Goal: Information Seeking & Learning: Find contact information

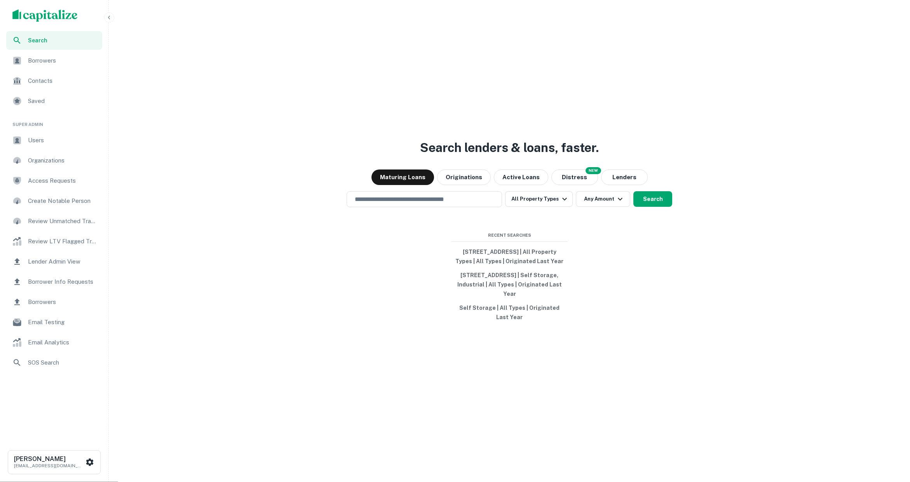
scroll to position [2, 0]
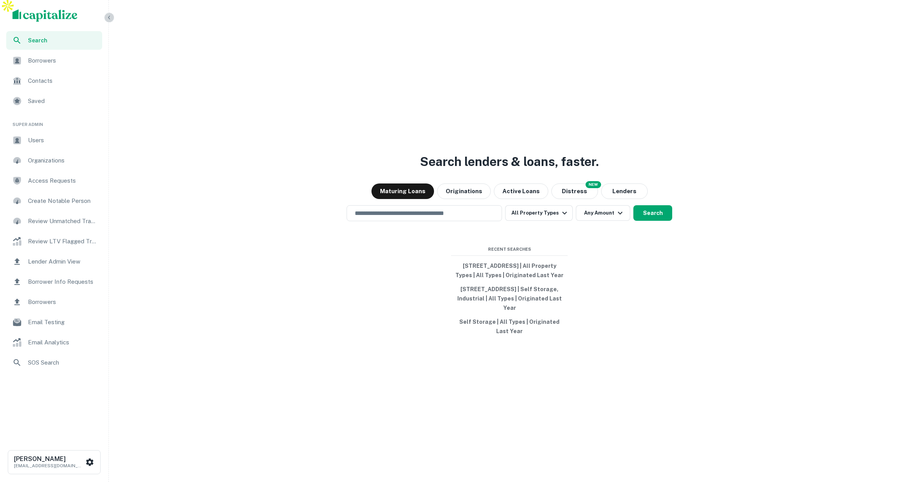
click at [109, 16] on icon "button" at bounding box center [109, 17] width 6 height 6
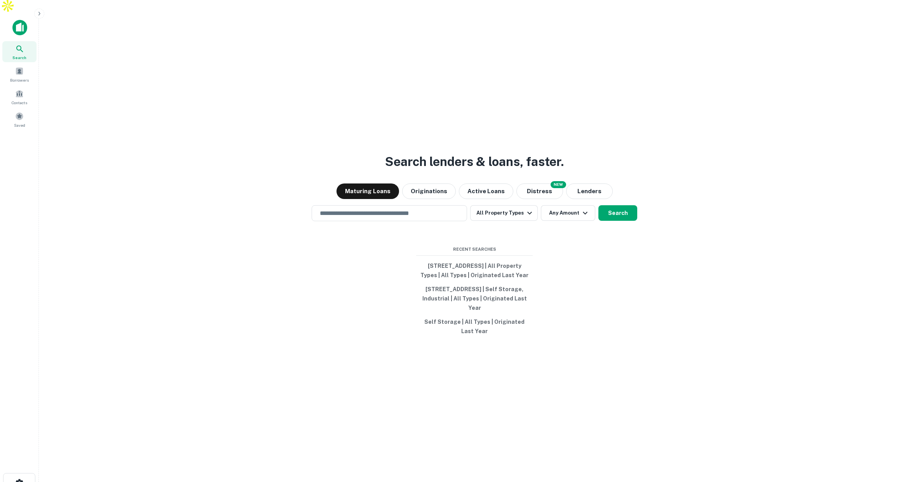
click at [38, 13] on icon "button" at bounding box center [39, 13] width 6 height 6
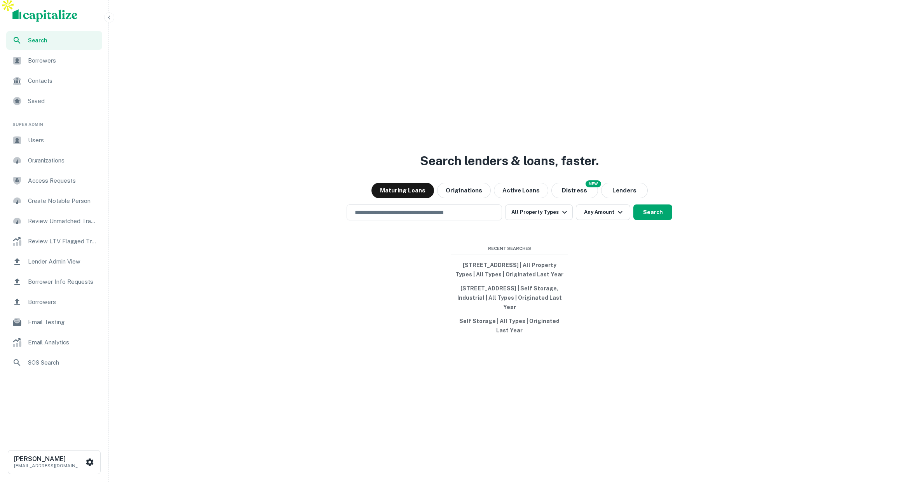
click at [110, 18] on icon "button" at bounding box center [109, 17] width 6 height 6
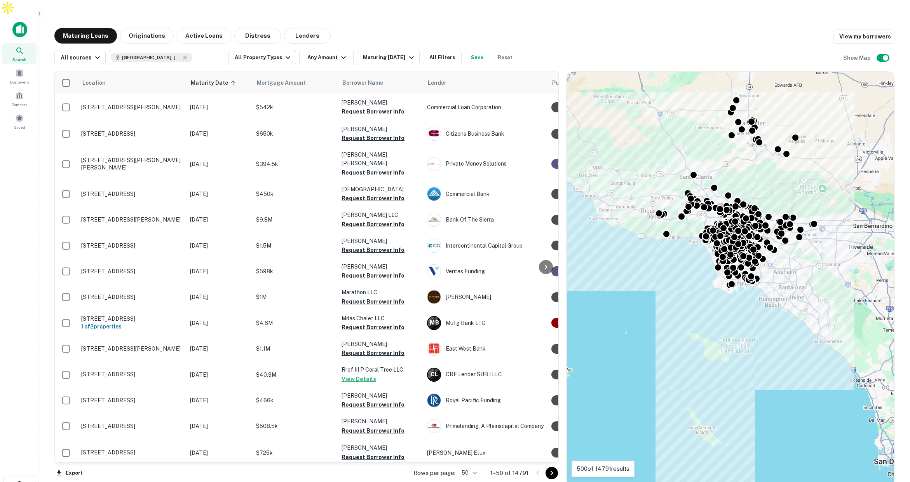
click at [272, 65] on div "Location Maturity Date sorted ascending Mortgage Amount Borrower Name Lender Pu…" at bounding box center [474, 275] width 840 height 421
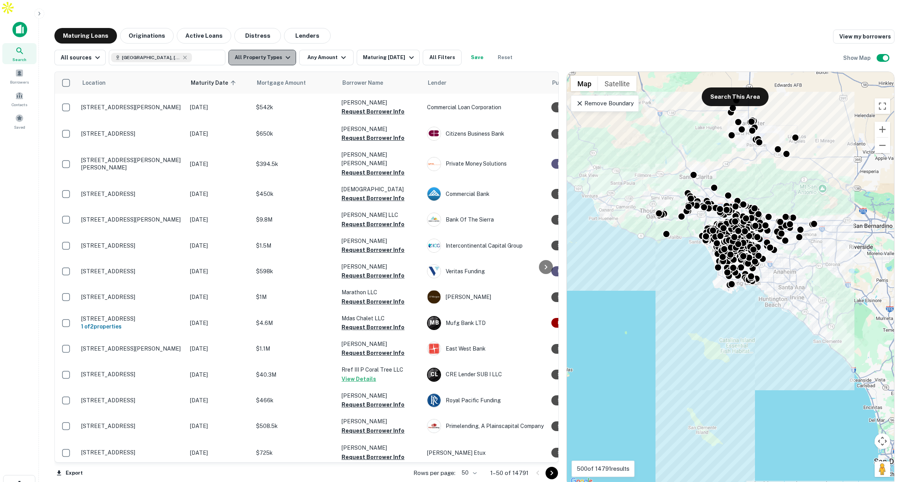
click at [273, 50] on button "All Property Types" at bounding box center [262, 58] width 68 height 16
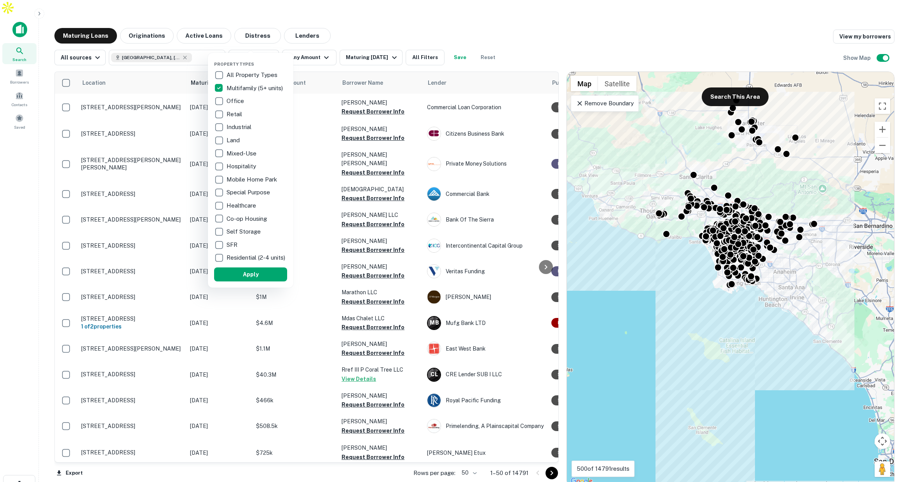
drag, startPoint x: 263, startPoint y: 277, endPoint x: 377, endPoint y: 63, distance: 242.7
click at [263, 277] on button "Apply" at bounding box center [250, 274] width 73 height 14
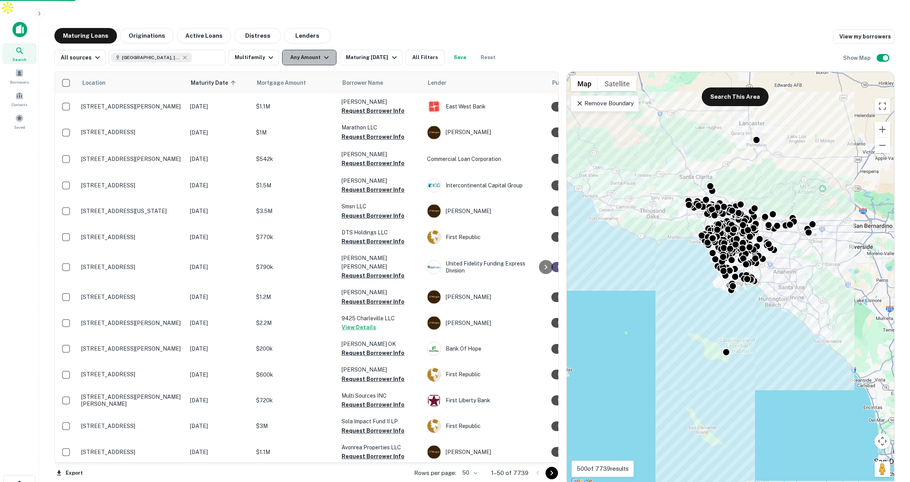
click at [324, 56] on icon "button" at bounding box center [326, 57] width 5 height 3
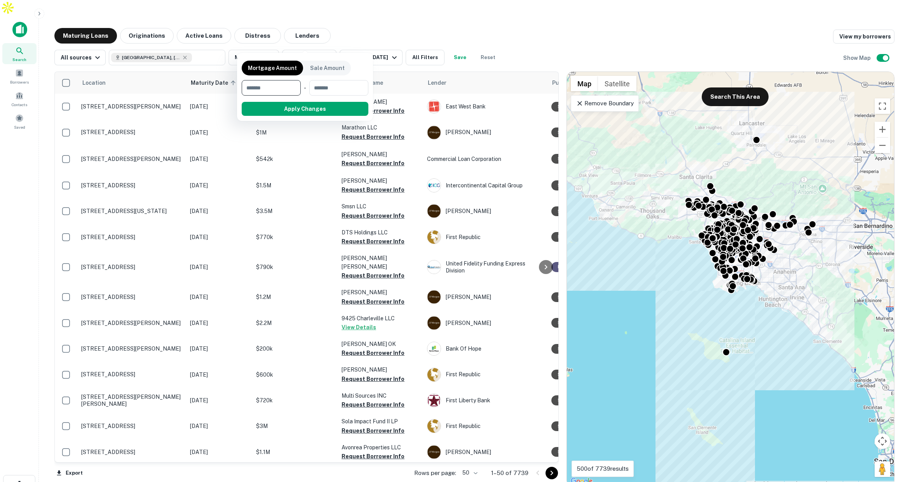
click at [286, 82] on input "number" at bounding box center [269, 88] width 54 height 16
type input "*******"
type input "********"
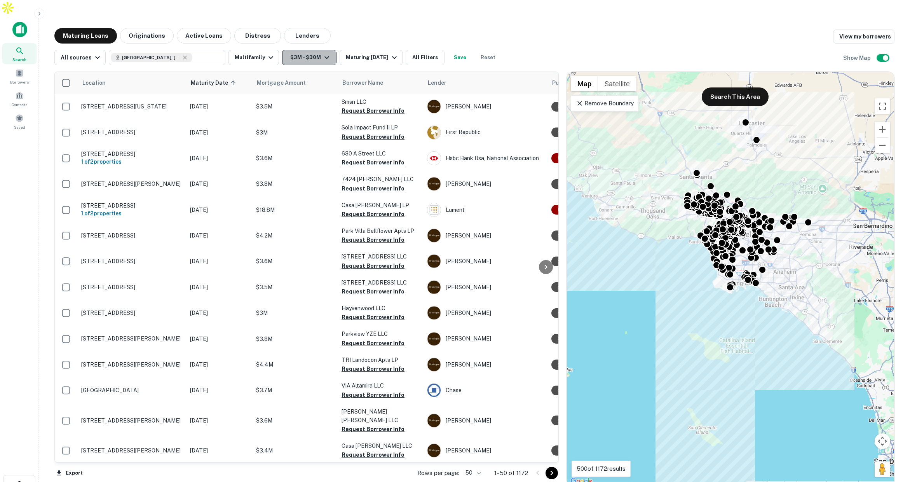
click at [322, 53] on icon "button" at bounding box center [326, 57] width 9 height 9
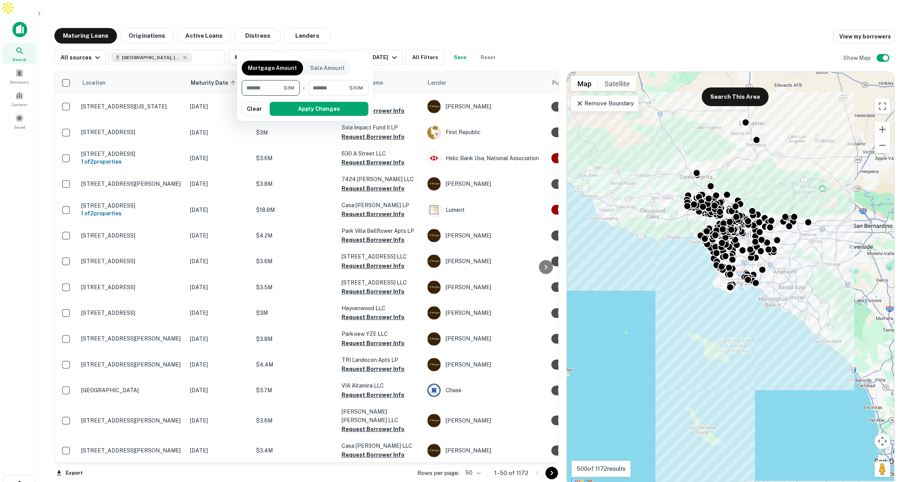
drag, startPoint x: 261, startPoint y: 88, endPoint x: 235, endPoint y: 86, distance: 25.7
click at [235, 86] on div "Mortgage Amount Sale Amount ******* $3M ​ - ******** $30M ​ Apply Changes Clear" at bounding box center [455, 241] width 910 height 482
type input "*******"
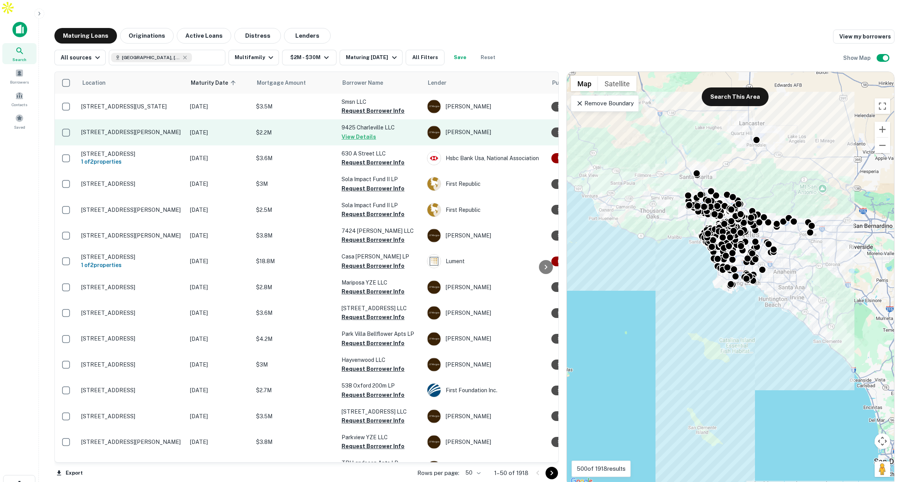
click at [318, 128] on p "$2.2M" at bounding box center [295, 132] width 78 height 9
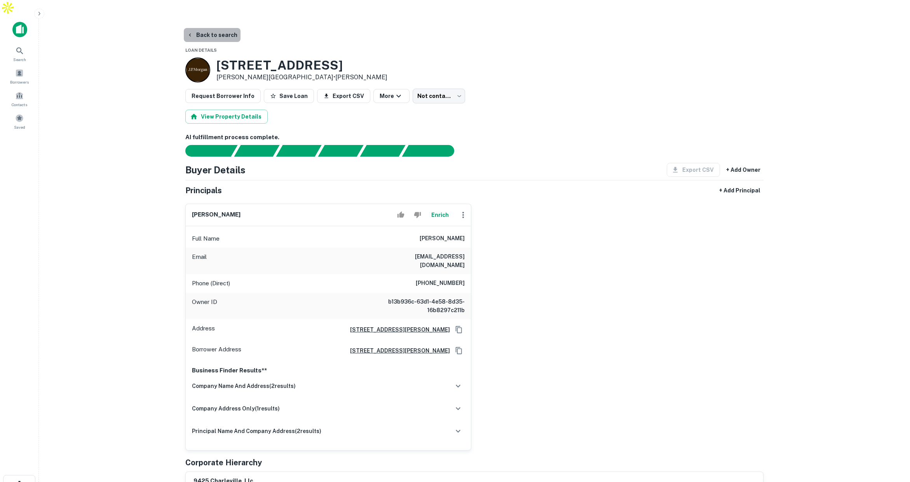
click at [214, 28] on button "Back to search" at bounding box center [212, 35] width 57 height 14
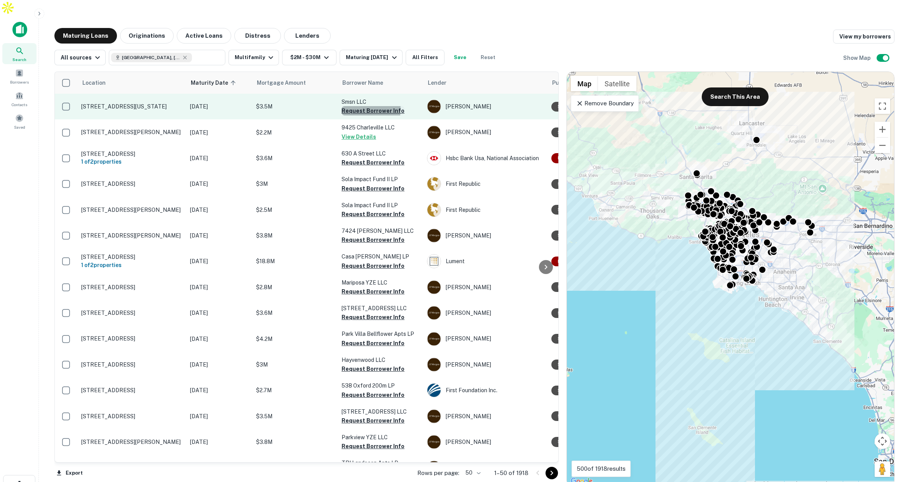
click at [357, 106] on button "Request Borrower Info" at bounding box center [373, 110] width 63 height 9
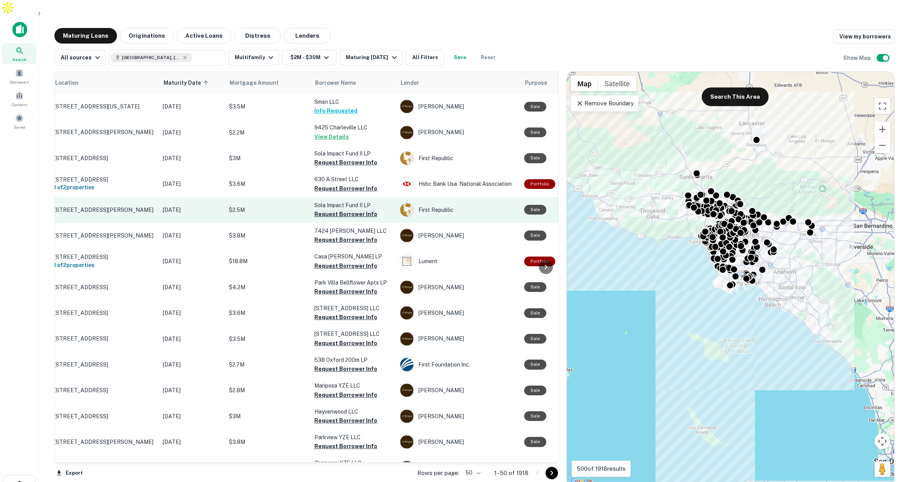
scroll to position [0, 27]
click at [326, 209] on button "Request Borrower Info" at bounding box center [346, 213] width 63 height 9
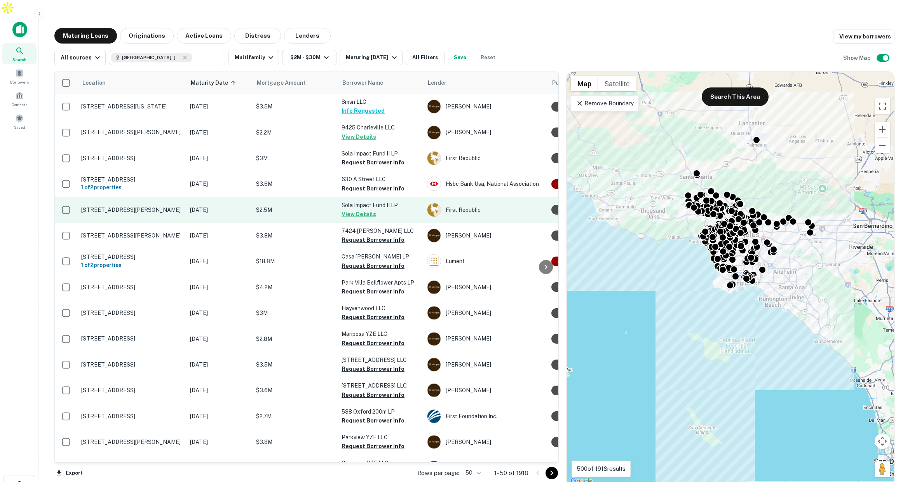
click at [294, 206] on p "$2.5M" at bounding box center [295, 210] width 78 height 9
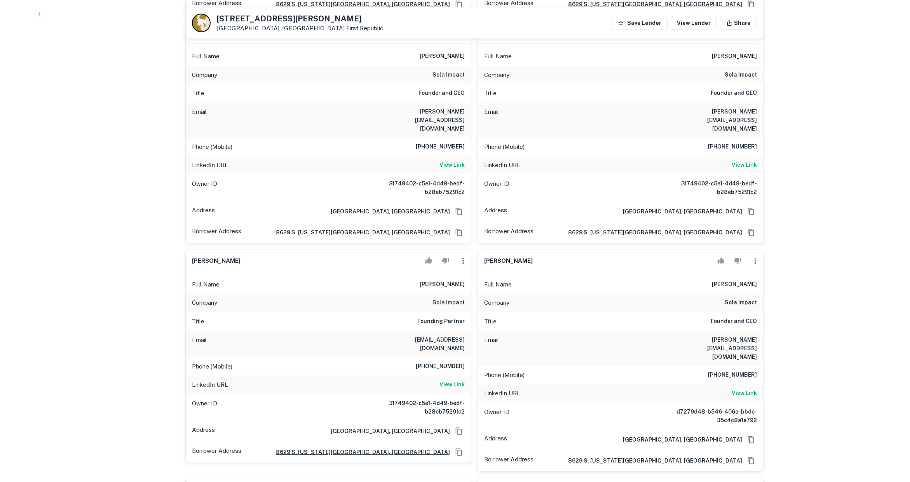
scroll to position [2506, 0]
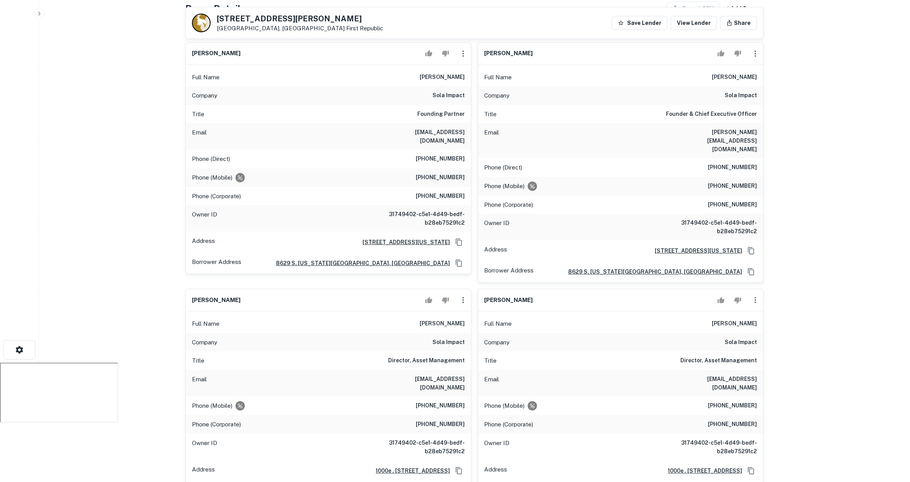
scroll to position [0, 0]
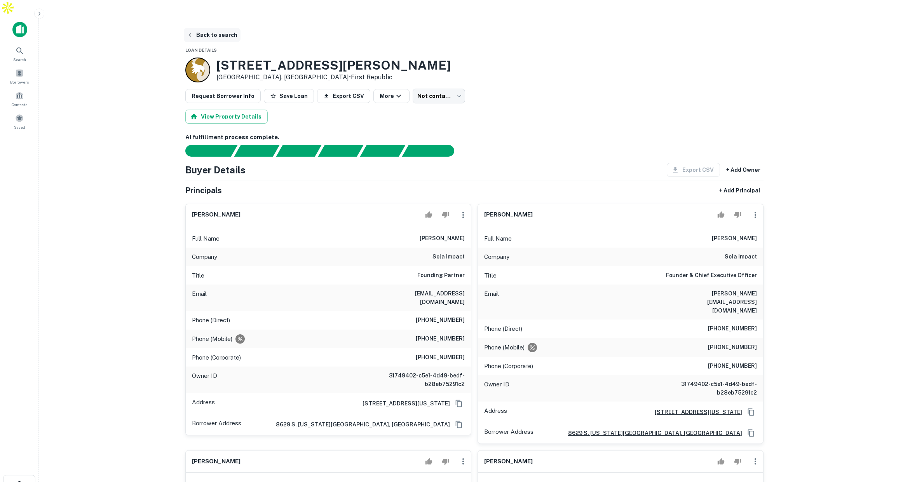
click at [219, 28] on button "Back to search" at bounding box center [212, 35] width 57 height 14
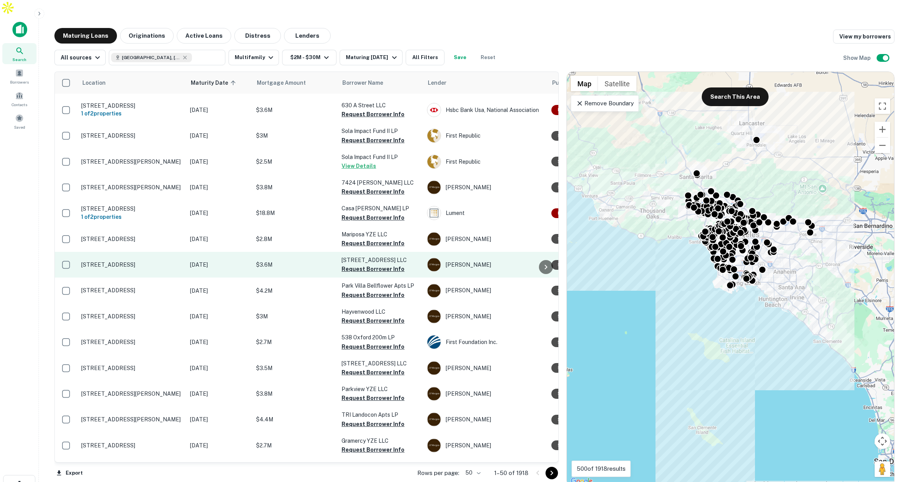
scroll to position [49, 0]
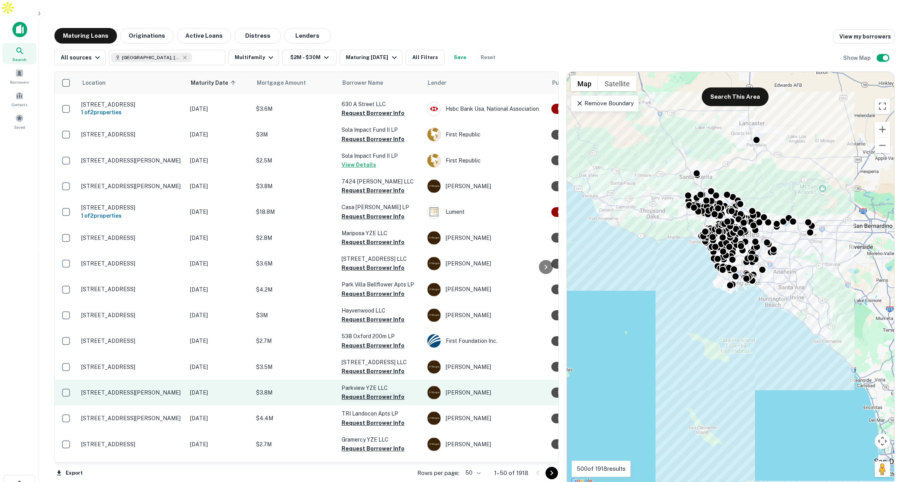
click at [373, 401] on button "Request Borrower Info" at bounding box center [373, 396] width 63 height 9
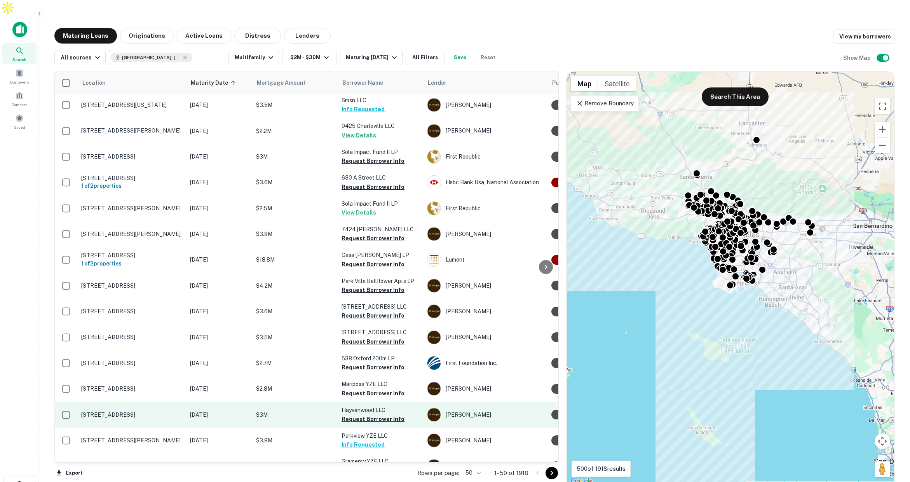
scroll to position [0, 0]
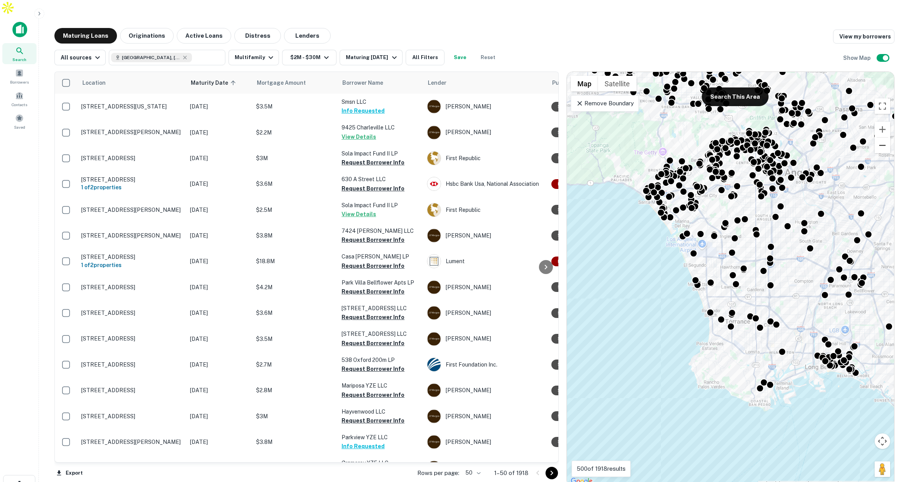
click at [882, 138] on button "Zoom out" at bounding box center [883, 146] width 16 height 16
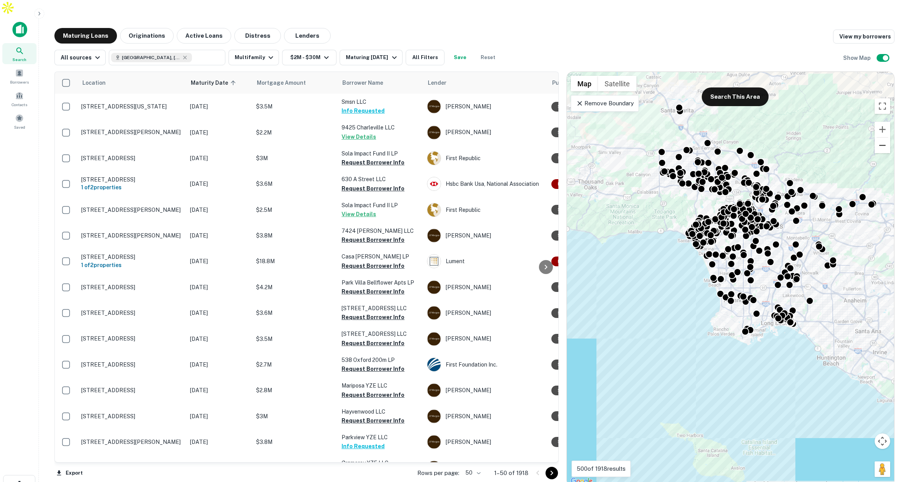
click at [882, 138] on button "Zoom out" at bounding box center [883, 146] width 16 height 16
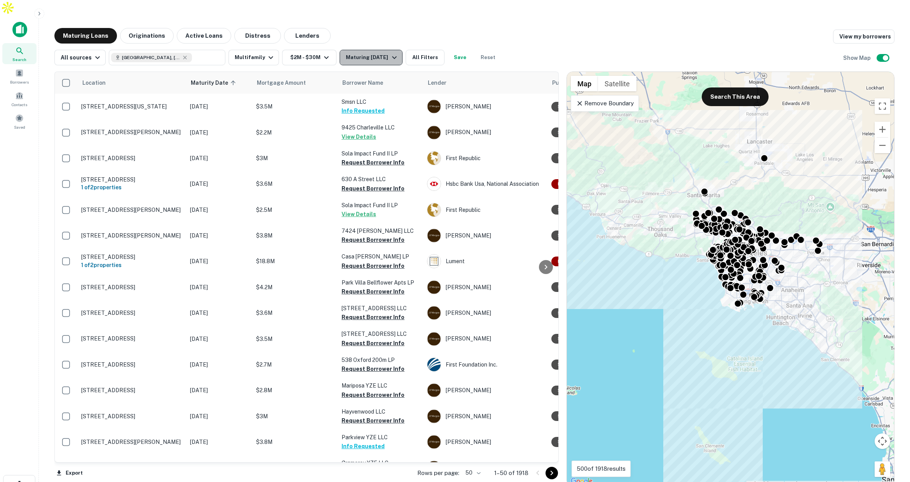
click at [373, 53] on div "Maturing [DATE]" at bounding box center [372, 57] width 53 height 9
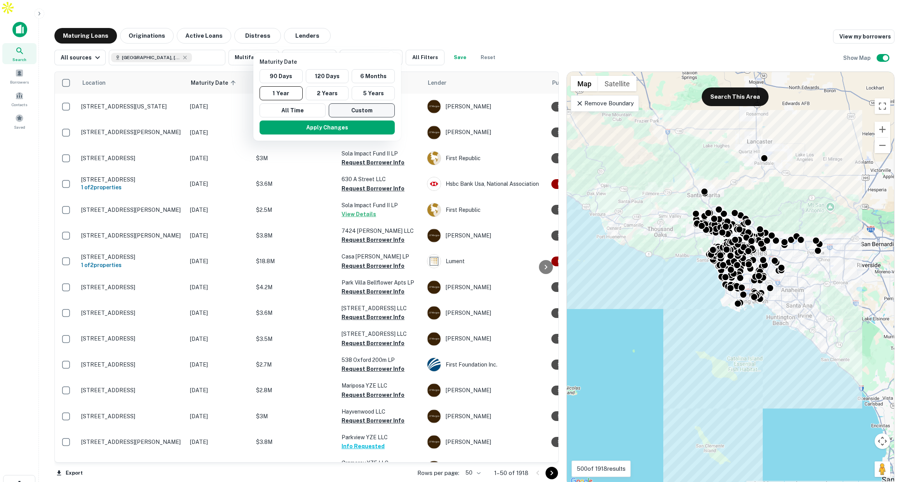
click at [366, 109] on button "Custom" at bounding box center [362, 110] width 66 height 14
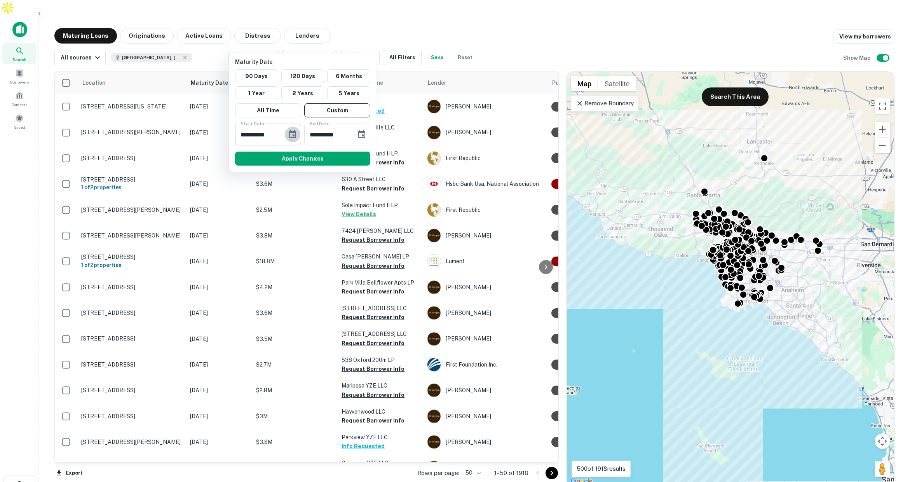
click at [293, 136] on icon "Choose date, selected date is Sep 16, 2025" at bounding box center [292, 134] width 7 height 8
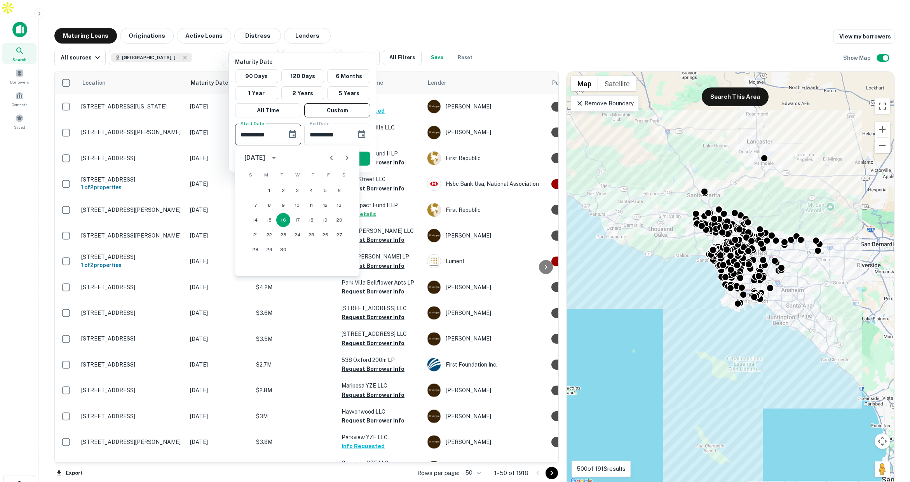
click at [347, 158] on icon "Next month" at bounding box center [347, 157] width 3 height 5
click at [351, 159] on icon "Next month" at bounding box center [346, 157] width 9 height 9
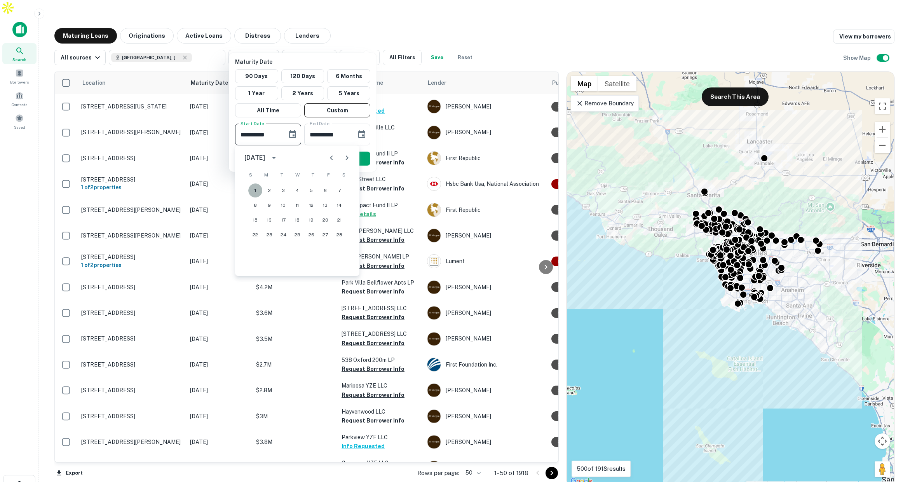
click at [256, 189] on button "1" at bounding box center [255, 190] width 14 height 14
type input "**********"
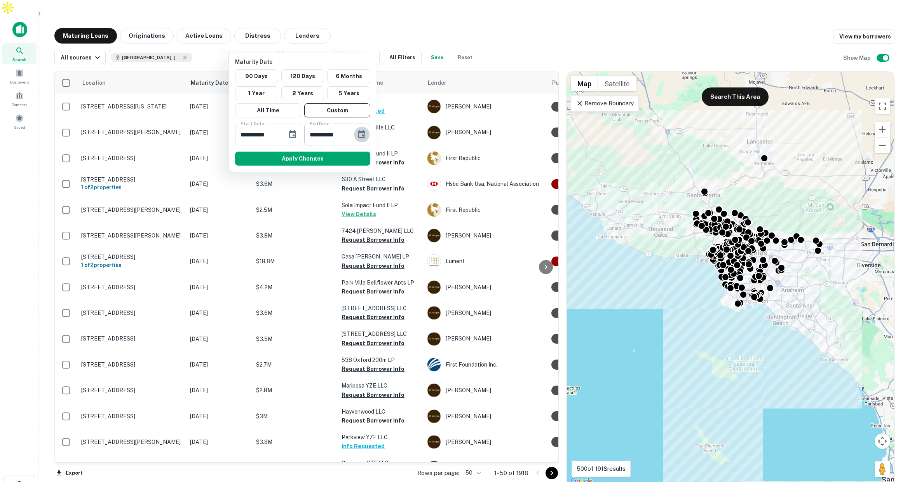
click at [366, 134] on icon "Choose date, selected date is Mar 15, 2026" at bounding box center [361, 134] width 9 height 9
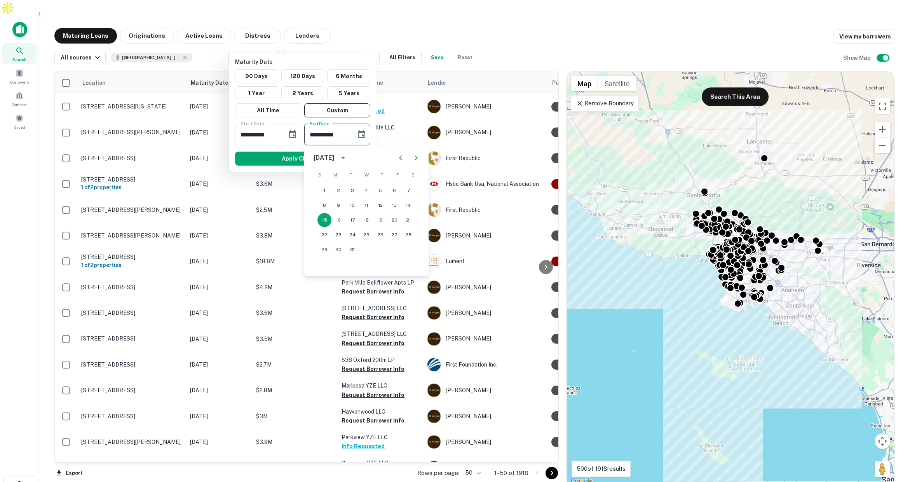
click at [417, 159] on icon "Next month" at bounding box center [415, 157] width 9 height 9
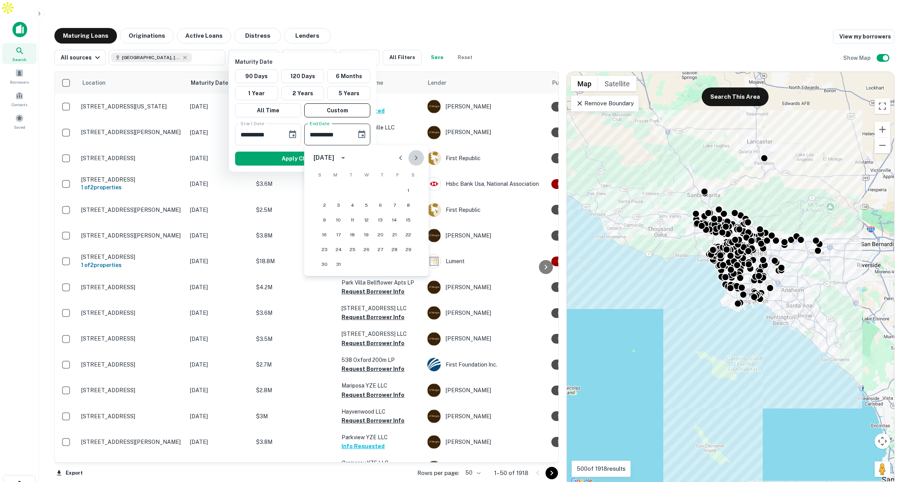
click at [417, 159] on icon "Next month" at bounding box center [415, 157] width 9 height 9
click at [382, 189] on button "1" at bounding box center [380, 190] width 14 height 14
type input "**********"
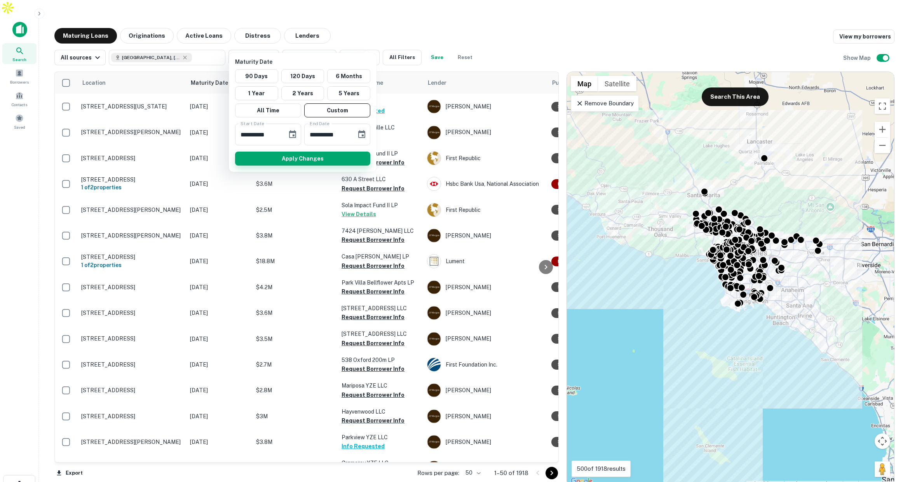
click at [346, 159] on button "Apply Changes" at bounding box center [302, 159] width 135 height 14
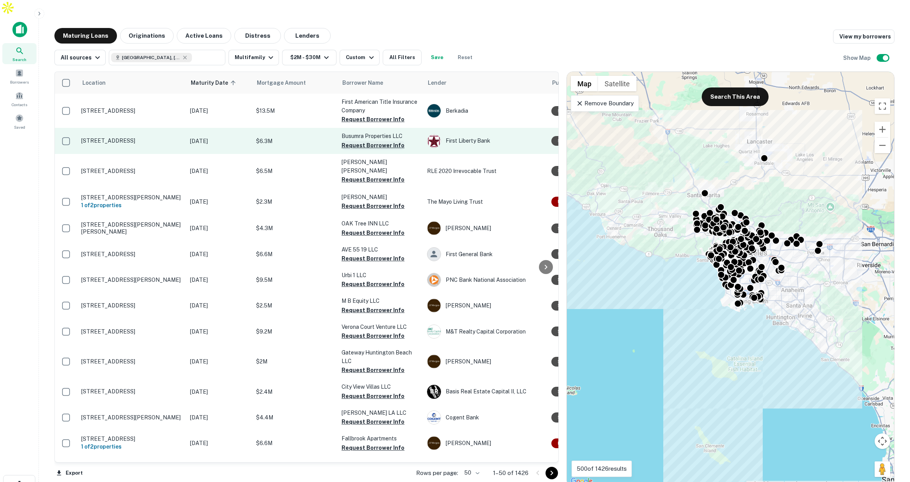
click at [356, 141] on button "Request Borrower Info" at bounding box center [373, 145] width 63 height 9
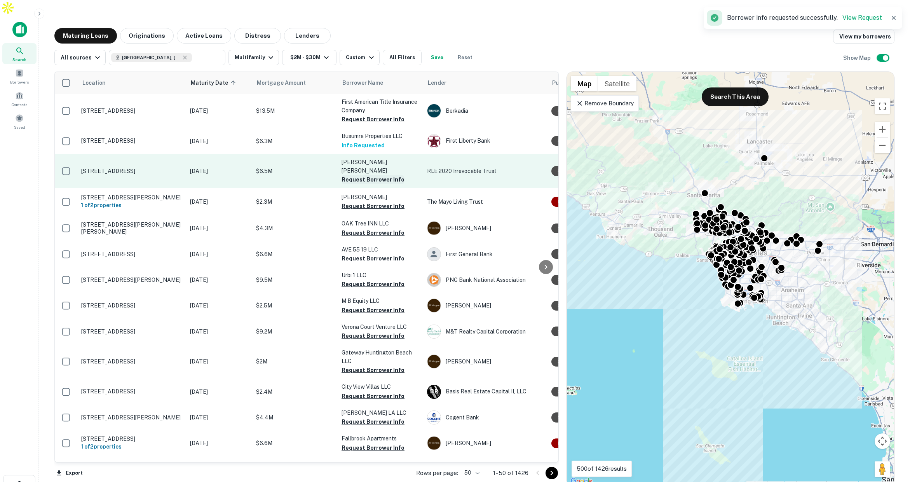
click at [359, 175] on button "Request Borrower Info" at bounding box center [373, 179] width 63 height 9
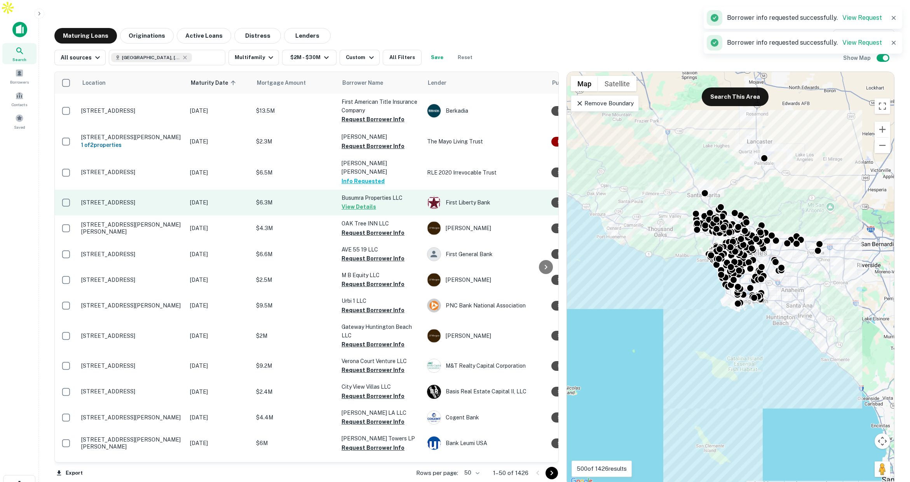
click at [307, 198] on p "$6.3M" at bounding box center [295, 202] width 78 height 9
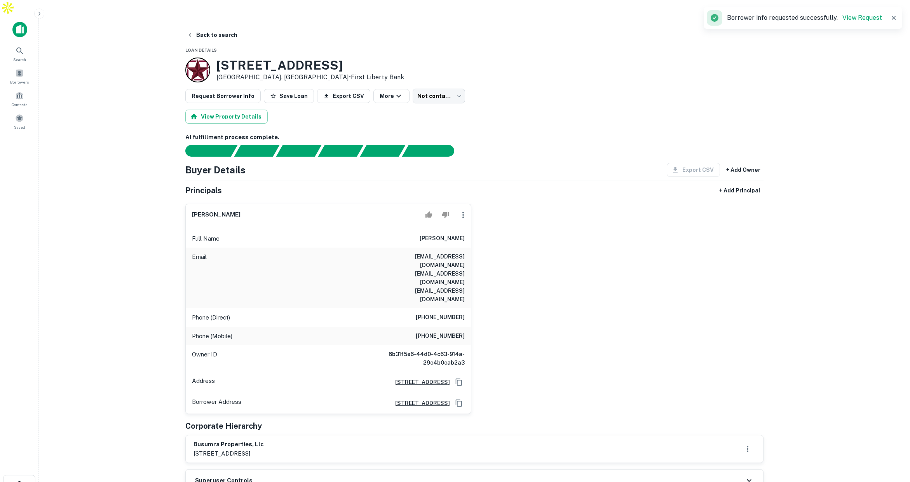
drag, startPoint x: 420, startPoint y: 220, endPoint x: 464, endPoint y: 225, distance: 44.6
click at [464, 234] on h6 "joseph e traboulsi" at bounding box center [442, 238] width 45 height 9
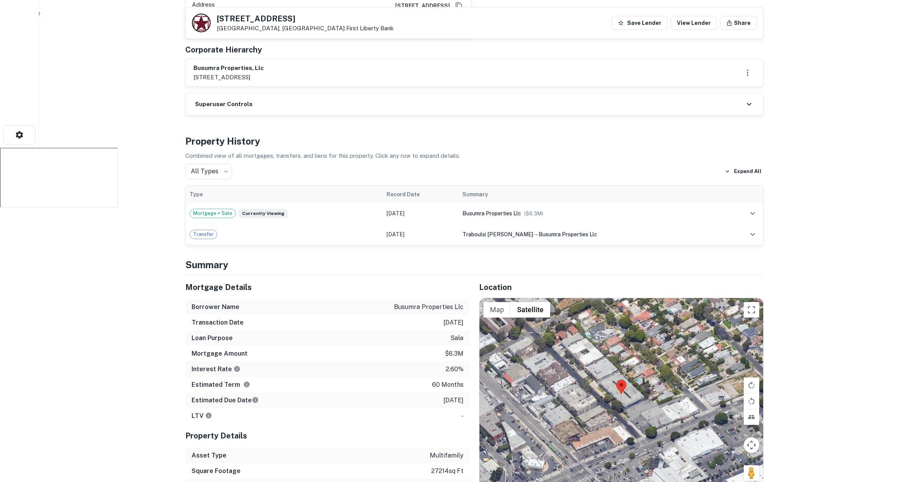
scroll to position [354, 0]
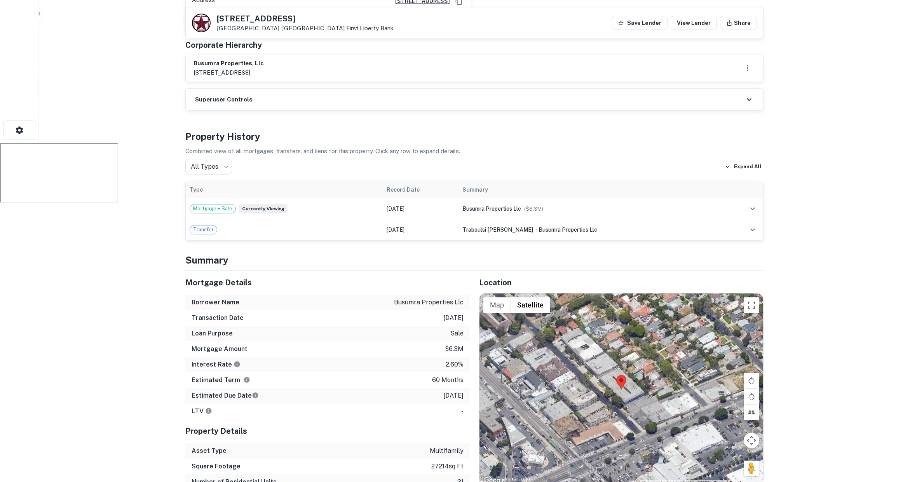
drag, startPoint x: 749, startPoint y: 425, endPoint x: 704, endPoint y: 407, distance: 48.6
click at [621, 357] on div "Map Terrain Satellite Labels Keyboard shortcuts Map Data Map data ©2025 Map dat…" at bounding box center [621, 389] width 284 height 192
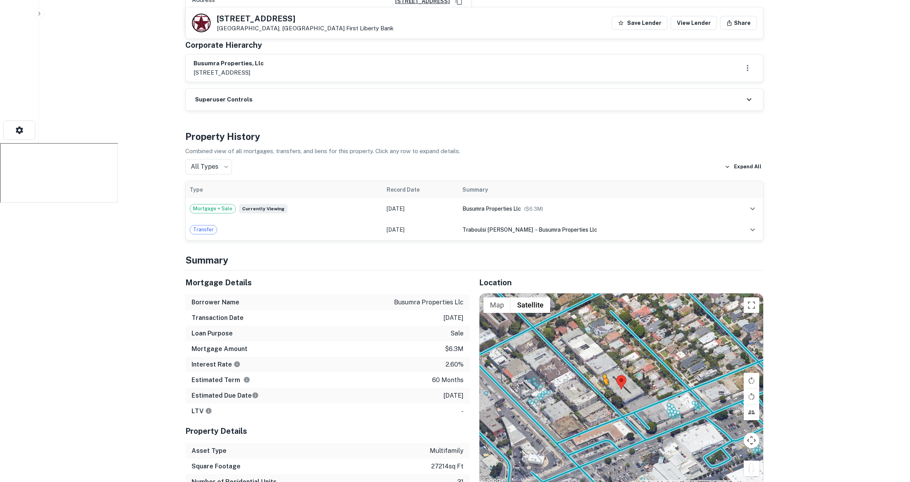
drag, startPoint x: 745, startPoint y: 425, endPoint x: 603, endPoint y: 352, distance: 159.5
click at [603, 352] on div "To activate drag with keyboard, press Alt + Enter. Once in keyboard drag state,…" at bounding box center [621, 389] width 284 height 192
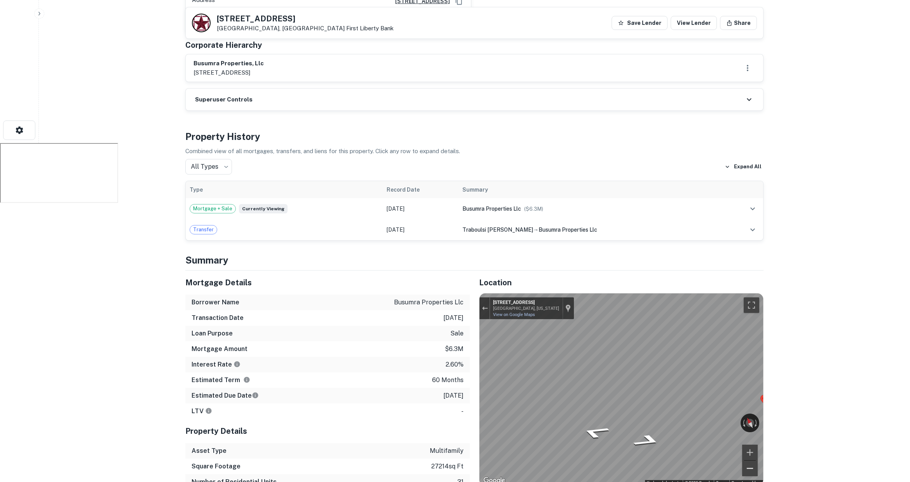
click at [748, 460] on button "Zoom out" at bounding box center [750, 468] width 16 height 16
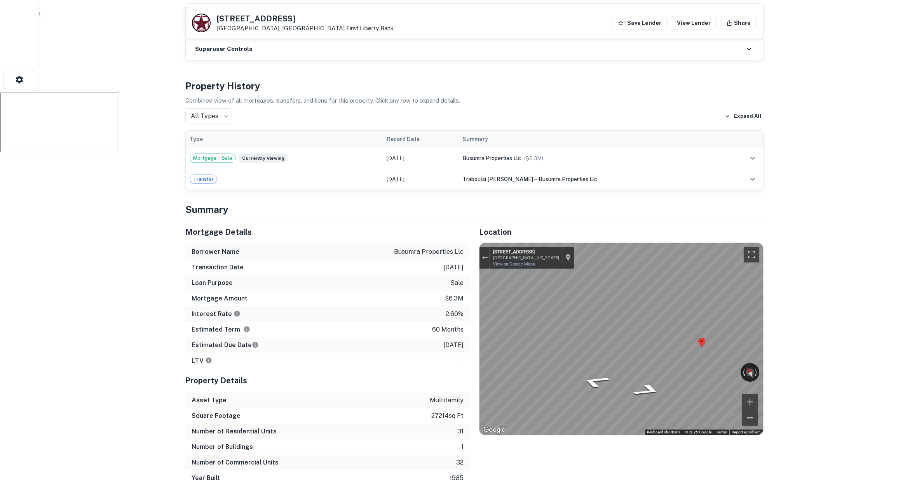
scroll to position [443, 0]
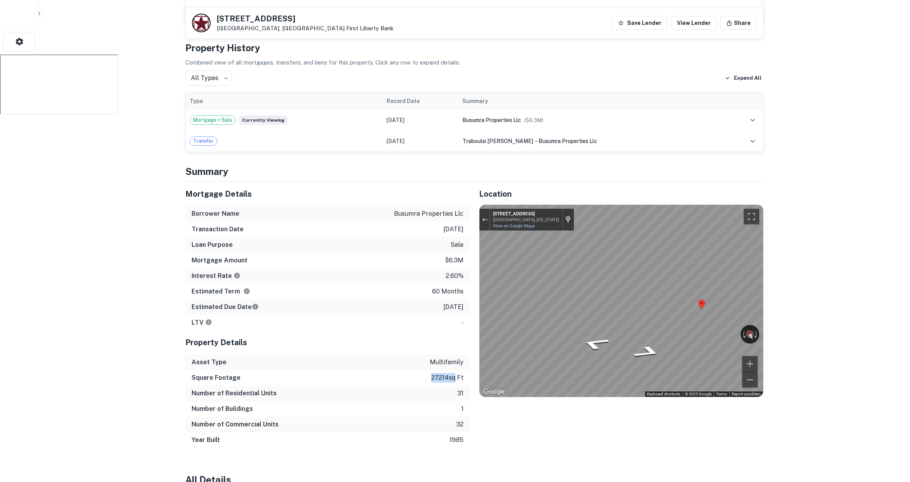
drag, startPoint x: 436, startPoint y: 336, endPoint x: 455, endPoint y: 337, distance: 19.0
click at [455, 373] on p "27214 sq ft" at bounding box center [447, 377] width 32 height 9
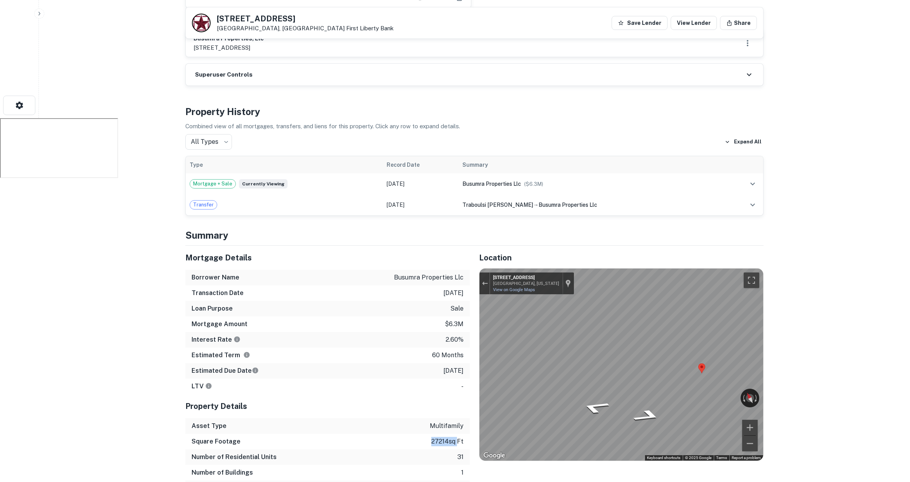
scroll to position [377, 0]
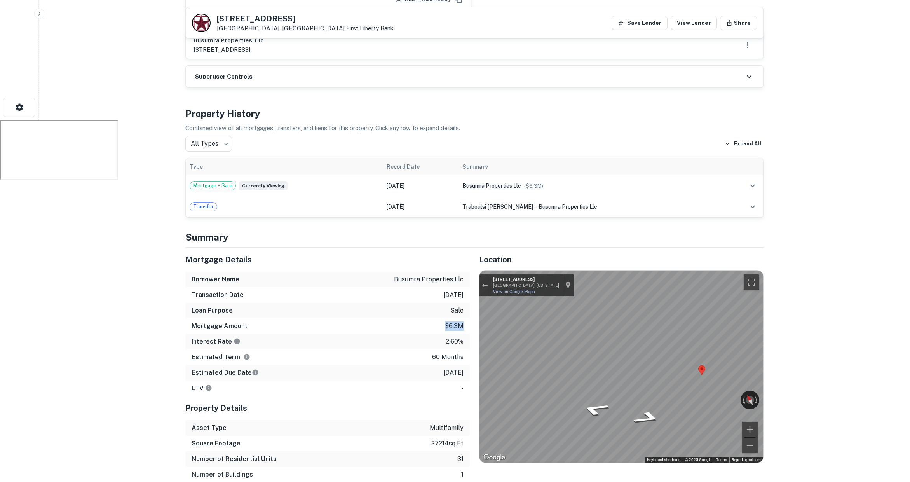
drag, startPoint x: 444, startPoint y: 285, endPoint x: 468, endPoint y: 287, distance: 23.8
click at [468, 318] on div "Mortgage Amount $6.3m" at bounding box center [327, 326] width 284 height 16
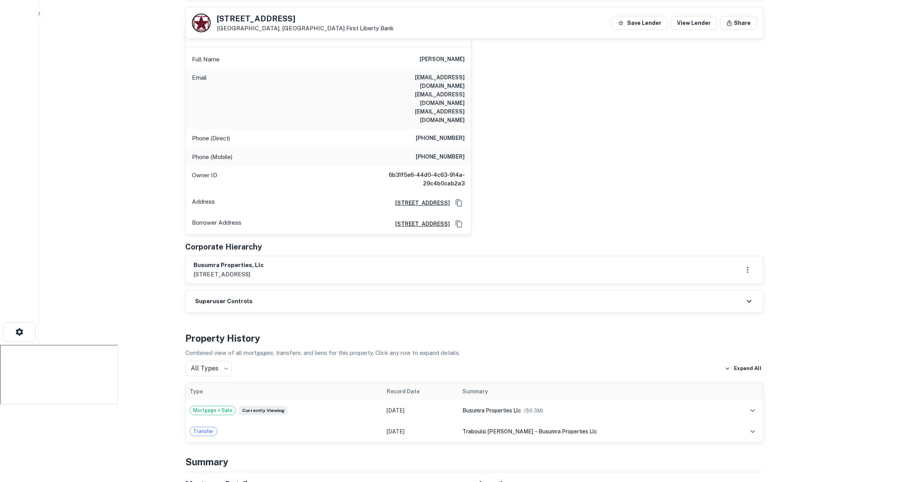
scroll to position [0, 0]
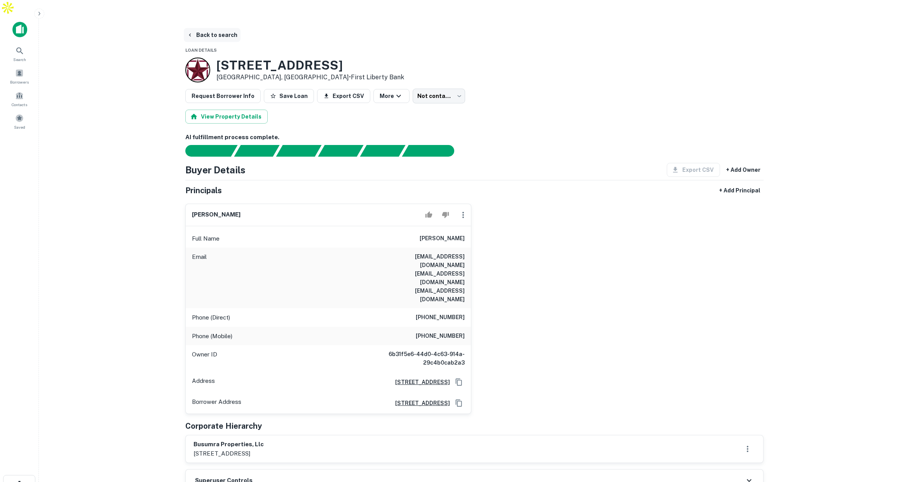
click at [210, 28] on button "Back to search" at bounding box center [212, 35] width 57 height 14
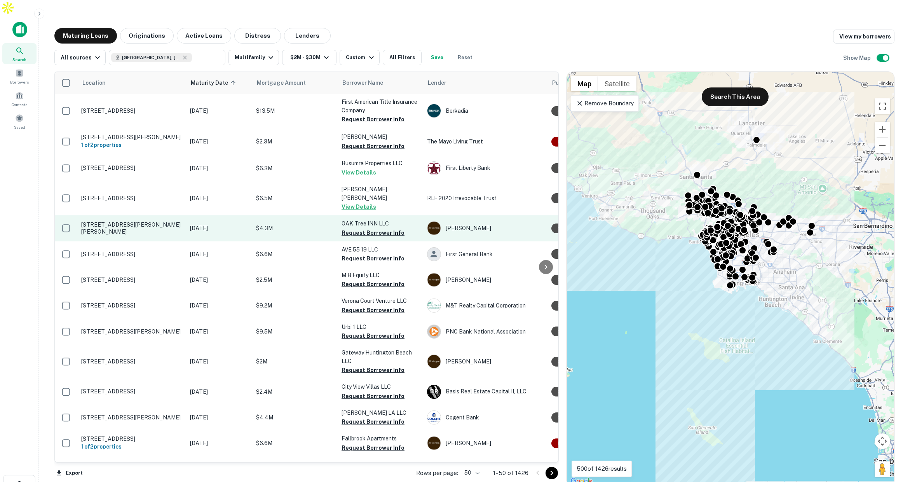
scroll to position [0, 1]
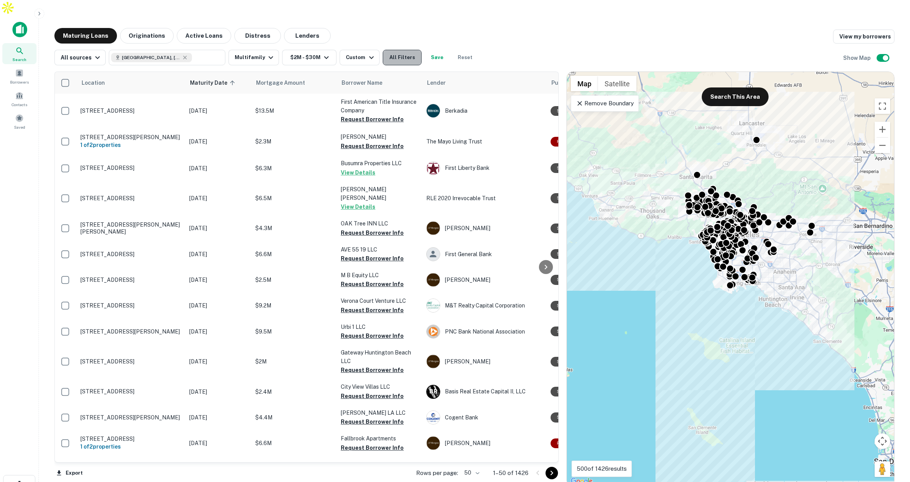
click at [397, 50] on button "All Filters" at bounding box center [402, 58] width 39 height 16
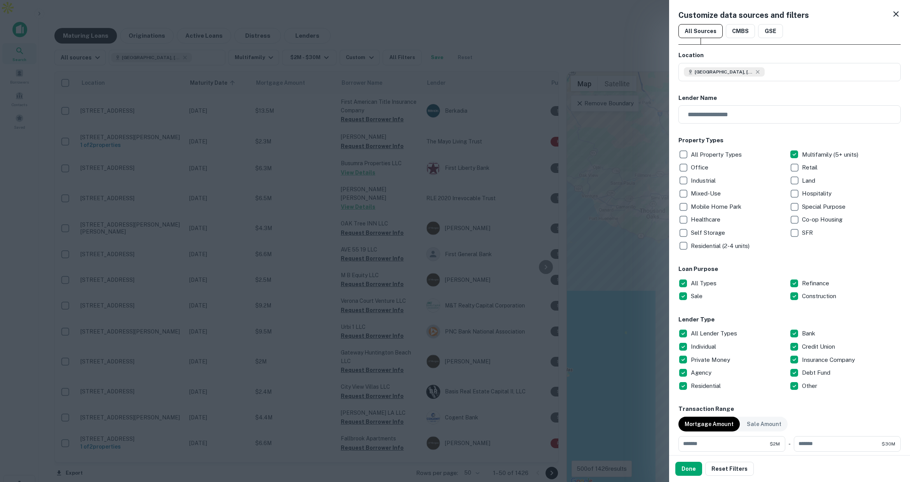
click at [532, 39] on div at bounding box center [455, 241] width 910 height 482
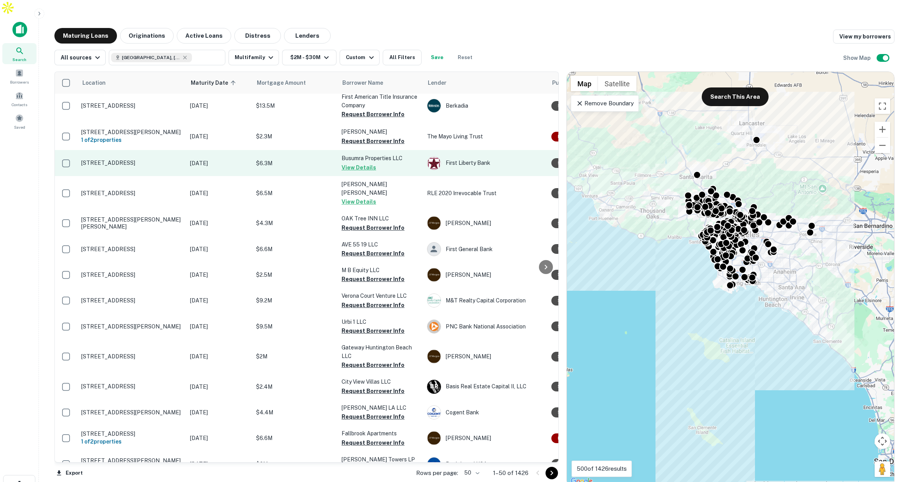
scroll to position [13, 0]
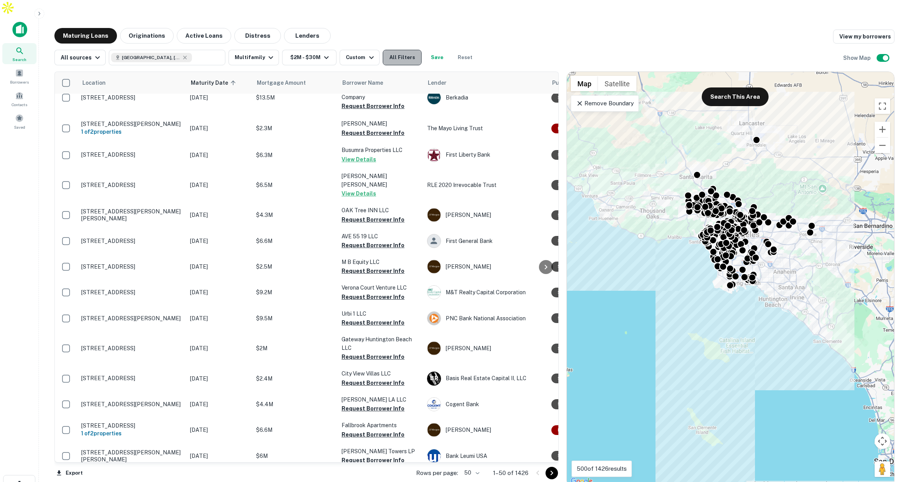
click at [390, 50] on button "All Filters" at bounding box center [402, 58] width 39 height 16
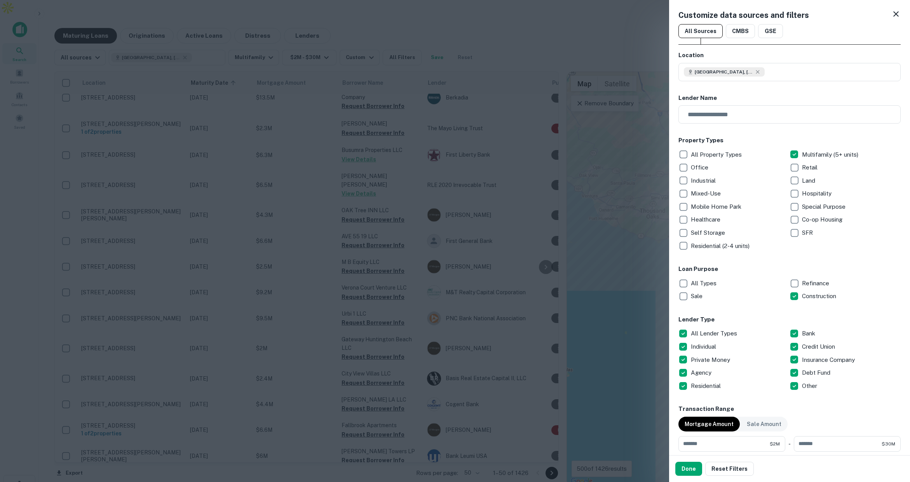
click at [690, 466] on button "Done" at bounding box center [688, 469] width 27 height 14
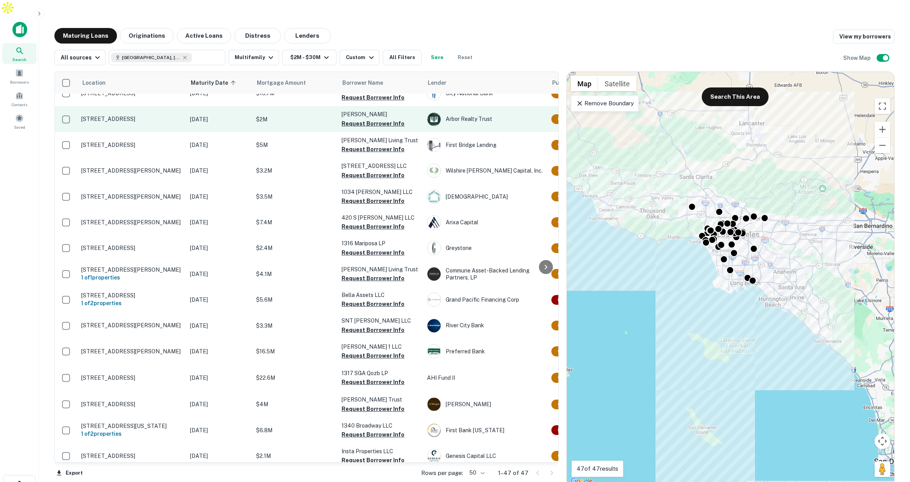
scroll to position [14, 0]
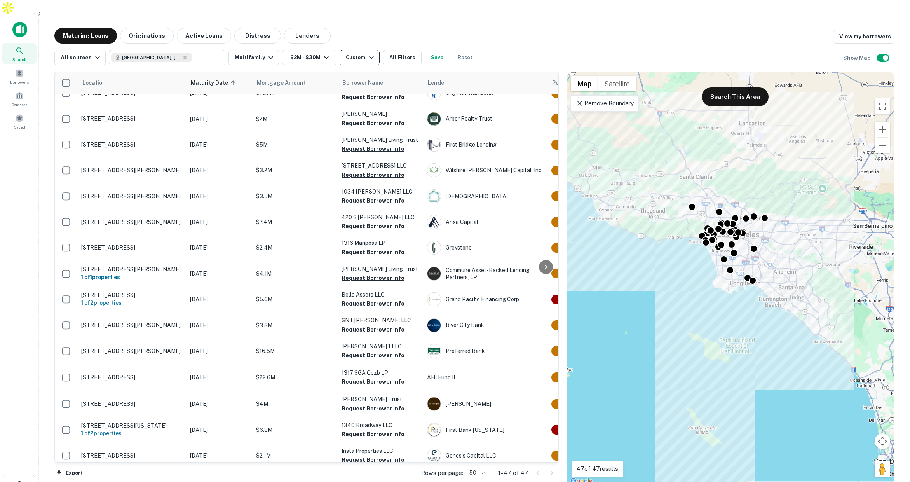
click at [357, 53] on div "Custom" at bounding box center [361, 57] width 30 height 9
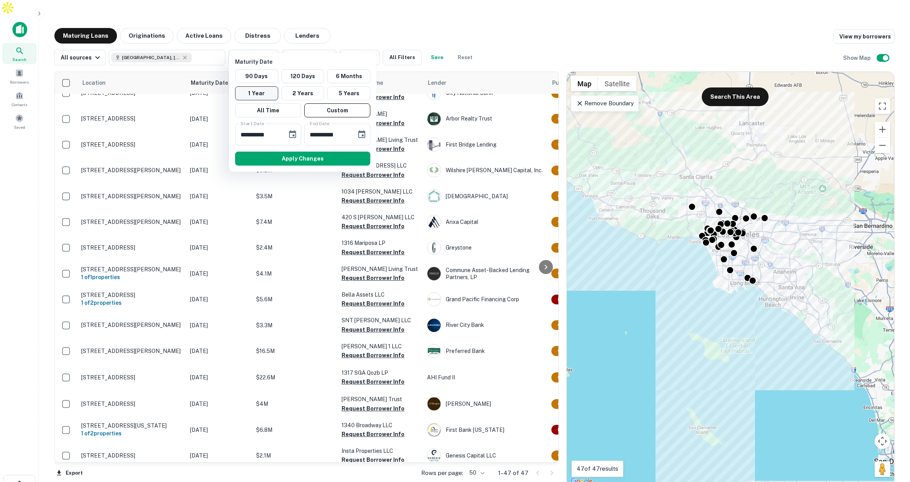
click at [261, 93] on button "1 Year" at bounding box center [256, 93] width 43 height 14
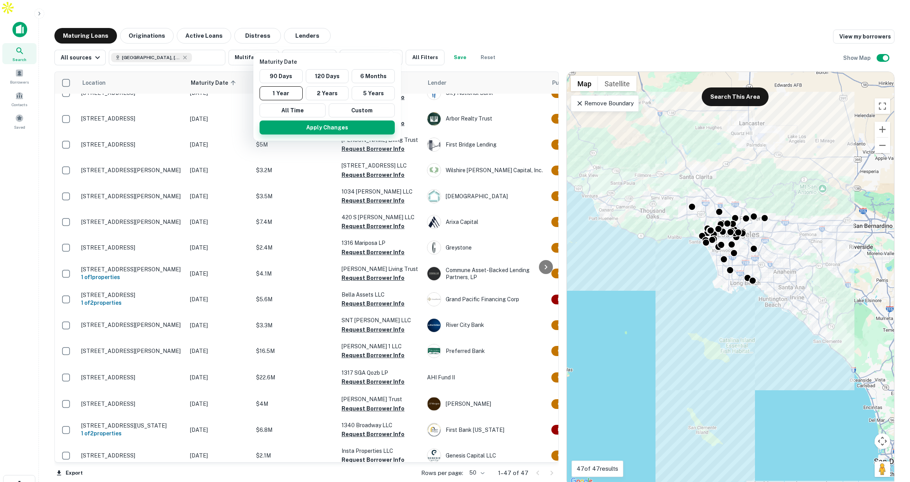
click at [321, 131] on button "Apply Changes" at bounding box center [327, 127] width 135 height 14
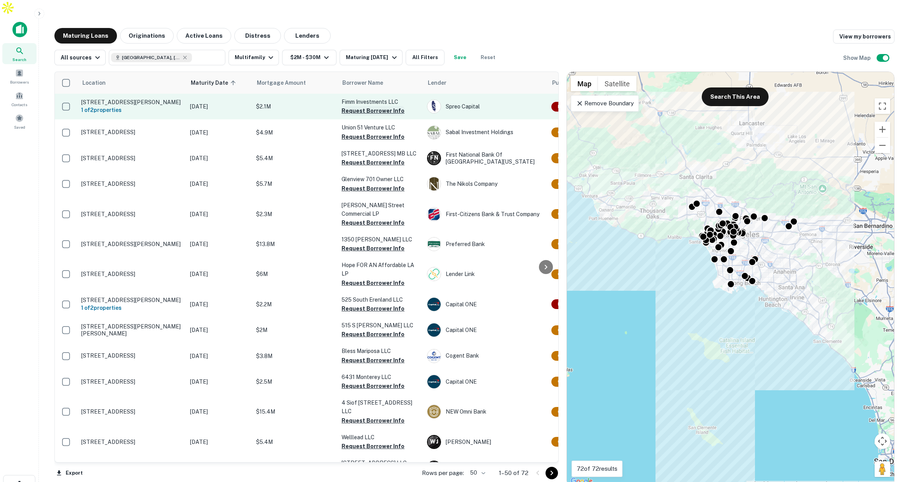
click at [359, 106] on button "Request Borrower Info" at bounding box center [373, 110] width 63 height 9
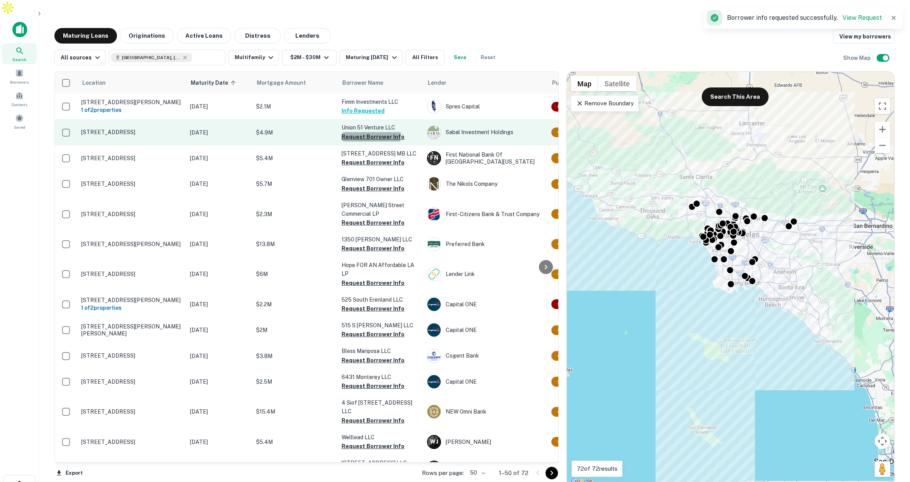
click at [355, 132] on button "Request Borrower Info" at bounding box center [373, 136] width 63 height 9
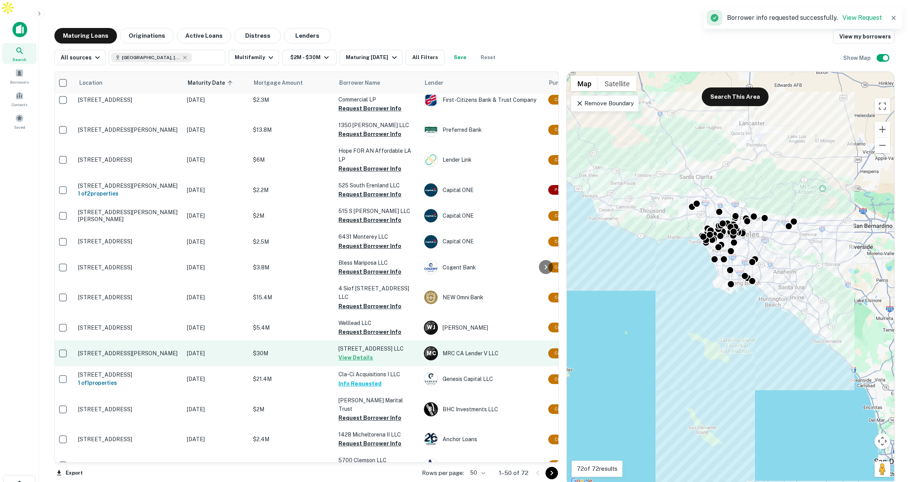
scroll to position [114, 0]
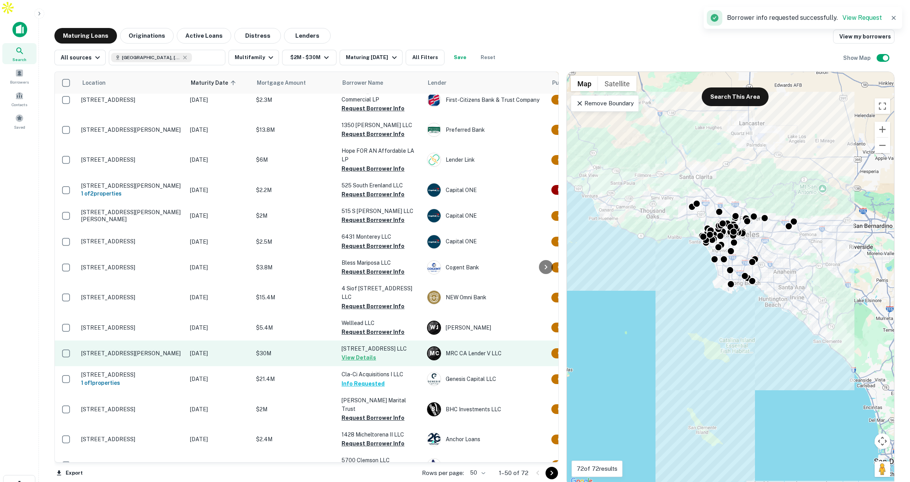
click at [301, 349] on p "$30M" at bounding box center [295, 353] width 78 height 9
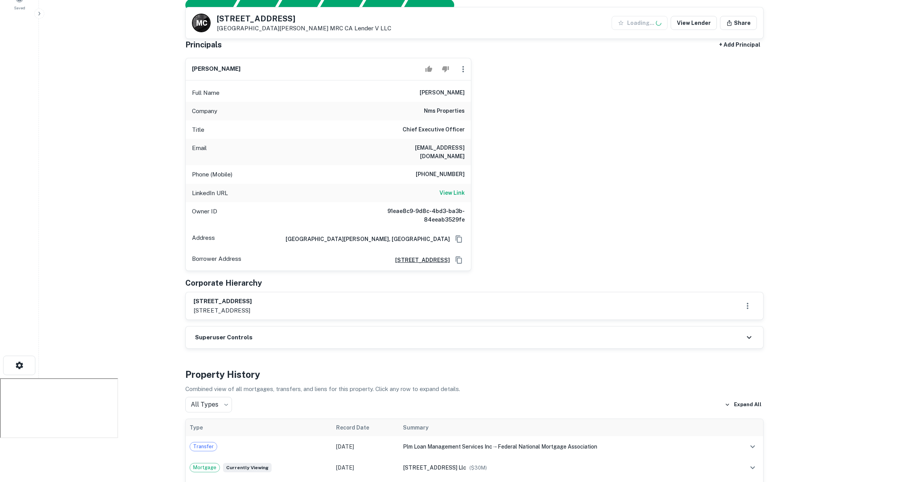
scroll to position [170, 0]
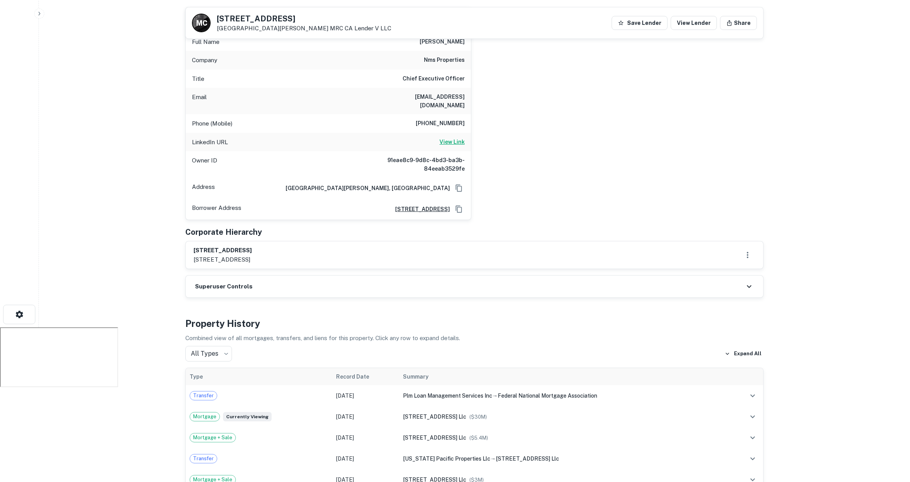
click at [455, 138] on h6 "View Link" at bounding box center [451, 142] width 25 height 9
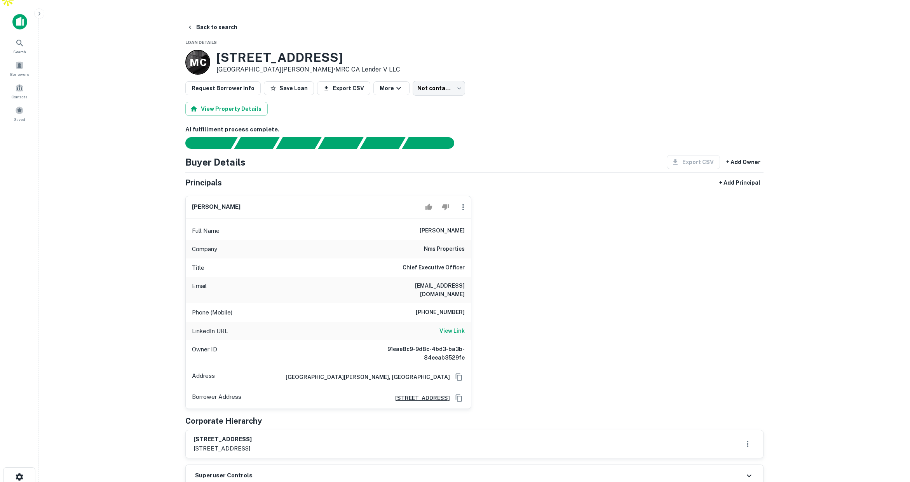
scroll to position [9, 0]
click at [218, 19] on button "Back to search" at bounding box center [212, 26] width 57 height 14
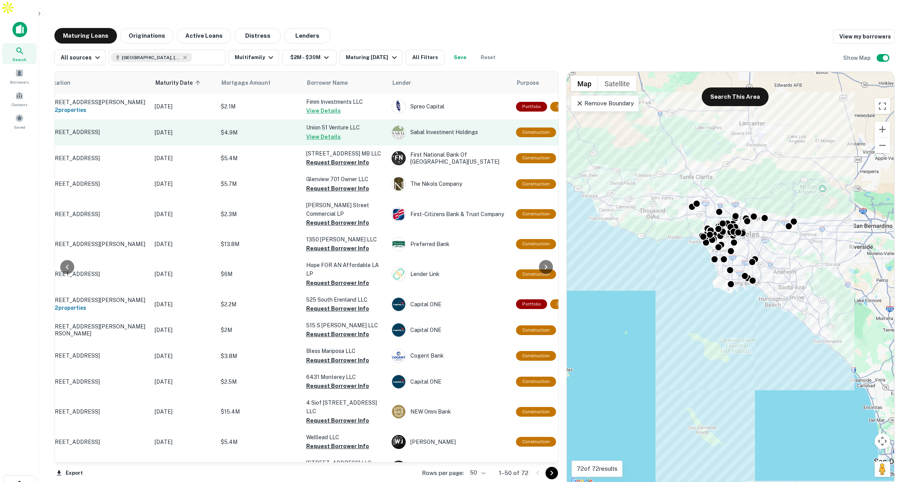
scroll to position [0, 60]
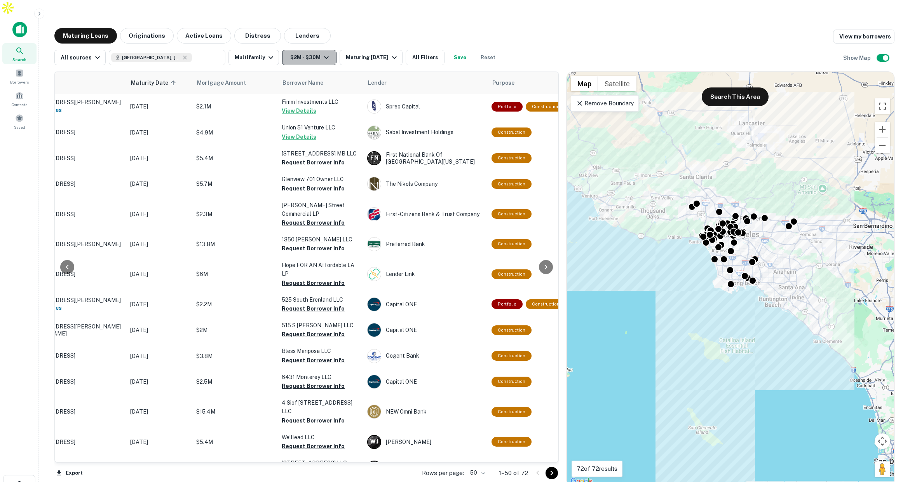
click at [322, 53] on icon "button" at bounding box center [326, 57] width 9 height 9
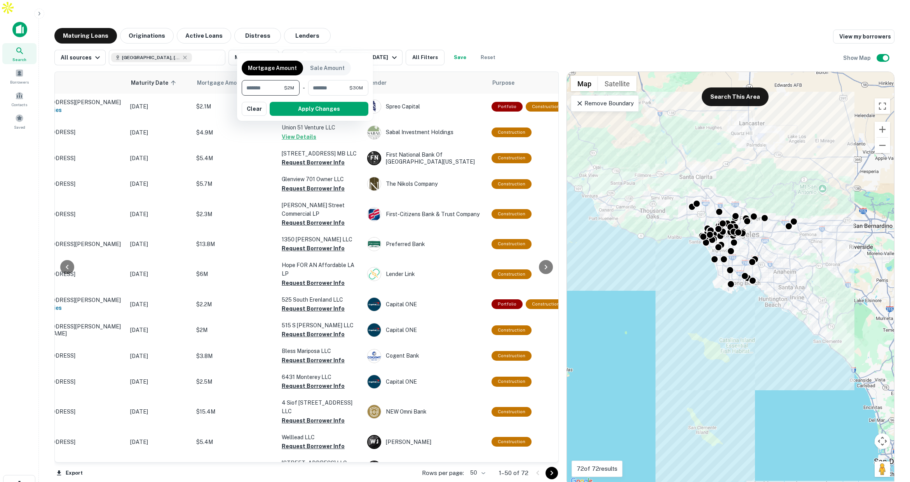
click at [395, 16] on div at bounding box center [455, 241] width 910 height 482
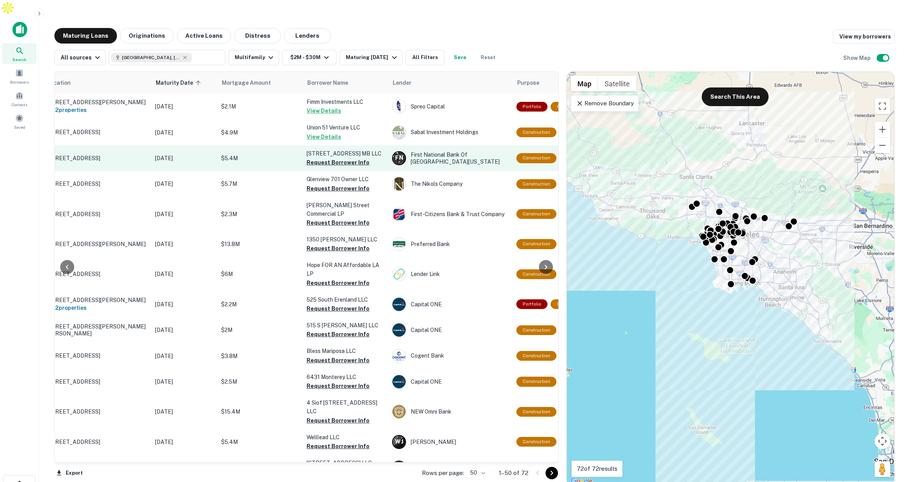
scroll to position [0, 34]
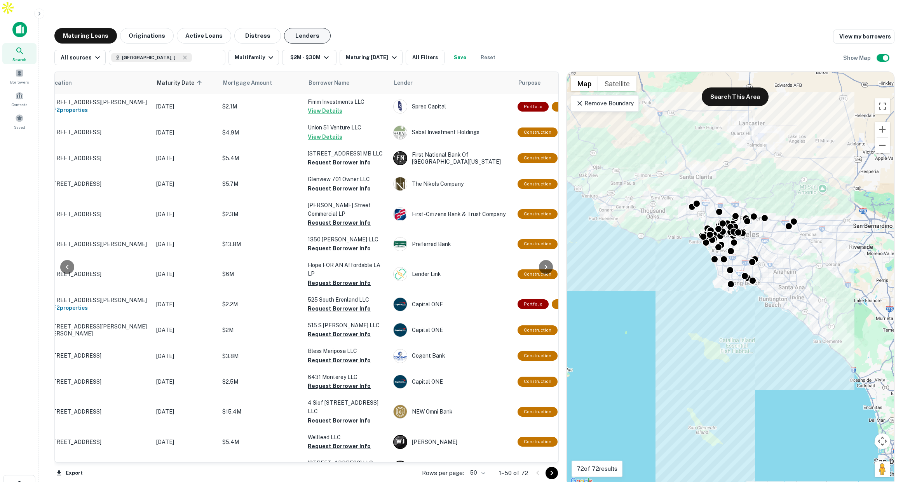
click at [311, 28] on button "Lenders" at bounding box center [307, 36] width 47 height 16
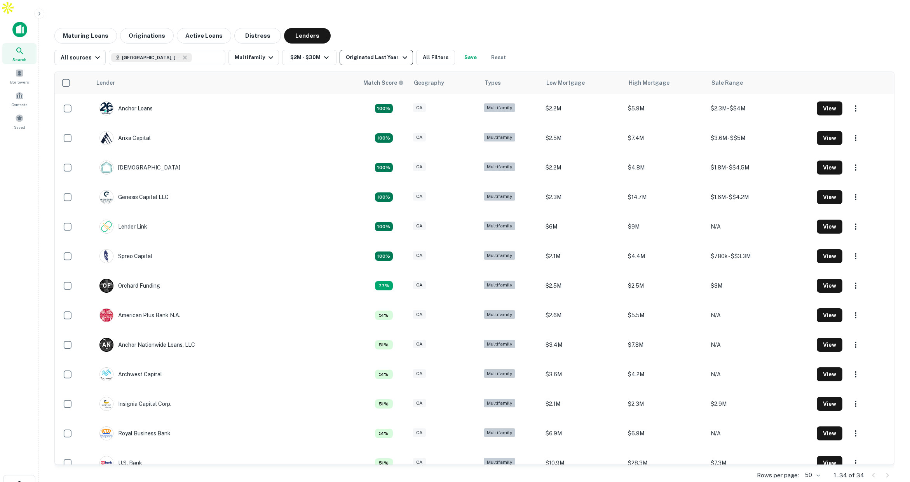
click at [390, 53] on div "Originated Last Year" at bounding box center [377, 57] width 63 height 9
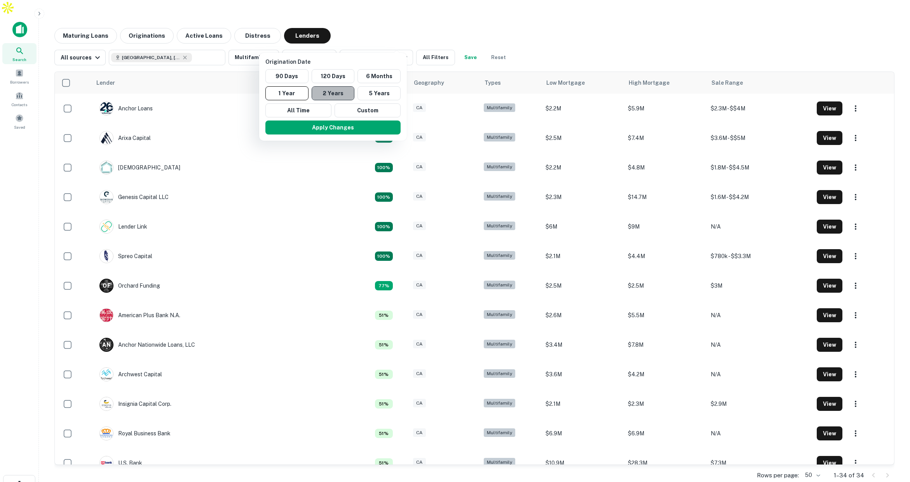
click at [321, 90] on button "2 Years" at bounding box center [333, 93] width 43 height 14
drag, startPoint x: 361, startPoint y: 125, endPoint x: 427, endPoint y: 41, distance: 107.0
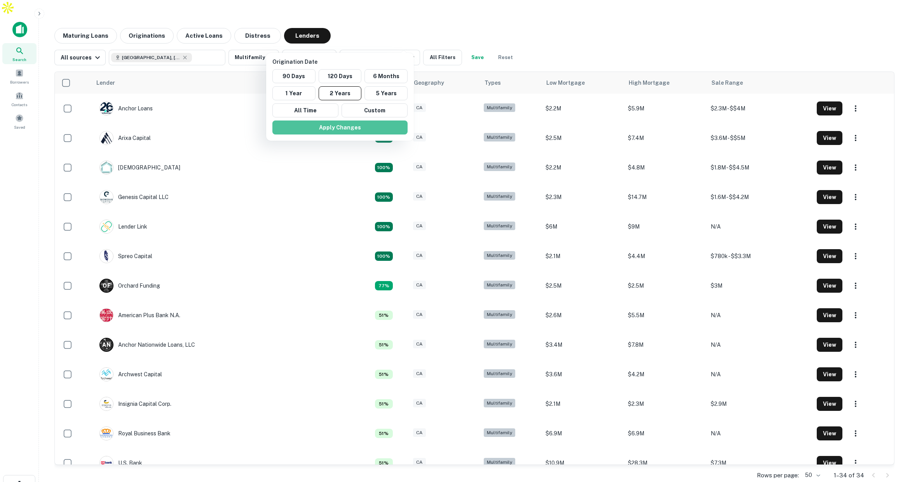
click at [361, 125] on button "Apply Changes" at bounding box center [339, 127] width 135 height 14
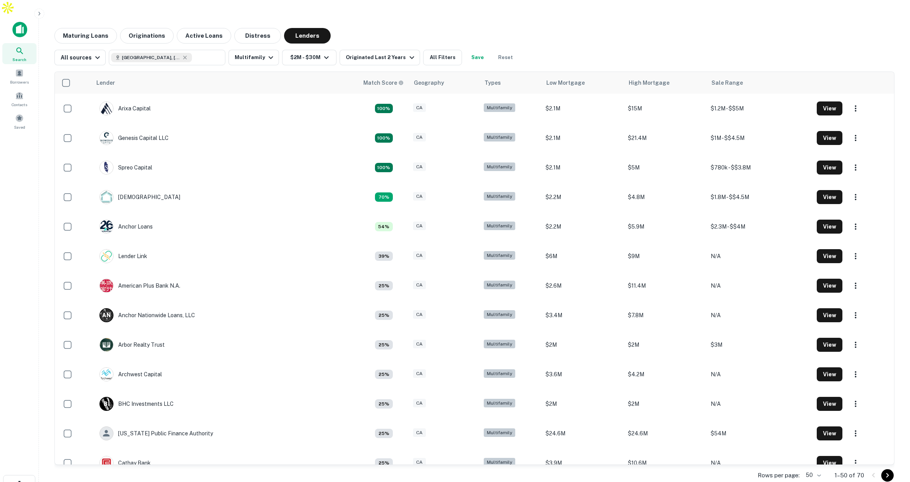
click at [435, 50] on button "All Filters" at bounding box center [442, 58] width 39 height 16
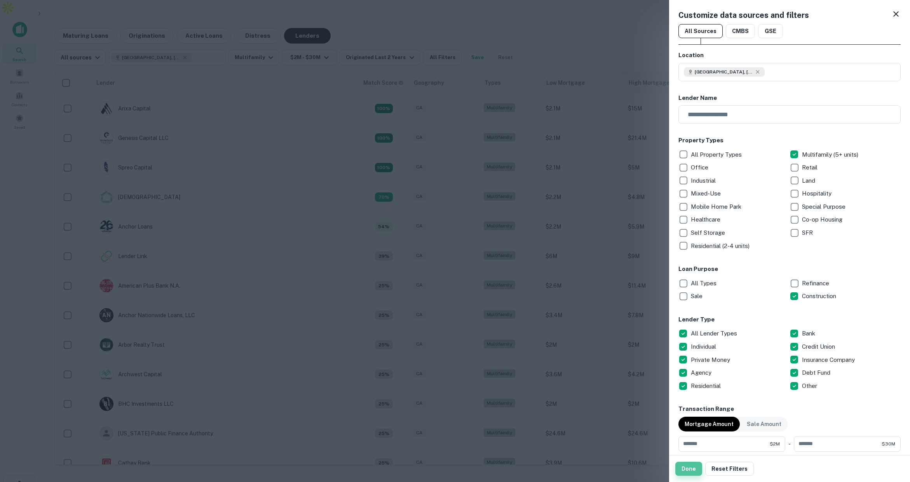
click at [683, 469] on button "Done" at bounding box center [688, 469] width 27 height 14
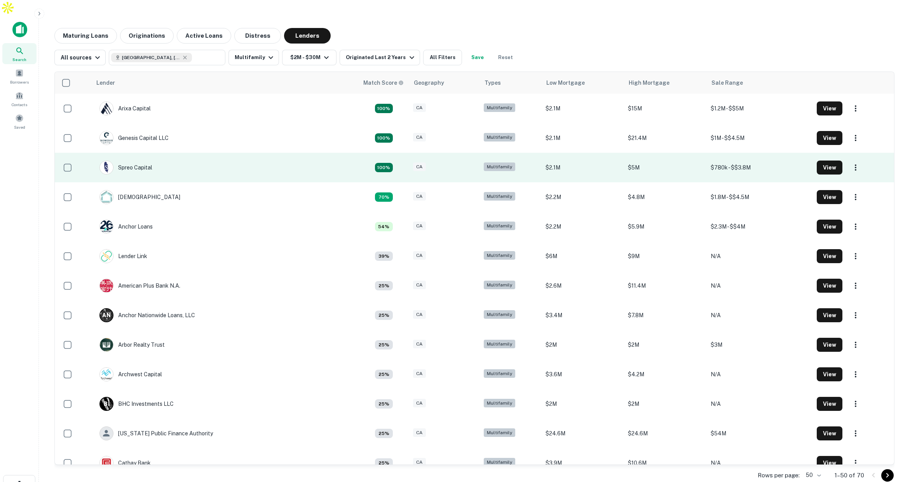
scroll to position [0, 0]
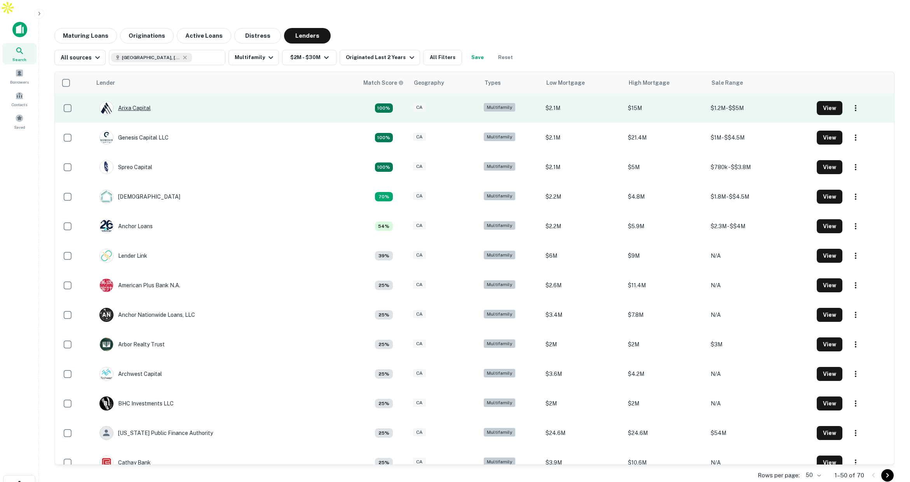
click at [126, 101] on div "Arixa Capital" at bounding box center [124, 108] width 51 height 14
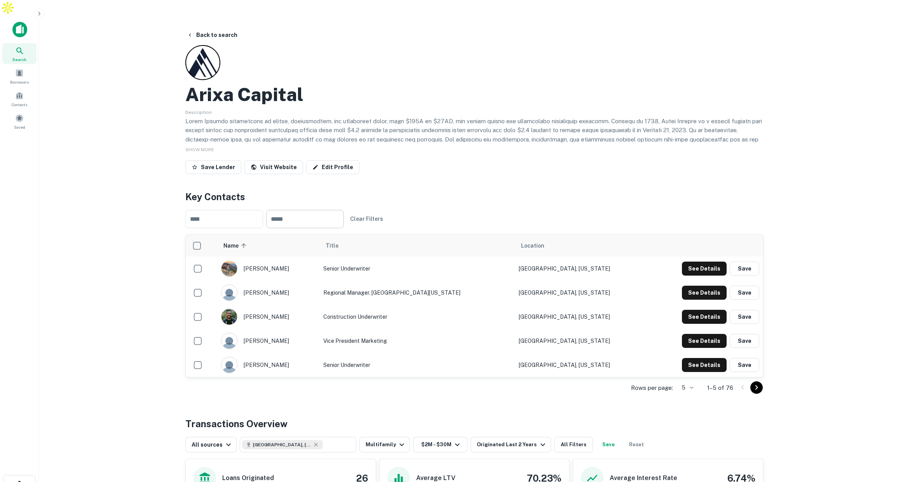
click at [320, 210] on input "text" at bounding box center [305, 219] width 78 height 18
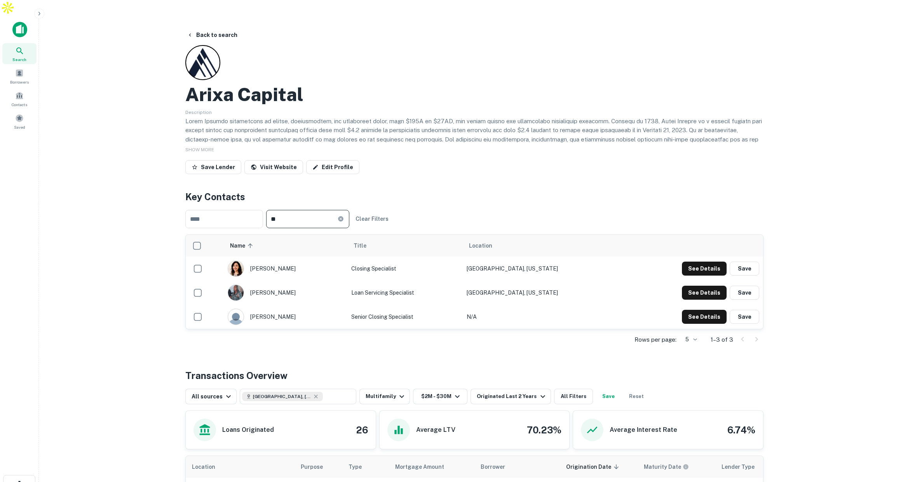
type input "*"
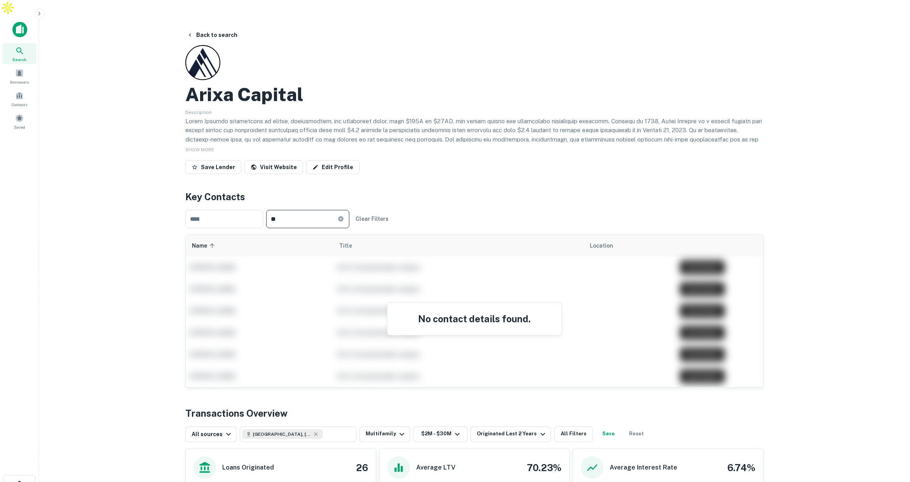
type input "*"
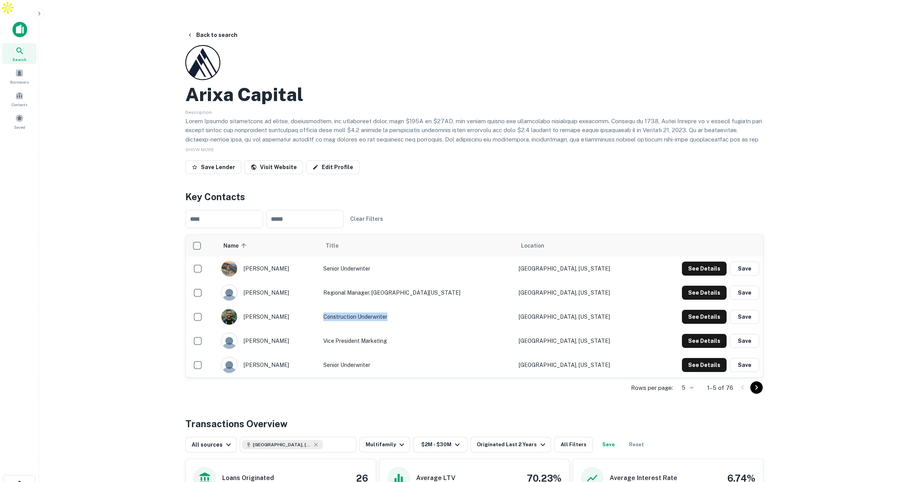
drag, startPoint x: 338, startPoint y: 301, endPoint x: 412, endPoint y: 305, distance: 74.3
click at [412, 305] on td "Construction Underwriter" at bounding box center [416, 317] width 195 height 24
click at [334, 210] on input "text" at bounding box center [305, 219] width 78 height 18
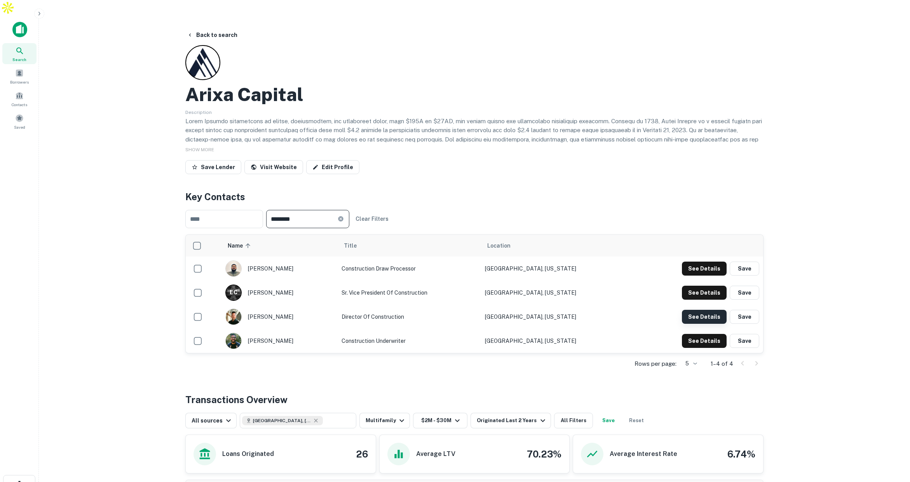
type input "********"
click at [690, 310] on button "See Details" at bounding box center [704, 317] width 45 height 14
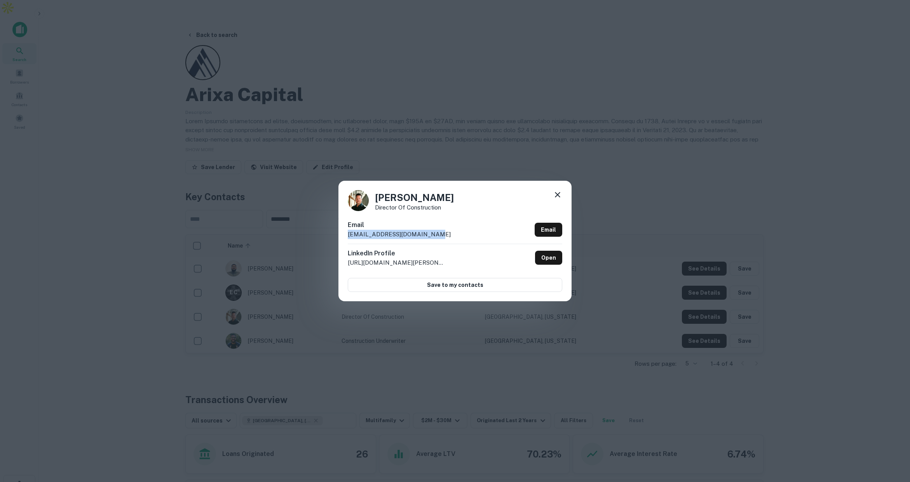
drag, startPoint x: 433, startPoint y: 233, endPoint x: 341, endPoint y: 236, distance: 91.7
click at [341, 236] on div "Scott Laflower Director of Construction Email slaflower@arixacapital.com Email …" at bounding box center [454, 241] width 233 height 120
click at [558, 195] on icon at bounding box center [557, 194] width 5 height 5
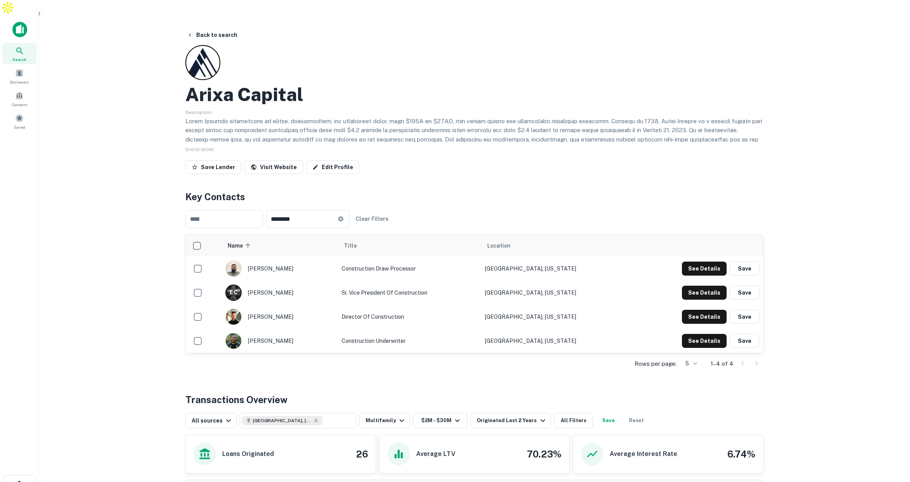
scroll to position [10, 0]
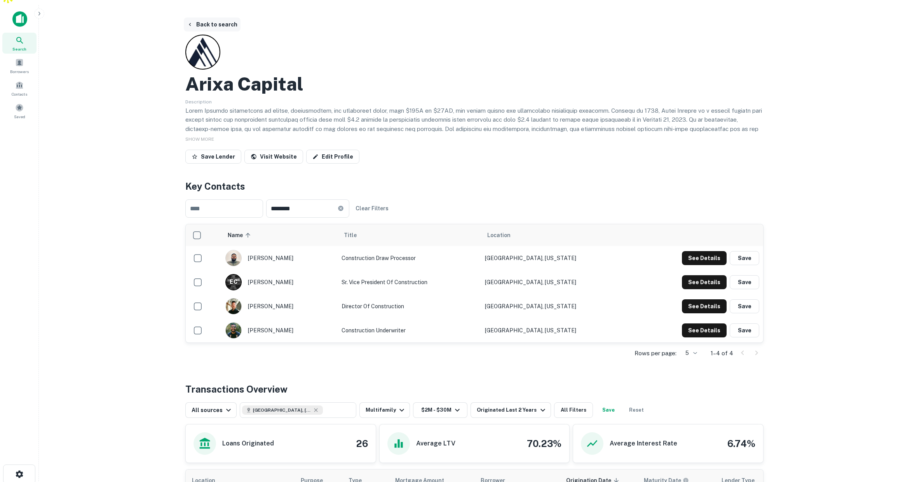
click at [212, 17] on button "Back to search" at bounding box center [212, 24] width 57 height 14
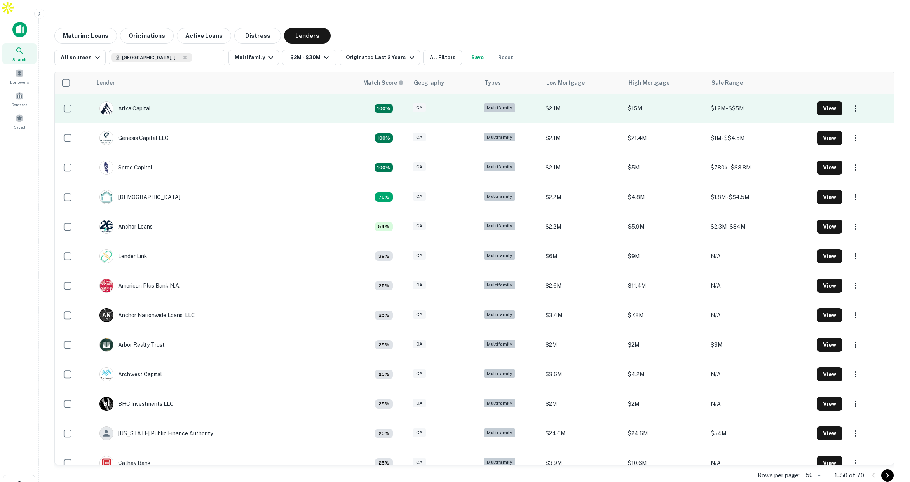
click at [138, 101] on div "Arixa Capital" at bounding box center [124, 108] width 51 height 14
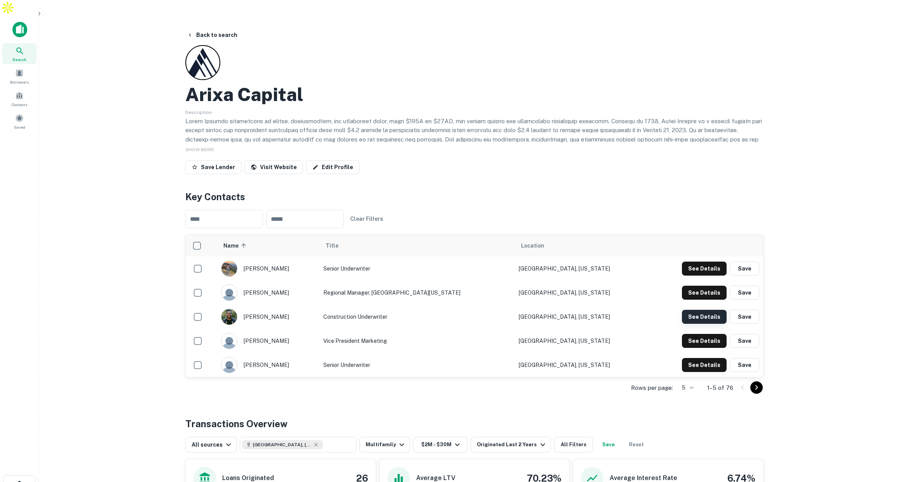
click at [692, 310] on button "See Details" at bounding box center [704, 317] width 45 height 14
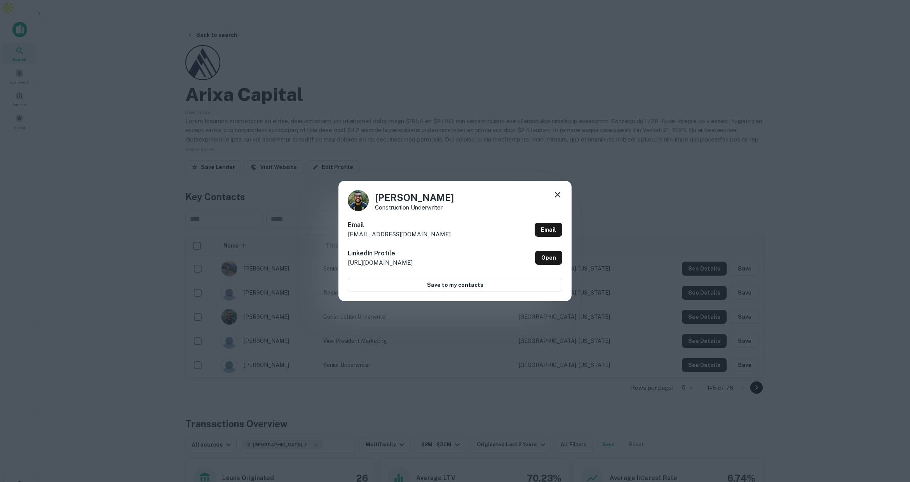
click at [613, 176] on div "Jose Estela Construction Underwriter Email jestela@arixacapital.com Email Linke…" at bounding box center [455, 241] width 910 height 482
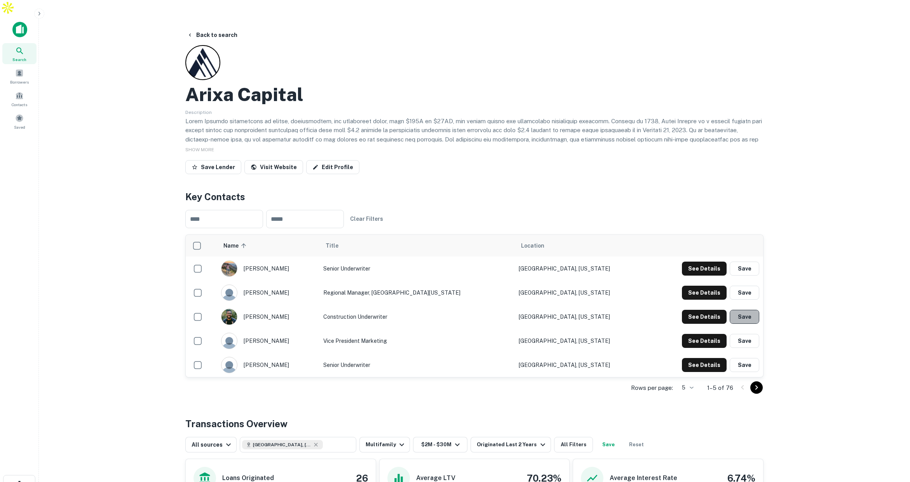
click at [746, 310] on button "Save" at bounding box center [745, 317] width 30 height 14
click at [749, 286] on button "Save" at bounding box center [745, 293] width 30 height 14
click at [18, 91] on span at bounding box center [19, 95] width 9 height 9
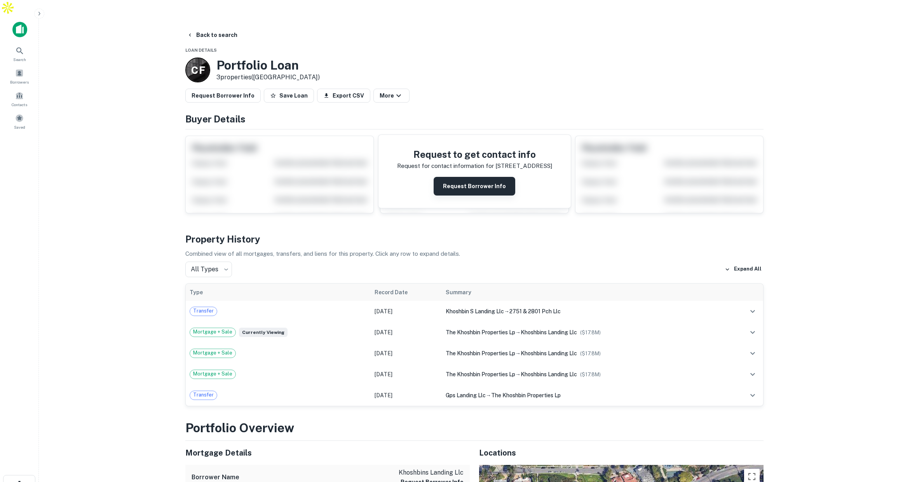
click at [473, 177] on button "Request Borrower Info" at bounding box center [475, 186] width 82 height 19
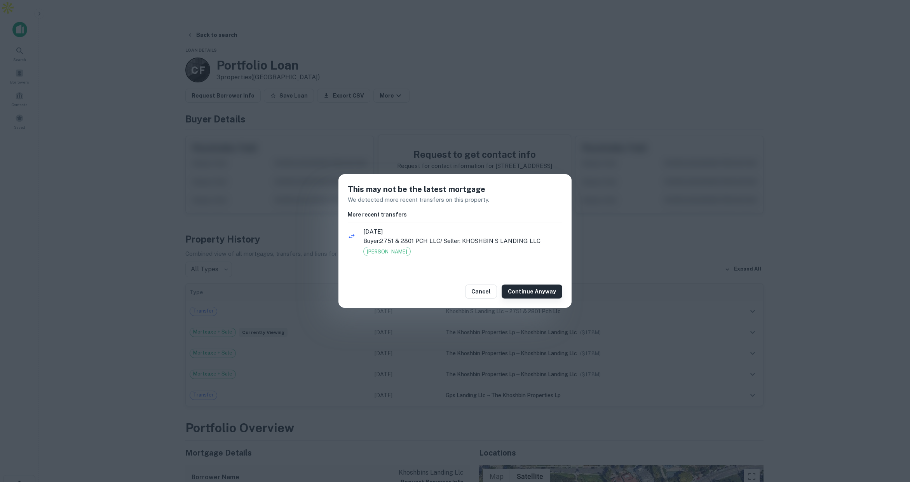
click at [530, 291] on button "Continue Anyway" at bounding box center [532, 291] width 61 height 14
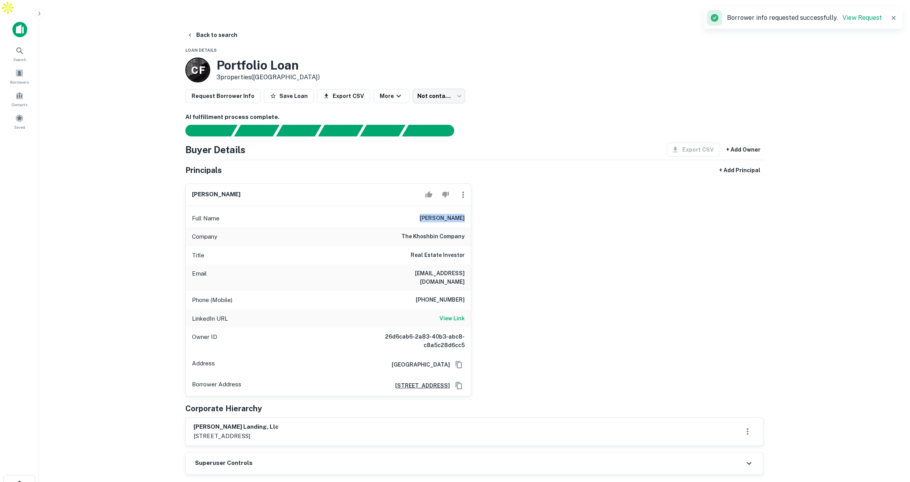
drag, startPoint x: 428, startPoint y: 201, endPoint x: 468, endPoint y: 204, distance: 40.1
click at [468, 209] on div "Full Name mazi khoshbin" at bounding box center [328, 218] width 285 height 19
drag, startPoint x: 434, startPoint y: 275, endPoint x: 464, endPoint y: 276, distance: 29.9
click at [464, 295] on h6 "949-456-1188" at bounding box center [440, 299] width 49 height 9
click at [223, 28] on button "Back to search" at bounding box center [212, 35] width 57 height 14
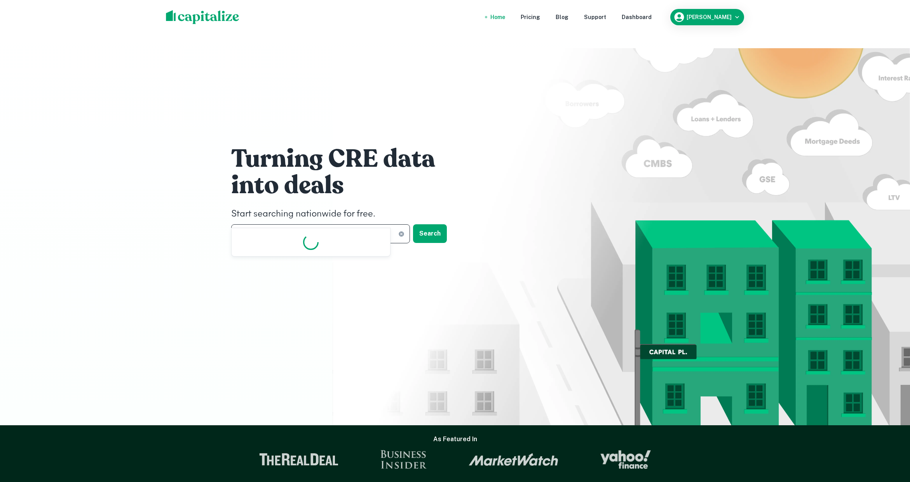
click at [312, 224] on input "**********" at bounding box center [314, 233] width 167 height 19
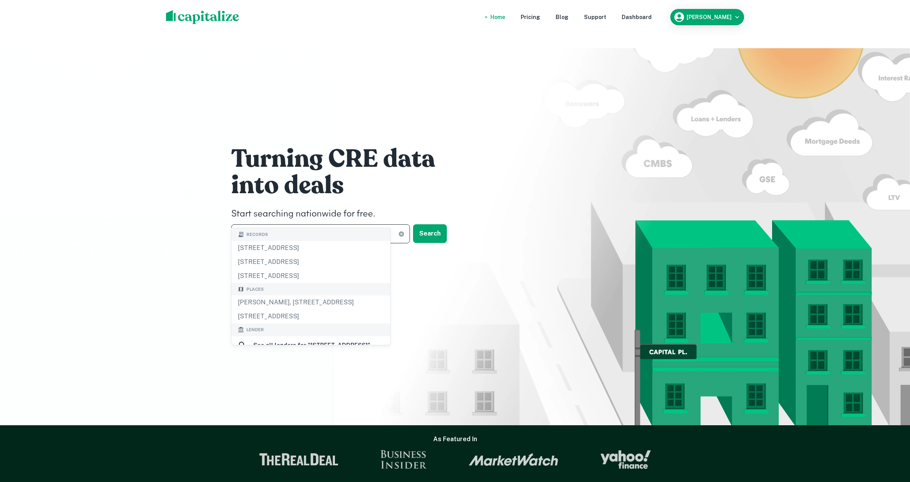
click at [312, 224] on input "**********" at bounding box center [314, 233] width 167 height 19
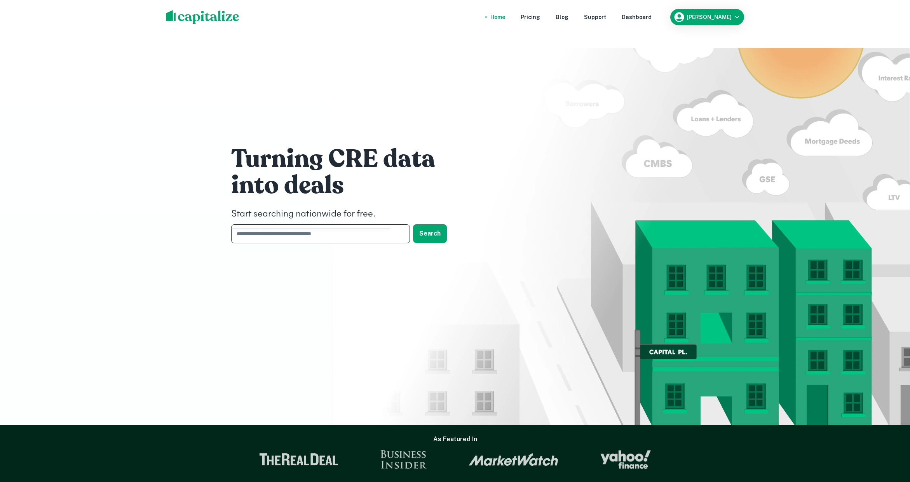
click at [273, 224] on input "text" at bounding box center [317, 233] width 173 height 19
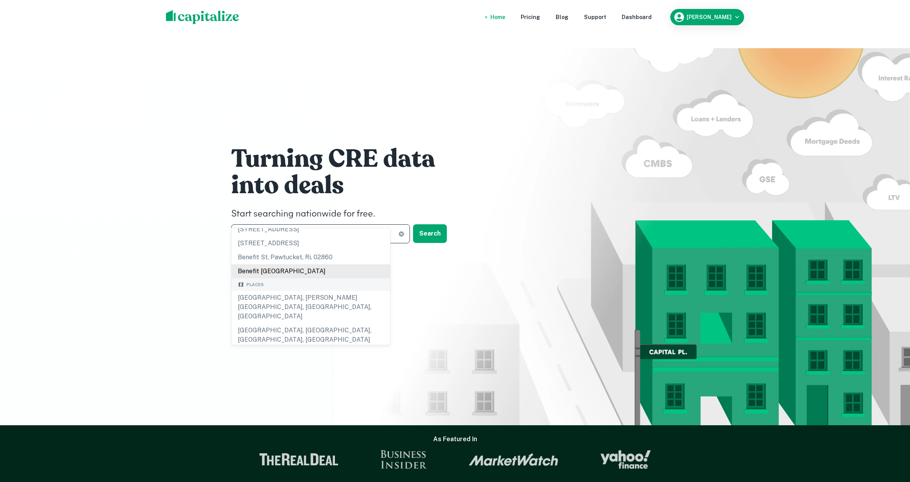
scroll to position [71, 0]
type input "**********"
click at [285, 366] on div "benefit street partners" at bounding box center [289, 372] width 70 height 12
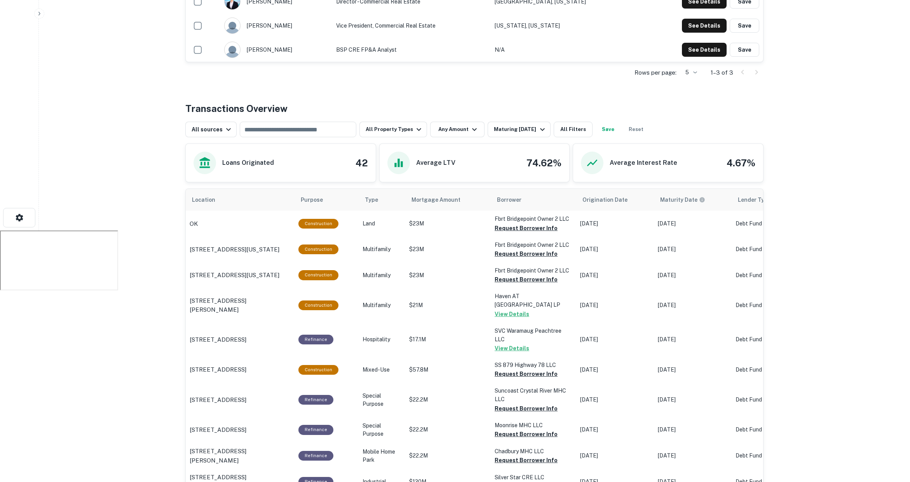
scroll to position [280, 0]
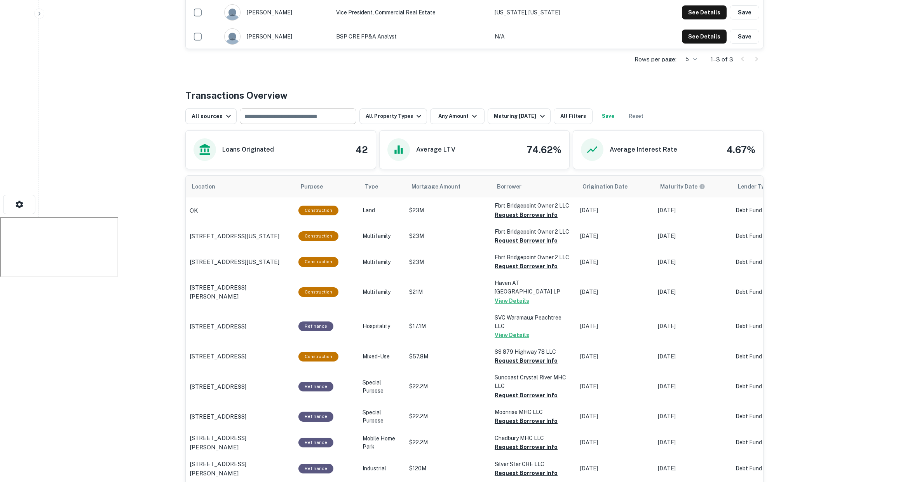
click at [321, 111] on input "text" at bounding box center [297, 116] width 111 height 11
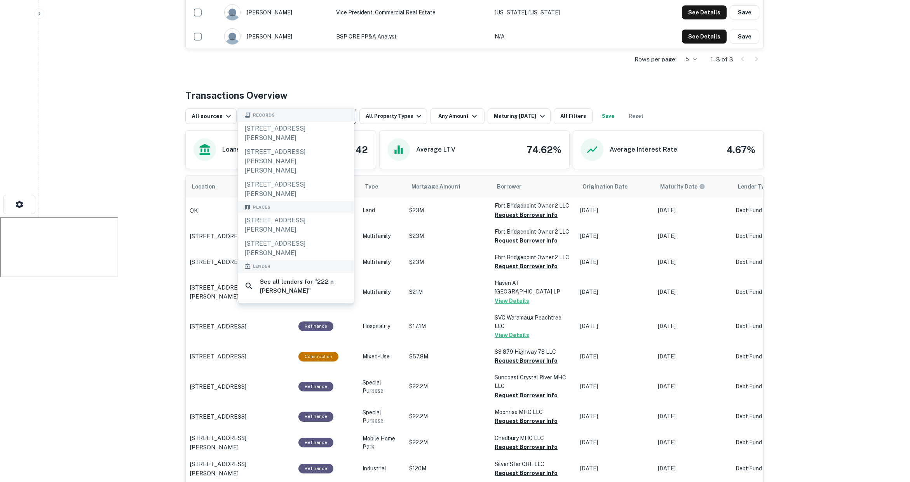
type input "**********"
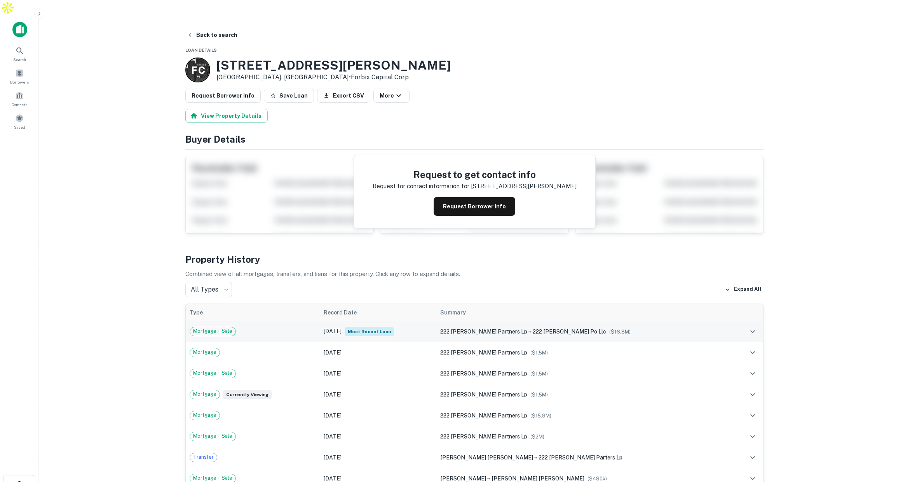
click at [258, 327] on div "Mortgage + Sale" at bounding box center [253, 331] width 126 height 9
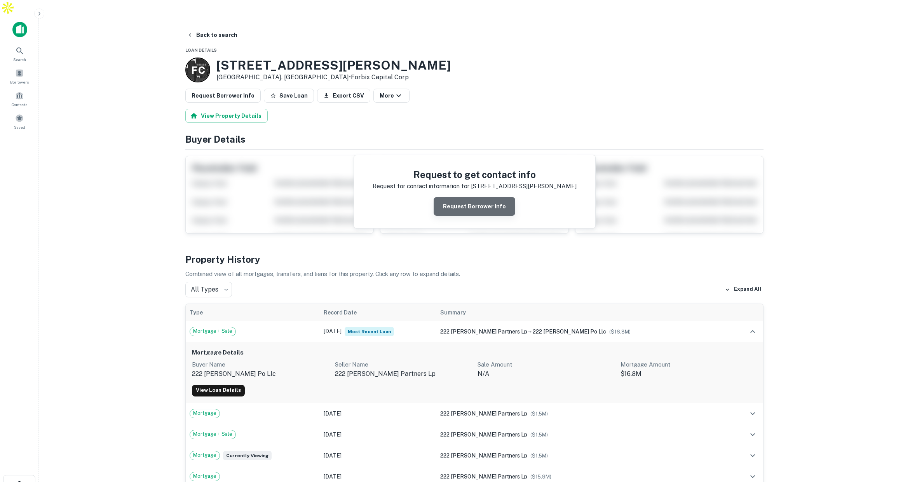
click at [480, 197] on button "Request Borrower Info" at bounding box center [475, 206] width 82 height 19
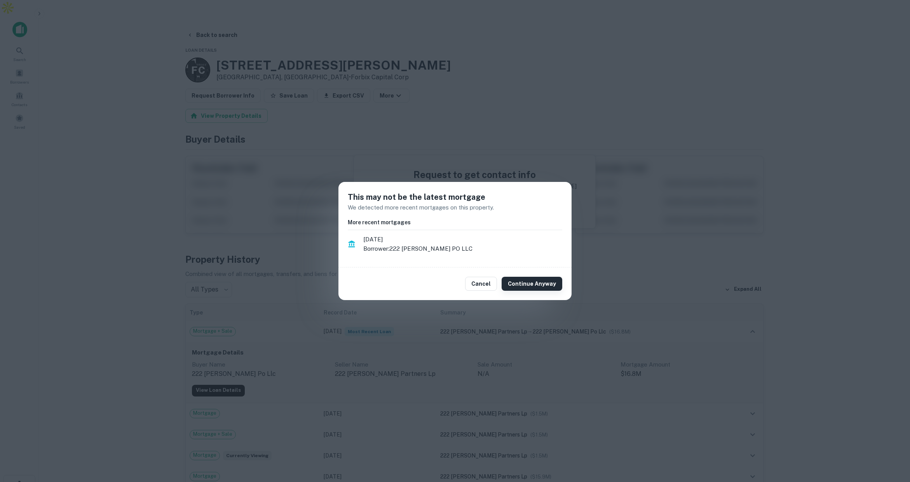
click at [529, 283] on button "Continue Anyway" at bounding box center [532, 284] width 61 height 14
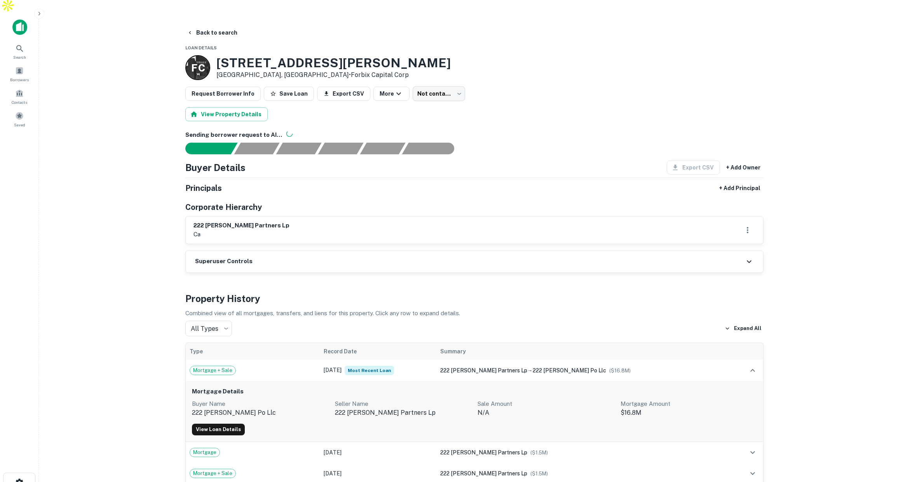
scroll to position [3, 0]
click at [211, 25] on button "Back to search" at bounding box center [212, 32] width 57 height 14
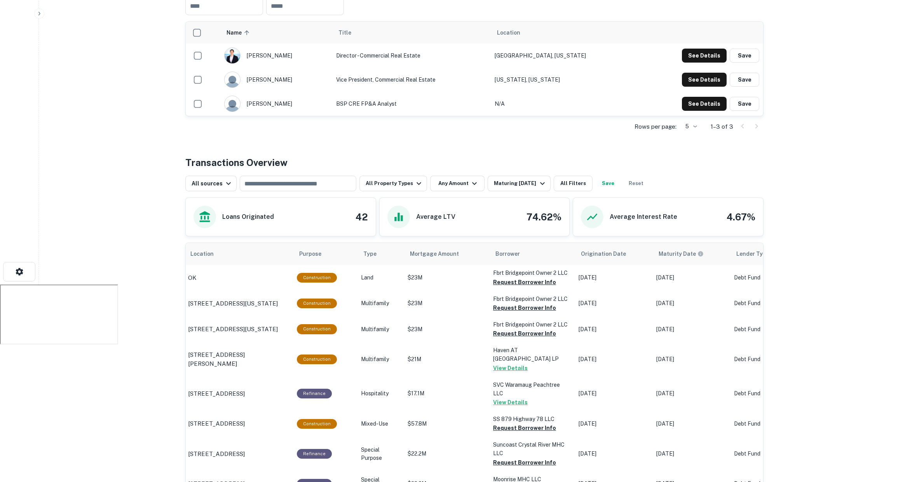
scroll to position [232, 0]
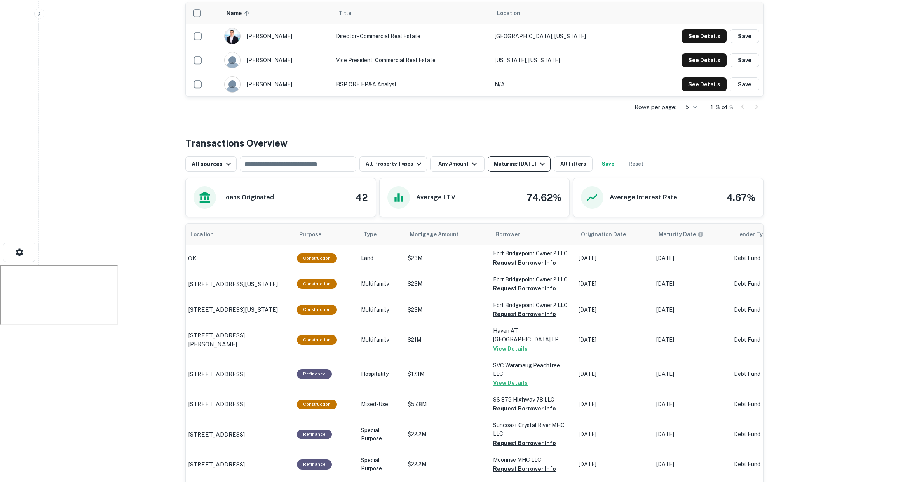
click at [518, 159] on div "Maturing In 1 Year" at bounding box center [520, 163] width 53 height 9
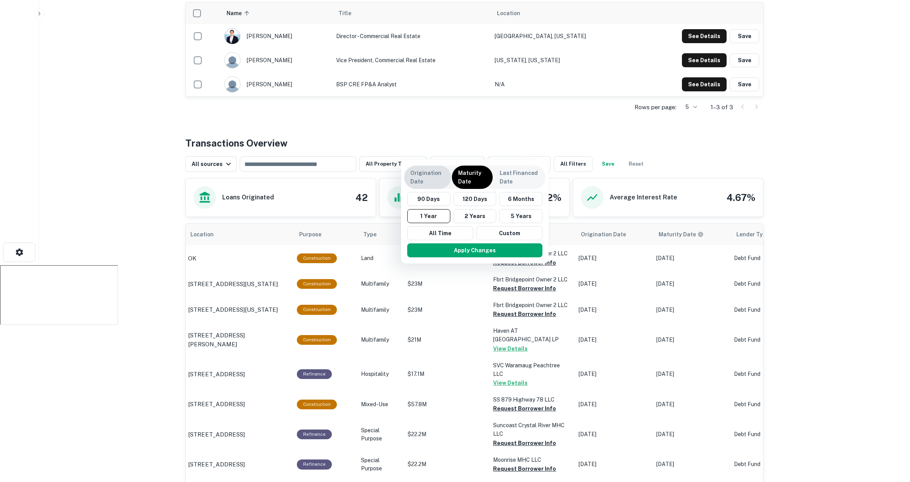
click at [437, 173] on p "Origination Date" at bounding box center [427, 177] width 35 height 17
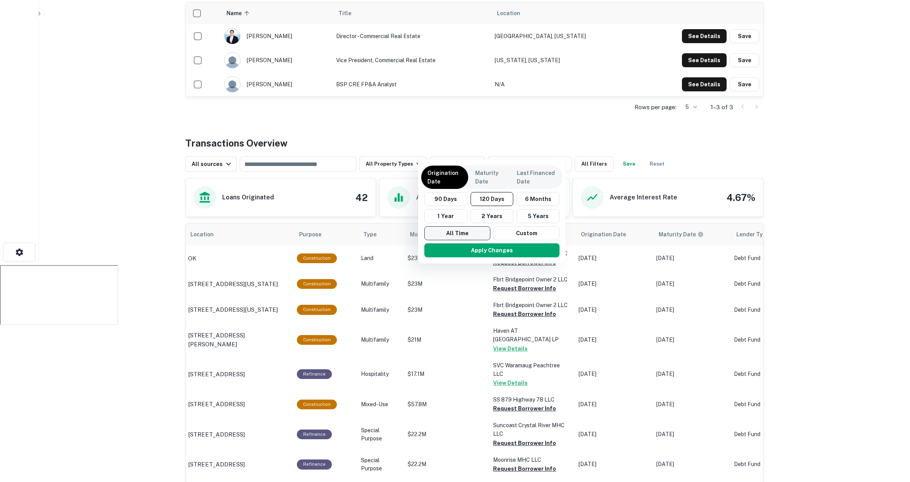
click at [451, 229] on button "All Time" at bounding box center [457, 233] width 66 height 14
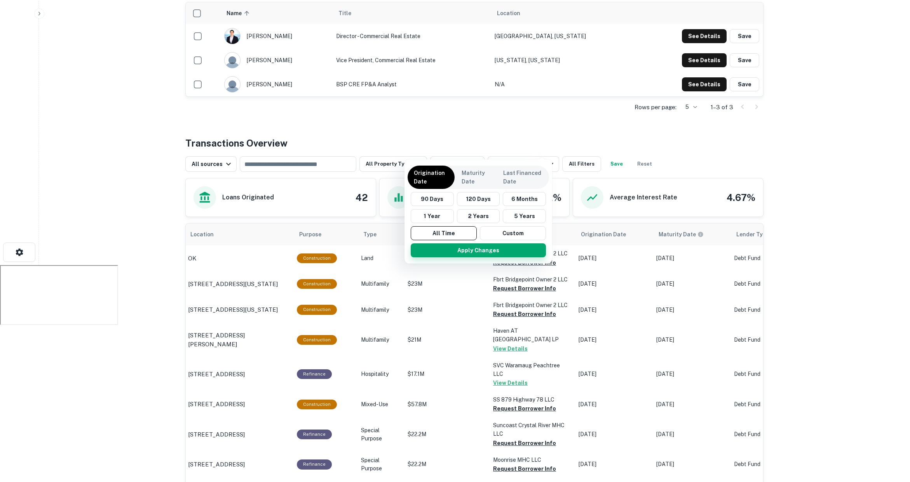
click at [483, 248] on button "Apply Changes" at bounding box center [478, 250] width 135 height 14
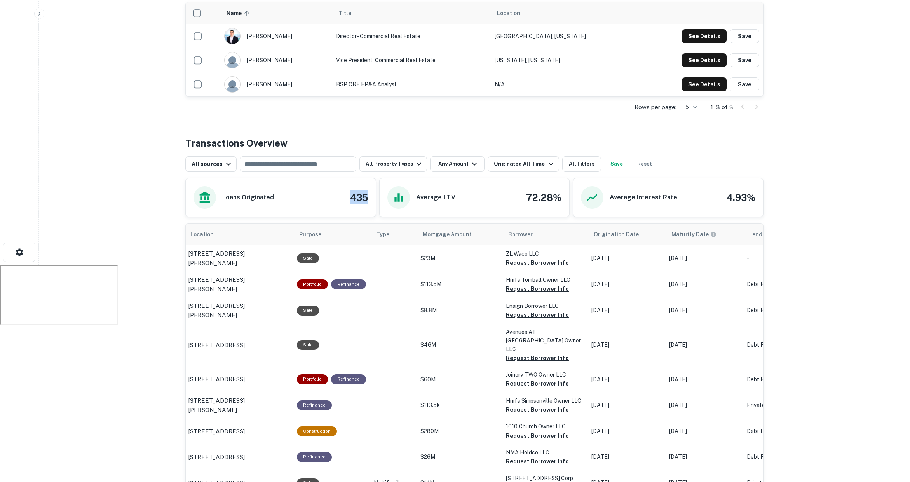
drag, startPoint x: 351, startPoint y: 182, endPoint x: 373, endPoint y: 182, distance: 22.1
click at [373, 182] on div "Loans Originated 435" at bounding box center [281, 197] width 190 height 38
drag, startPoint x: 343, startPoint y: 68, endPoint x: 354, endPoint y: 68, distance: 10.9
click at [354, 72] on td "BSP CRE FP&A Analyst" at bounding box center [411, 84] width 159 height 24
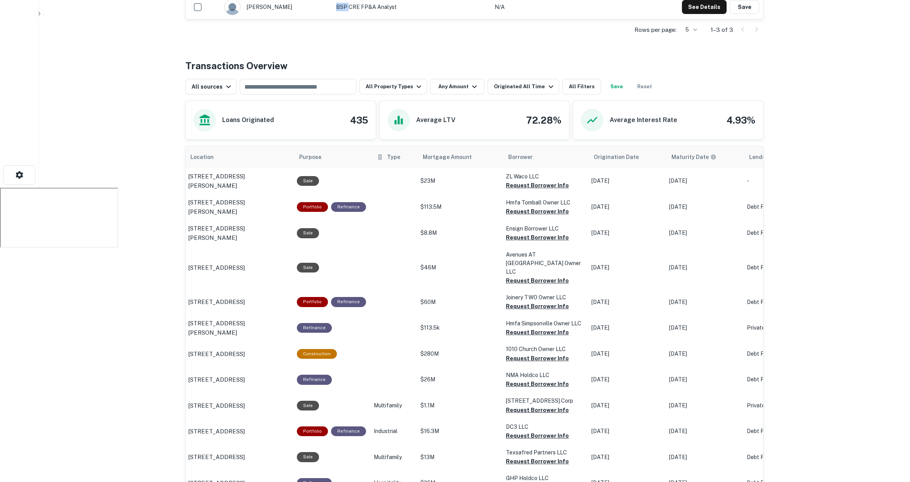
scroll to position [315, 0]
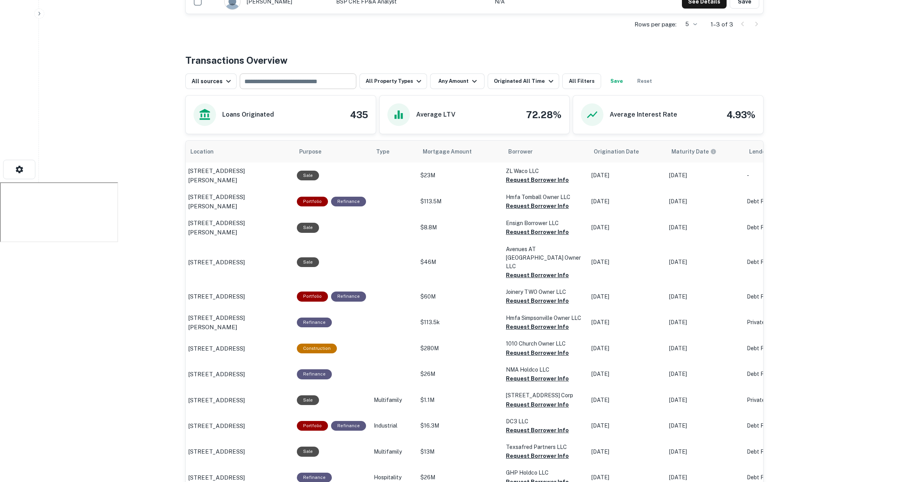
click at [314, 76] on input "text" at bounding box center [297, 81] width 111 height 11
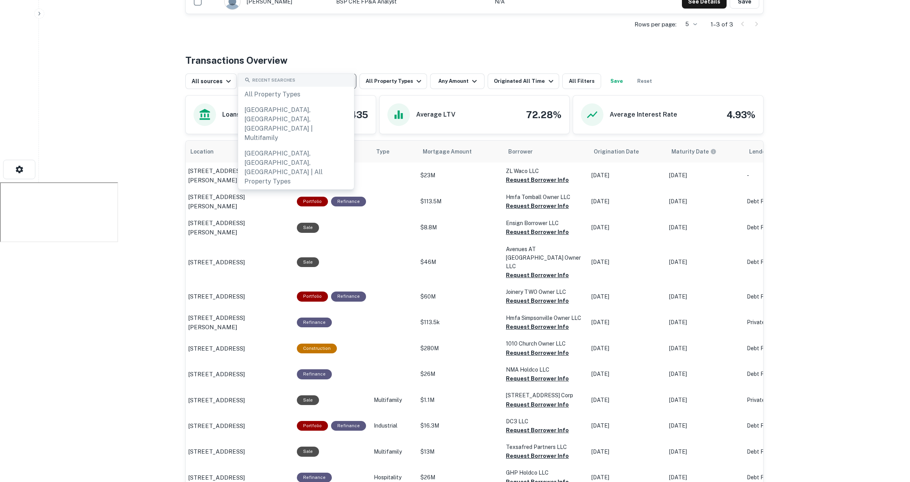
click at [310, 76] on input "text" at bounding box center [297, 81] width 111 height 11
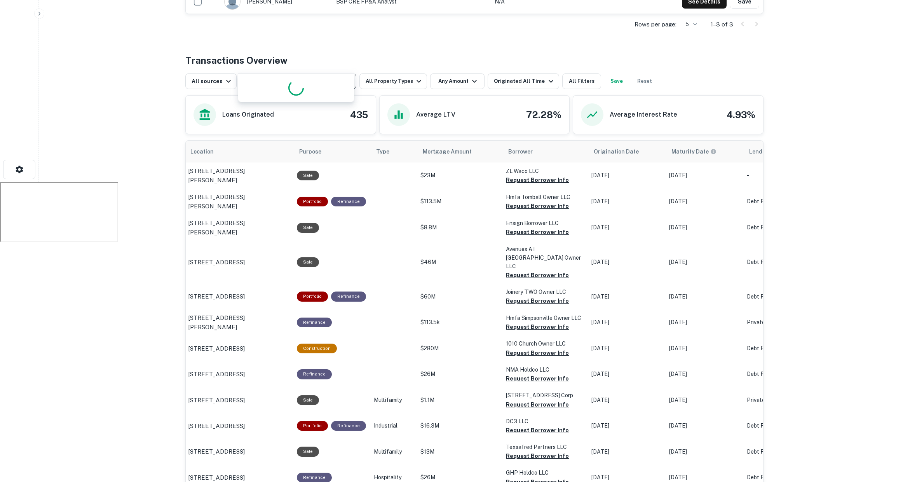
type input "*******"
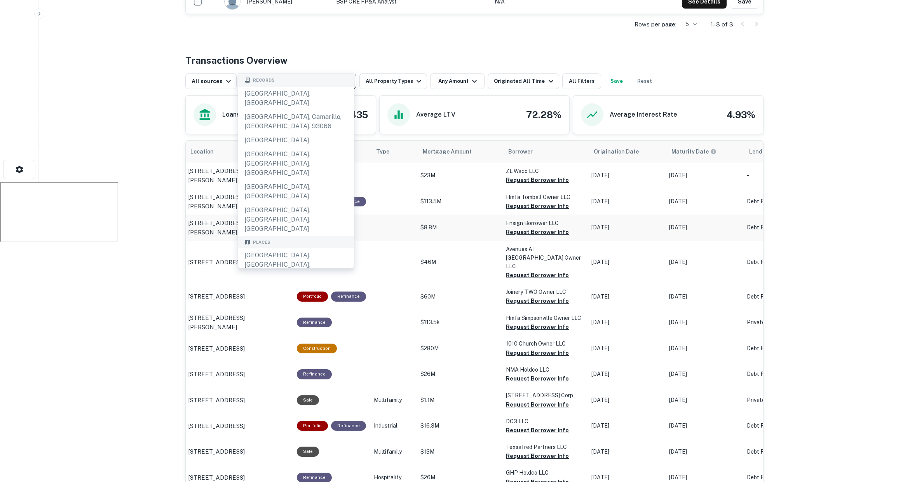
click at [289, 248] on div "Los Angeles, CA, USA" at bounding box center [296, 264] width 116 height 33
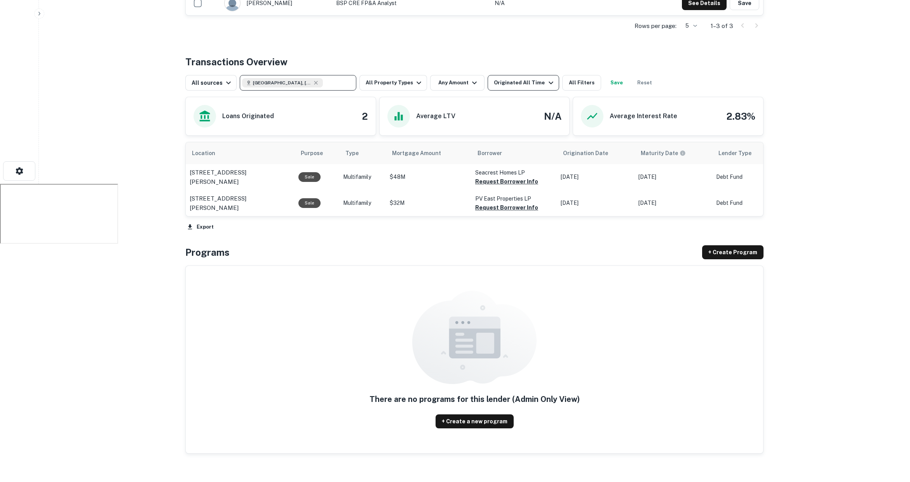
click at [523, 78] on div "Originated All Time" at bounding box center [524, 82] width 61 height 9
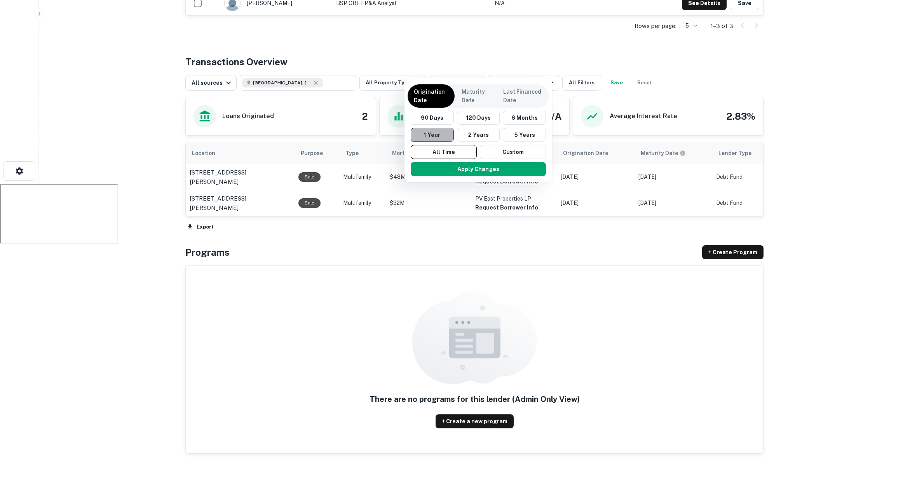
click at [438, 131] on button "1 Year" at bounding box center [432, 135] width 43 height 14
click at [466, 167] on button "Apply Changes" at bounding box center [480, 169] width 135 height 14
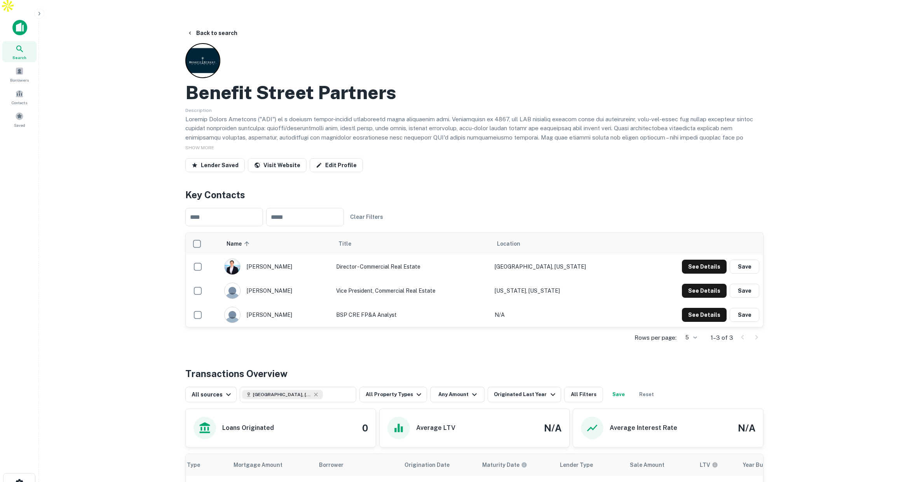
scroll to position [5, 0]
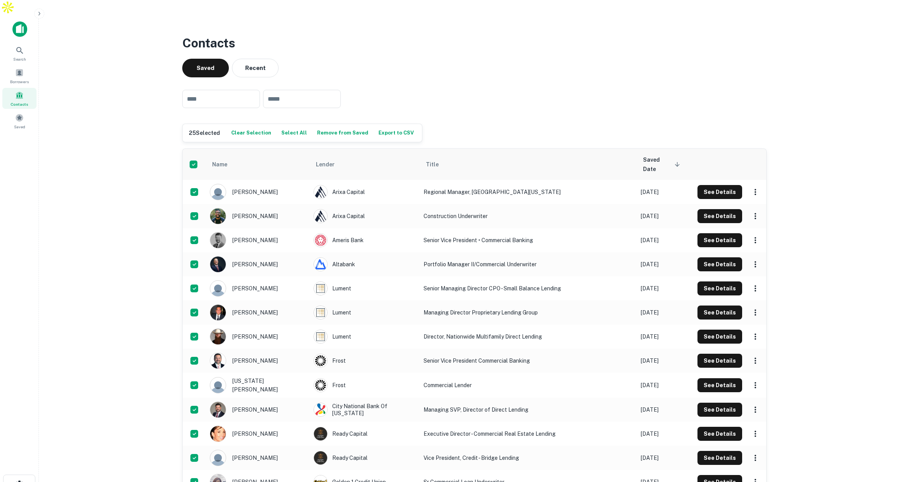
scroll to position [1, 0]
click at [24, 65] on div "Borrowers" at bounding box center [19, 75] width 34 height 21
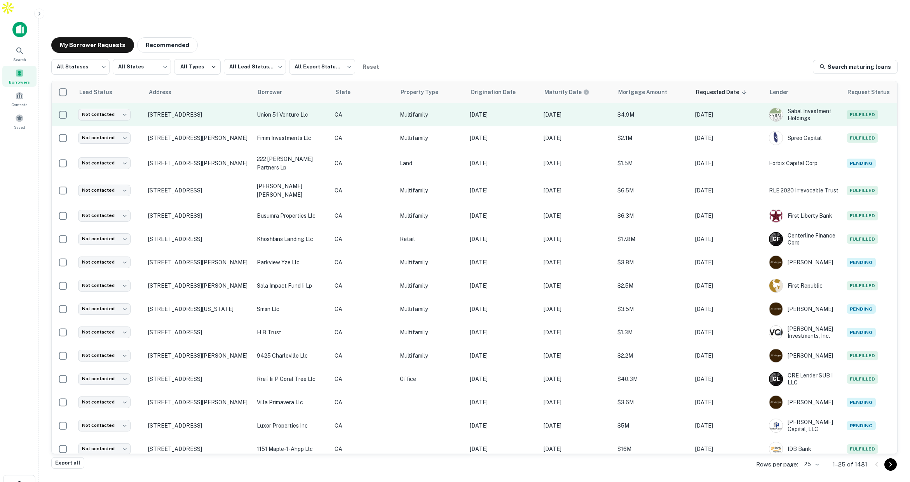
scroll to position [0, 0]
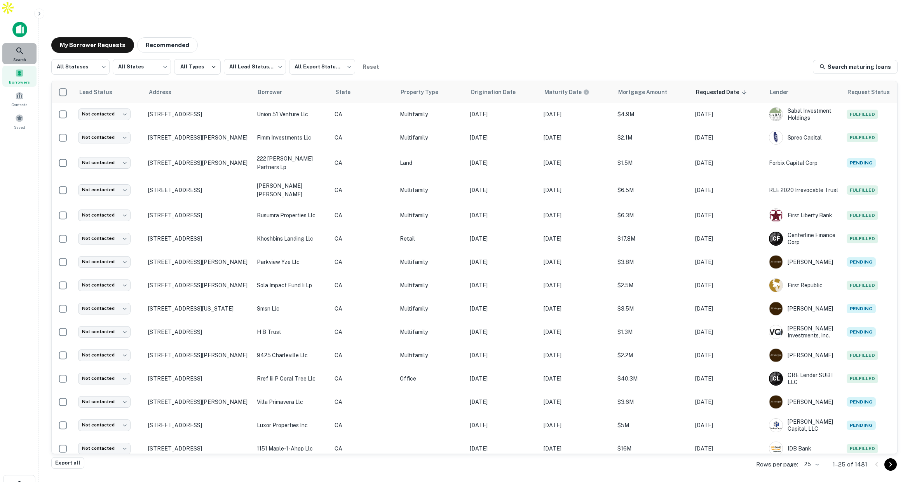
click at [27, 43] on div "Search" at bounding box center [19, 53] width 34 height 21
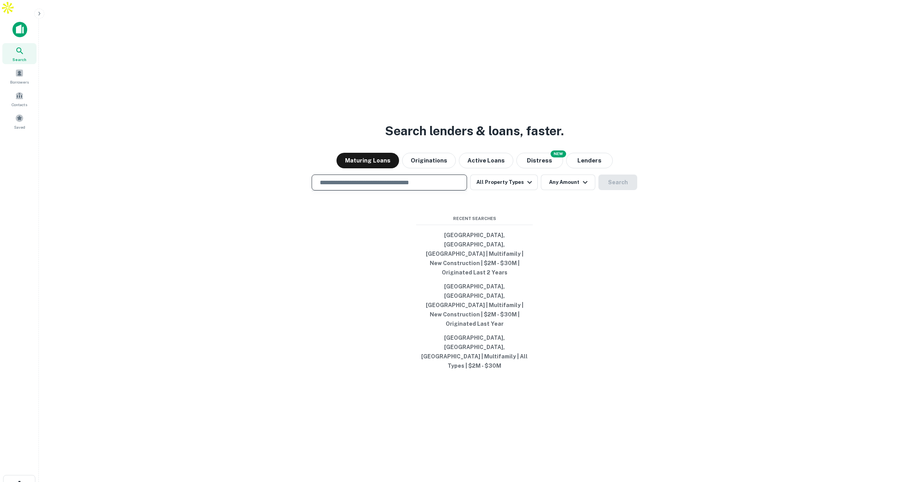
click at [437, 187] on input "text" at bounding box center [389, 182] width 148 height 9
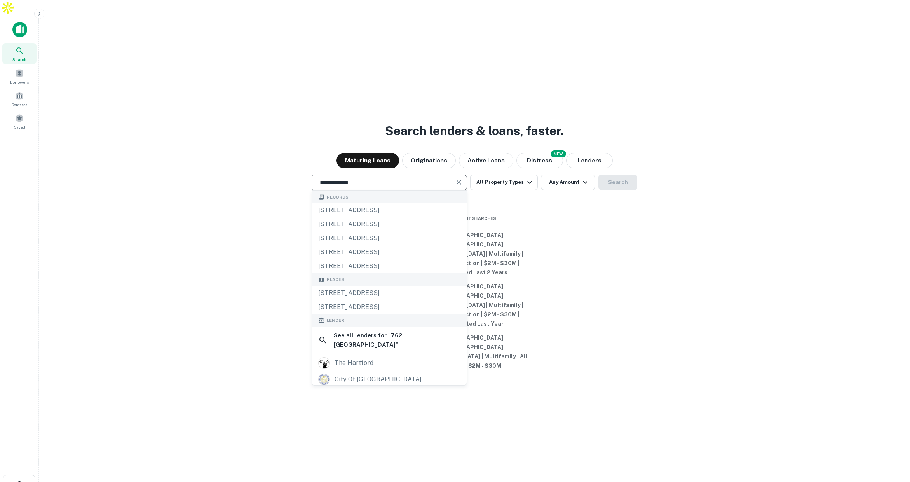
scroll to position [0, 0]
click at [417, 300] on div "[STREET_ADDRESS]" at bounding box center [389, 293] width 155 height 14
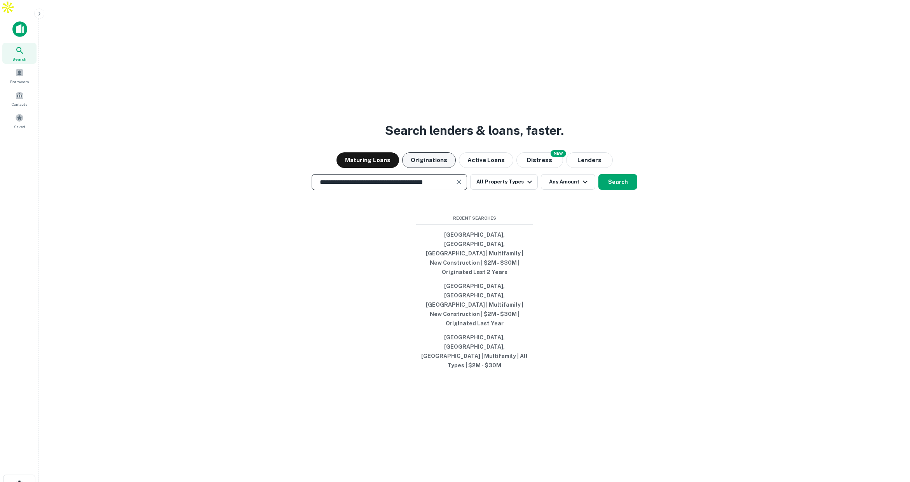
type input "**********"
click at [435, 168] on button "Originations" at bounding box center [429, 160] width 54 height 16
click at [619, 190] on button "Search" at bounding box center [617, 182] width 39 height 16
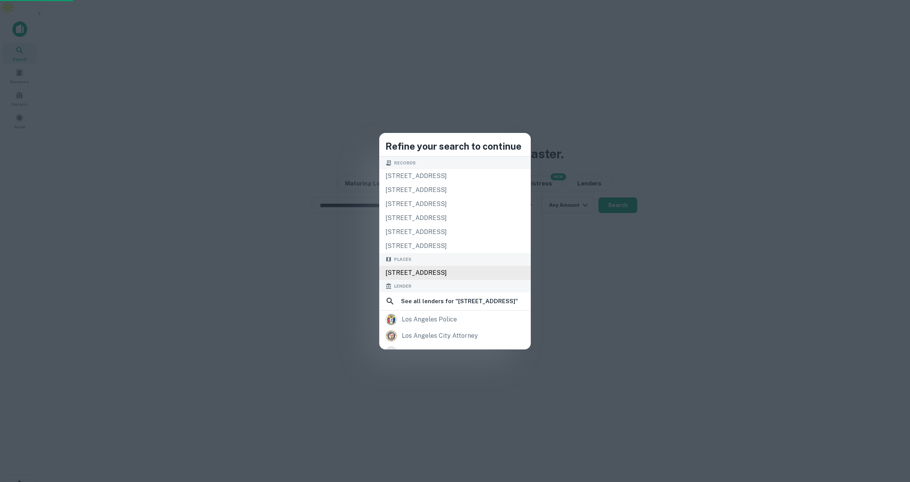
click at [425, 272] on div "[STREET_ADDRESS]" at bounding box center [455, 273] width 152 height 14
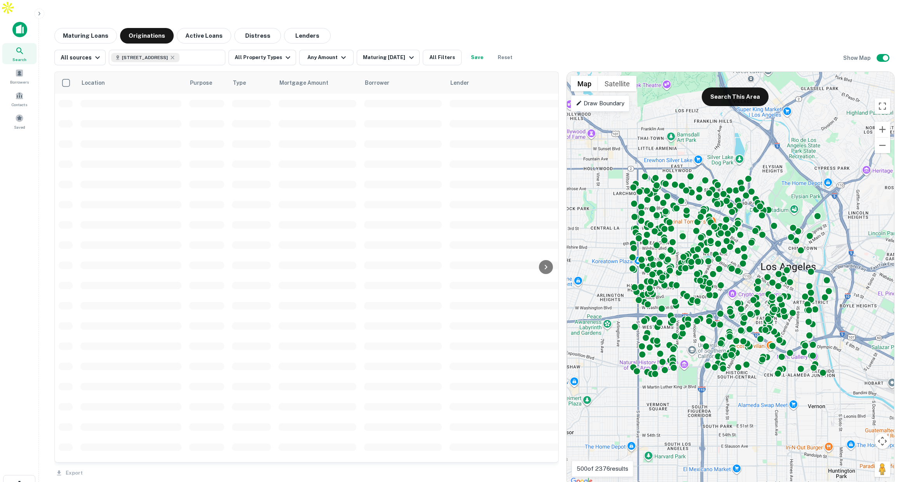
scroll to position [0, 0]
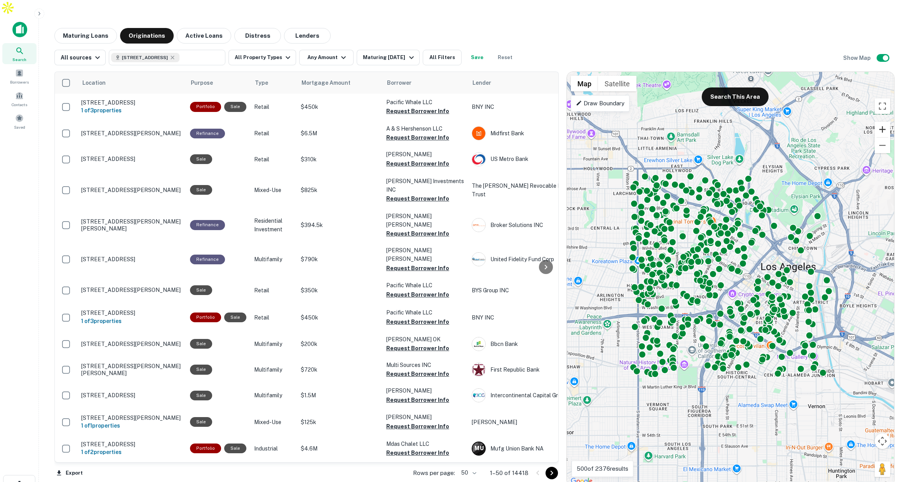
click at [882, 122] on button "Zoom in" at bounding box center [883, 130] width 16 height 16
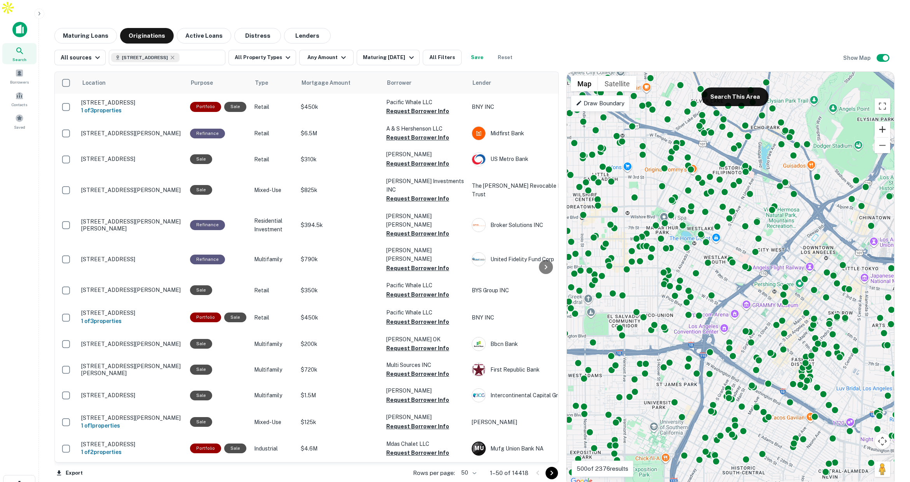
click at [881, 122] on button "Zoom in" at bounding box center [883, 130] width 16 height 16
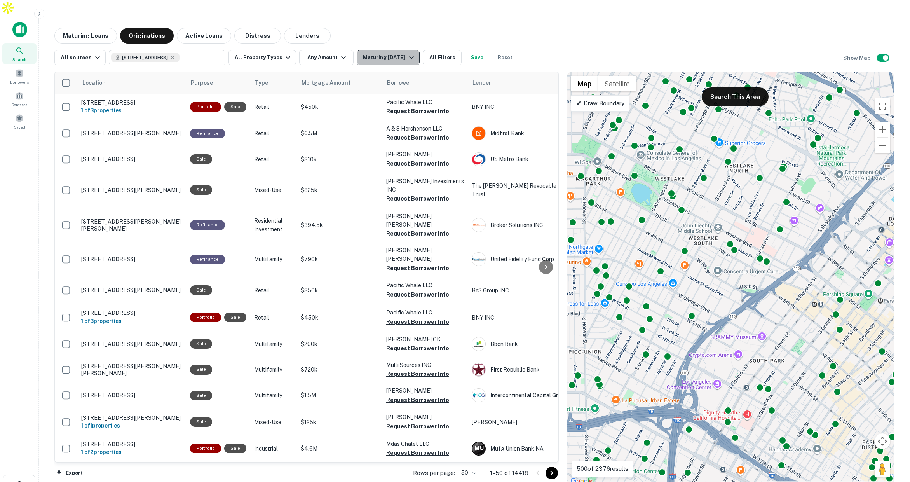
click at [382, 53] on div "Maturing [DATE]" at bounding box center [389, 57] width 53 height 9
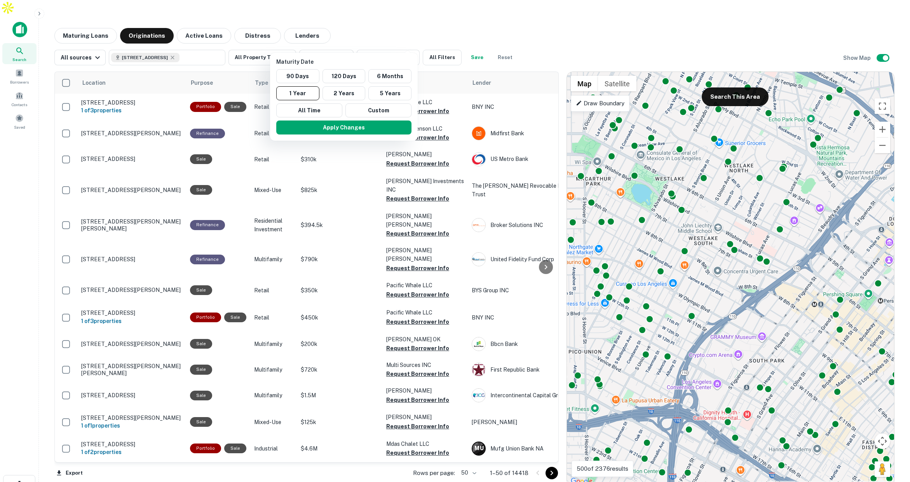
click at [444, 45] on div at bounding box center [455, 241] width 910 height 482
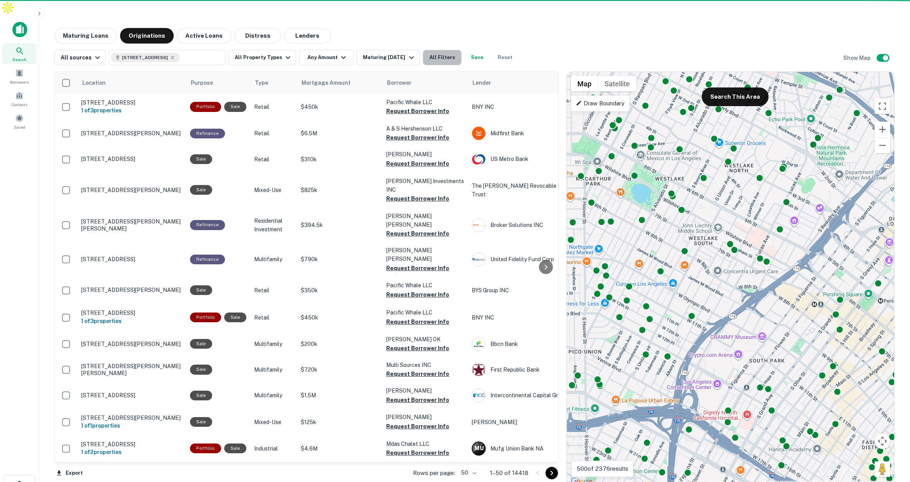
click at [444, 50] on button "All Filters" at bounding box center [442, 58] width 39 height 16
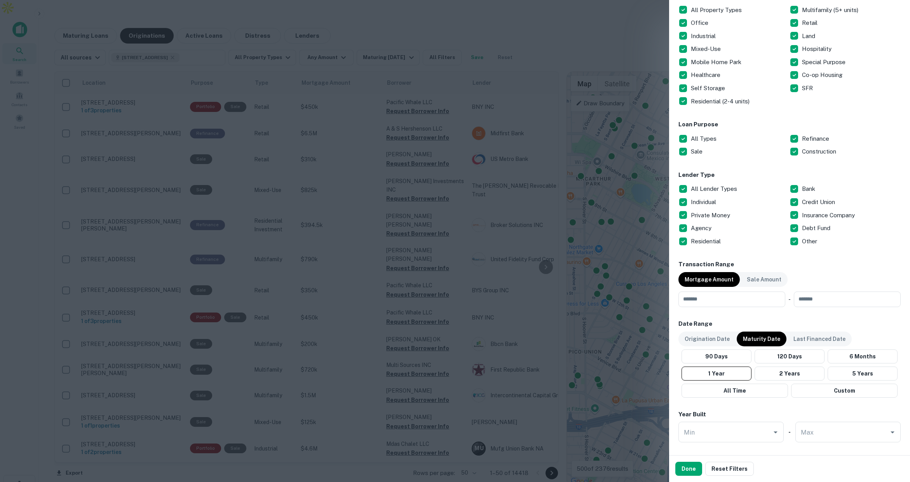
scroll to position [200, 0]
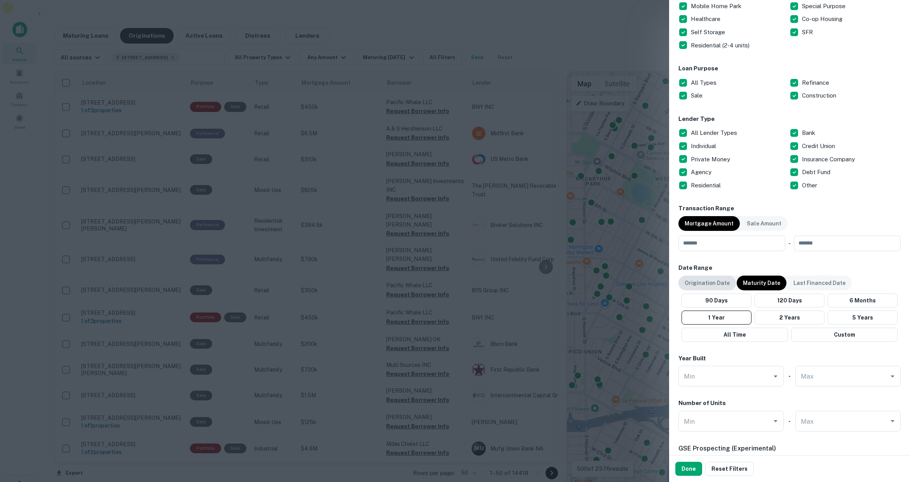
click at [724, 284] on p "Origination Date" at bounding box center [707, 283] width 45 height 9
click at [726, 333] on button "All Time" at bounding box center [733, 335] width 110 height 14
drag, startPoint x: 697, startPoint y: 468, endPoint x: 702, endPoint y: 457, distance: 12.2
click at [697, 468] on button "Done" at bounding box center [688, 469] width 27 height 14
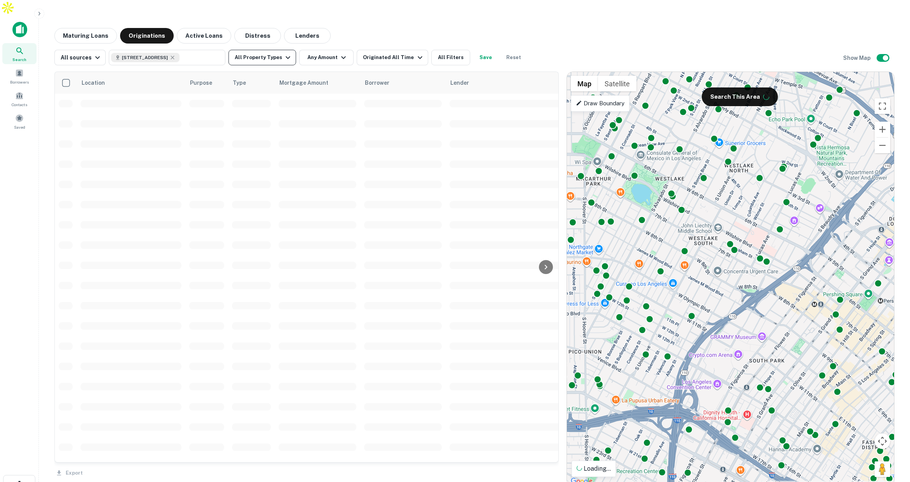
click at [276, 50] on button "All Property Types" at bounding box center [262, 58] width 68 height 16
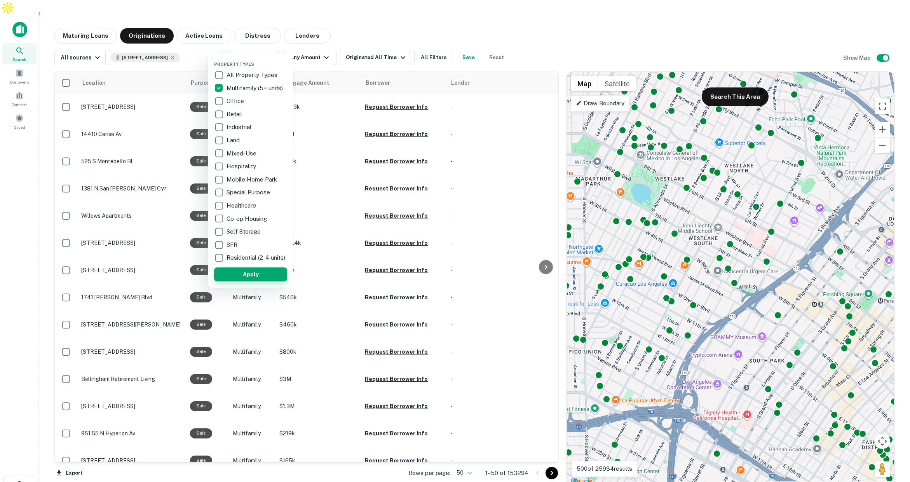
drag, startPoint x: 264, startPoint y: 278, endPoint x: 367, endPoint y: 169, distance: 150.6
click at [264, 278] on button "Apply" at bounding box center [250, 274] width 73 height 14
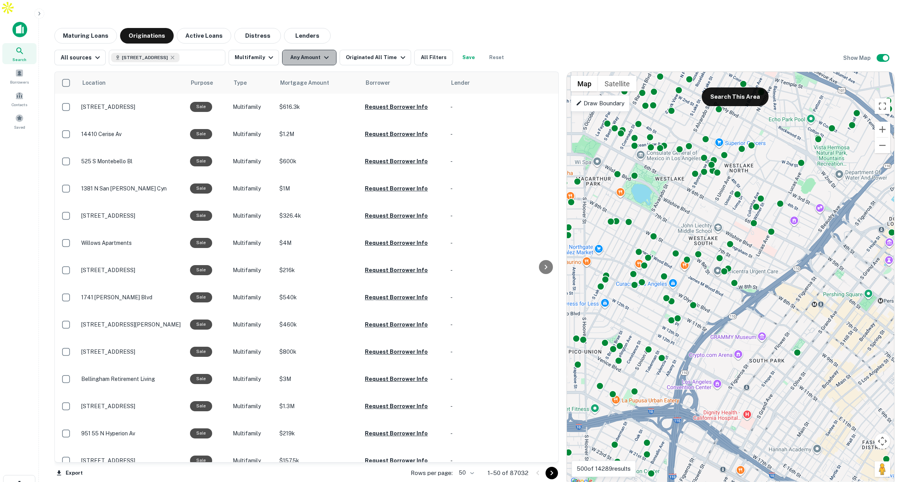
click at [313, 50] on button "Any Amount" at bounding box center [309, 58] width 54 height 16
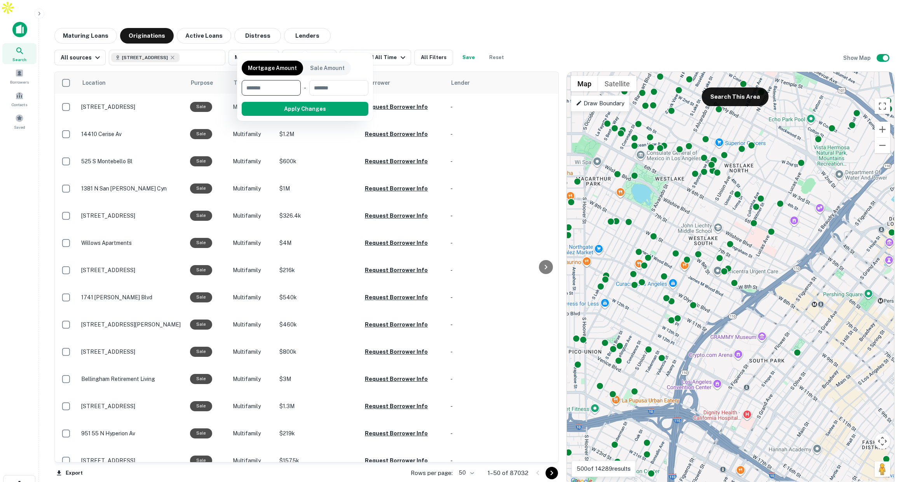
click at [282, 88] on input "number" at bounding box center [269, 88] width 54 height 16
type input "*"
click at [503, 28] on div at bounding box center [455, 241] width 910 height 482
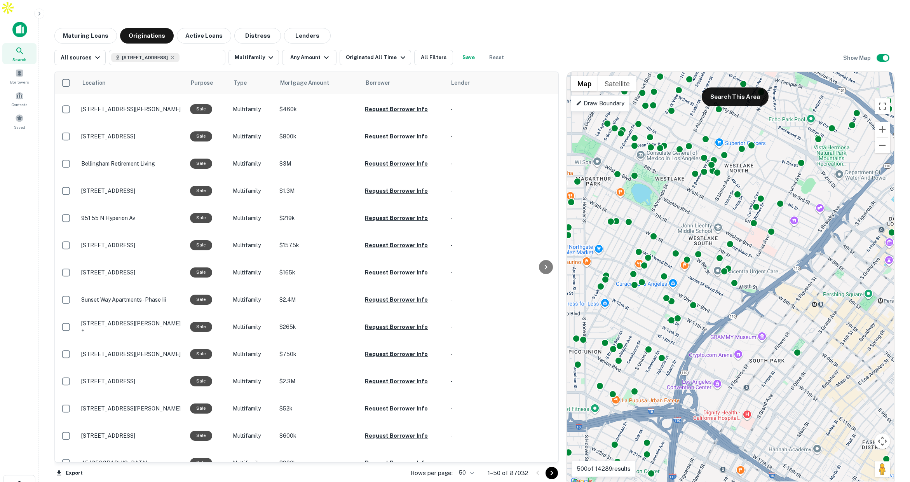
scroll to position [309, 0]
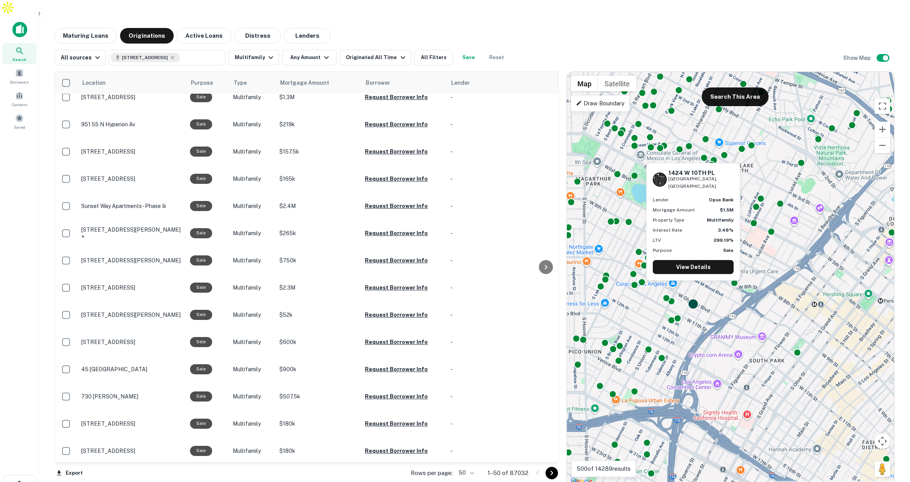
click at [693, 298] on div at bounding box center [693, 303] width 11 height 11
click at [704, 268] on link "View Details" at bounding box center [693, 267] width 81 height 14
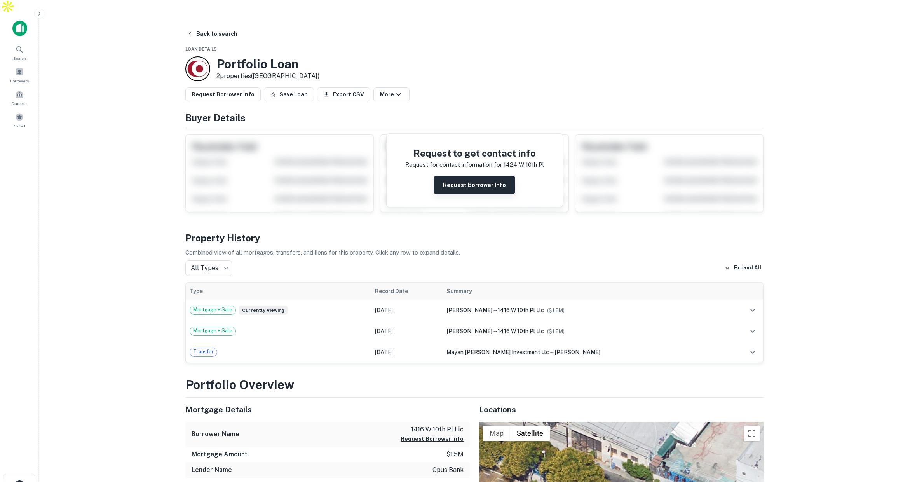
scroll to position [2, 0]
click at [467, 175] on button "Request Borrower Info" at bounding box center [475, 184] width 82 height 19
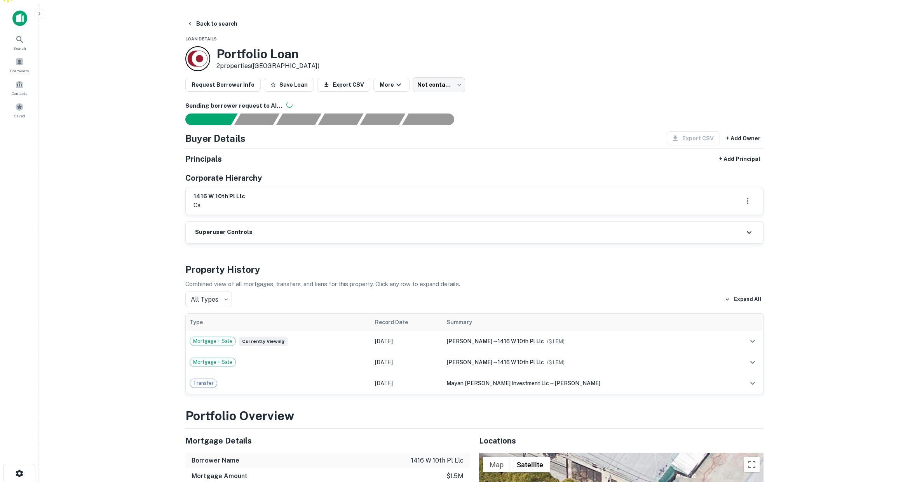
scroll to position [10, 0]
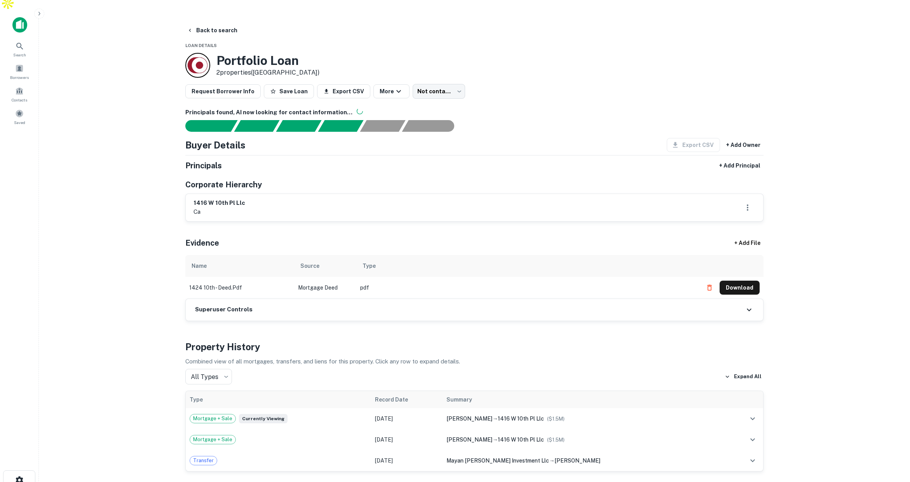
scroll to position [8, 0]
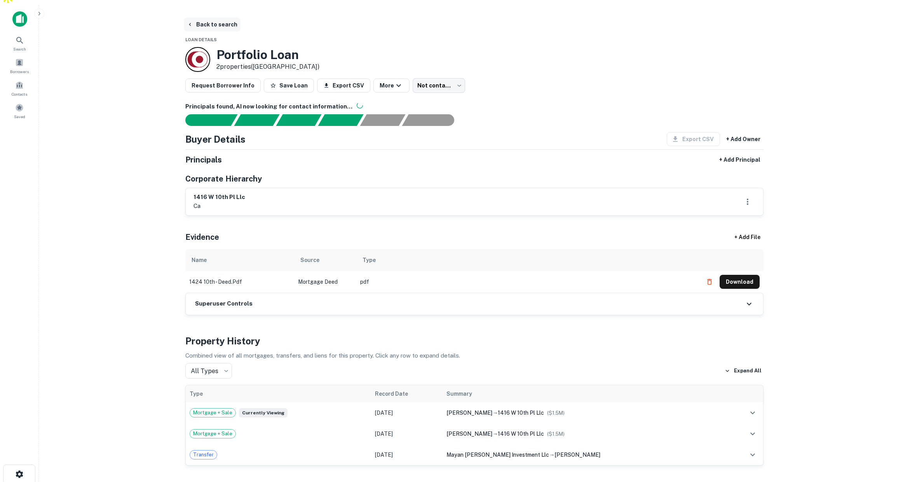
click at [223, 17] on button "Back to search" at bounding box center [212, 24] width 57 height 14
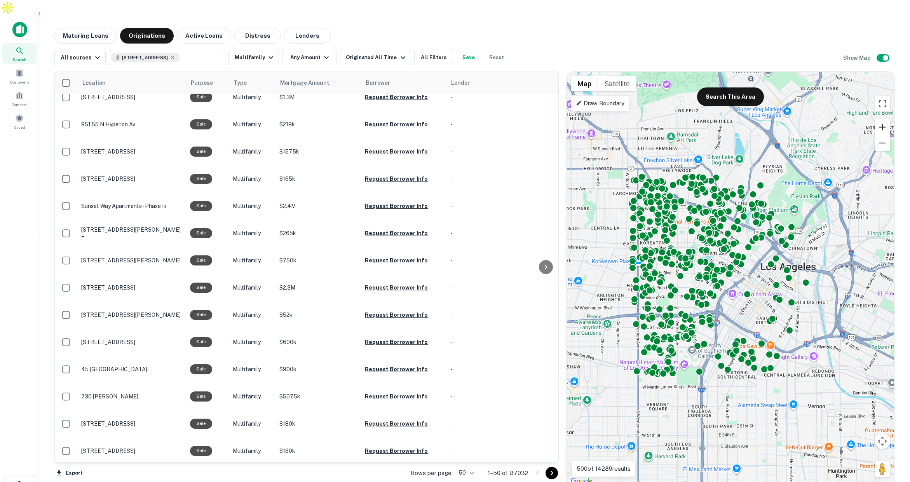
click at [885, 119] on button "Zoom in" at bounding box center [883, 127] width 16 height 16
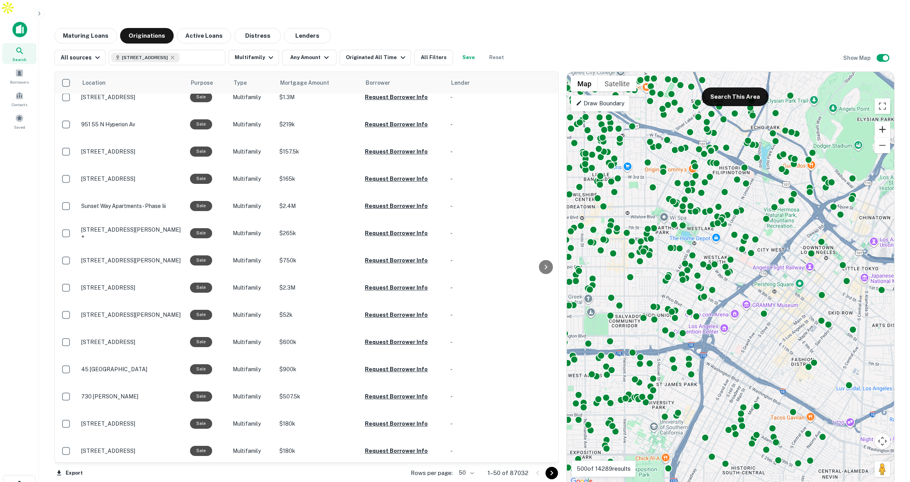
click at [885, 122] on button "Zoom in" at bounding box center [883, 130] width 16 height 16
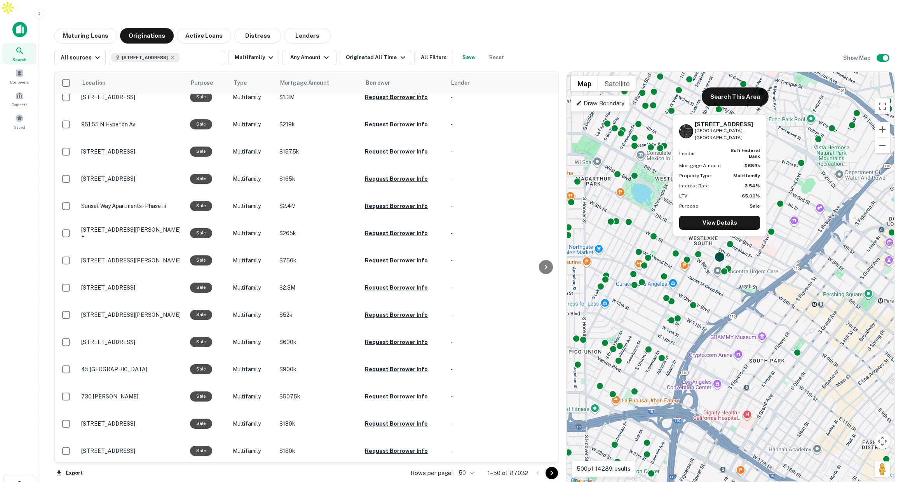
click at [719, 251] on div at bounding box center [719, 256] width 11 height 11
click at [724, 219] on link "View Details" at bounding box center [719, 220] width 81 height 14
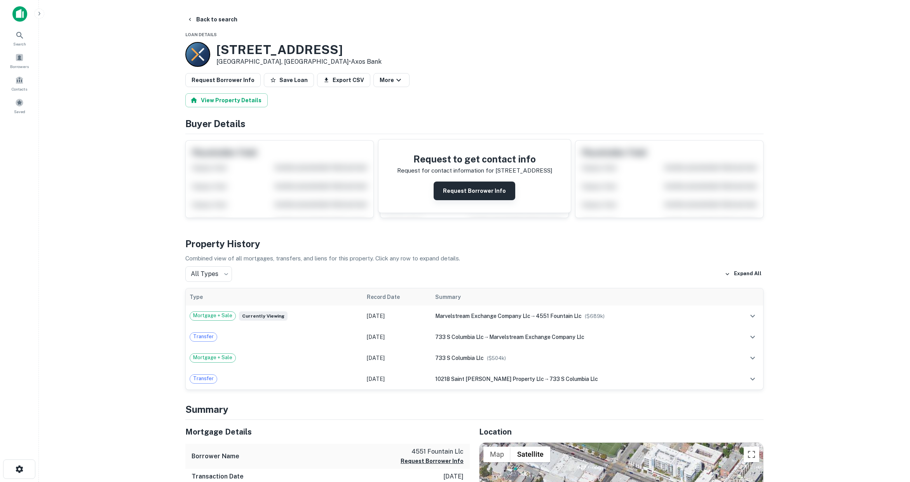
click at [478, 189] on button "Request Borrower Info" at bounding box center [475, 190] width 82 height 19
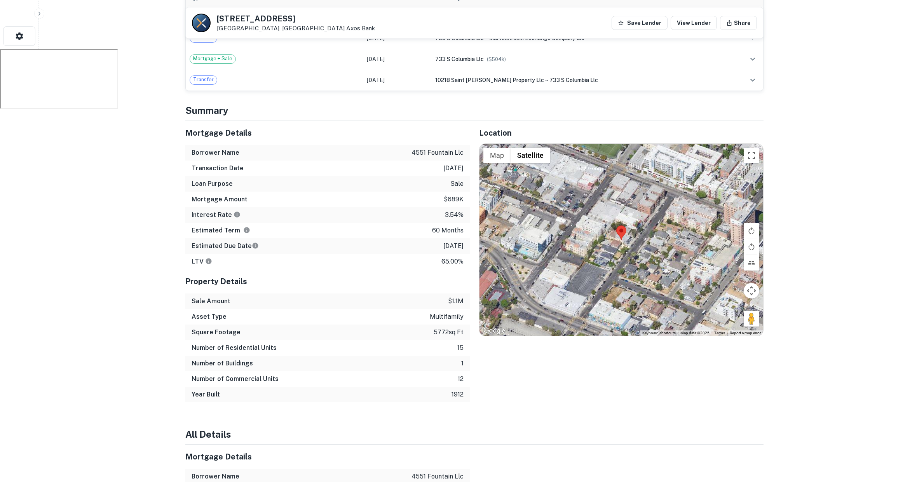
scroll to position [441, 0]
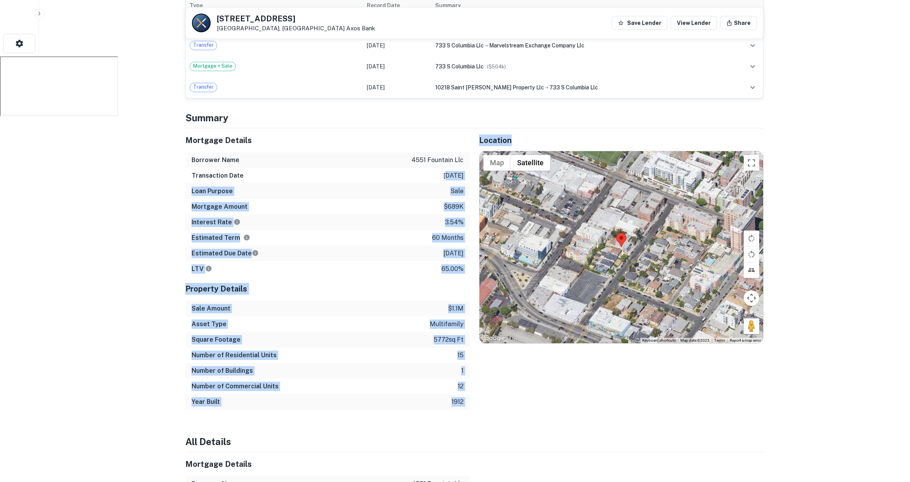
drag, startPoint x: 436, startPoint y: 160, endPoint x: 472, endPoint y: 160, distance: 36.9
click at [472, 160] on div "Mortgage Details Borrower Name 4551 fountain llc Transaction Date [DATE] Loan P…" at bounding box center [469, 268] width 587 height 281
click at [434, 199] on div "Mortgage Amount $689k" at bounding box center [327, 207] width 284 height 16
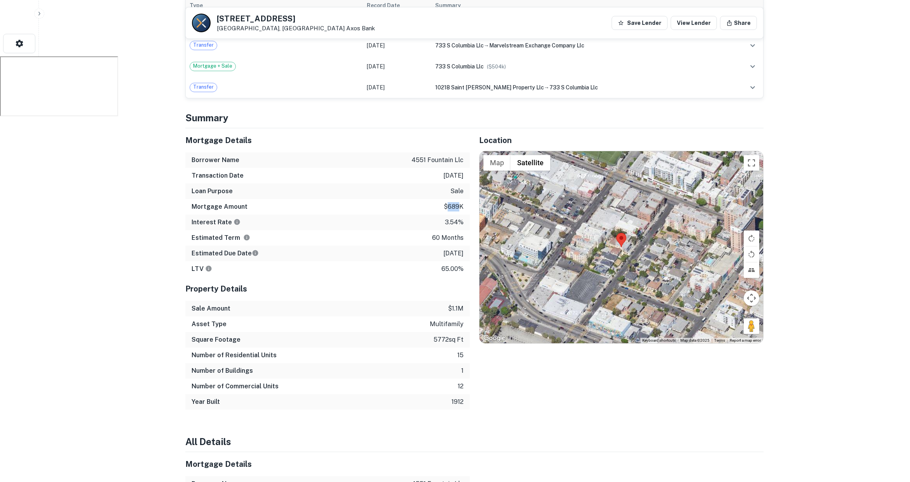
drag, startPoint x: 446, startPoint y: 189, endPoint x: 461, endPoint y: 191, distance: 15.3
click at [461, 202] on p "$689k" at bounding box center [454, 206] width 20 height 9
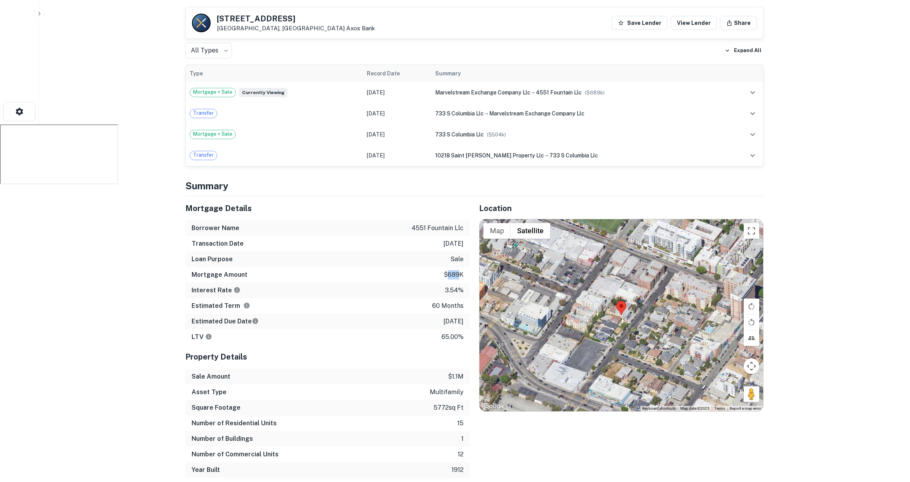
scroll to position [416, 0]
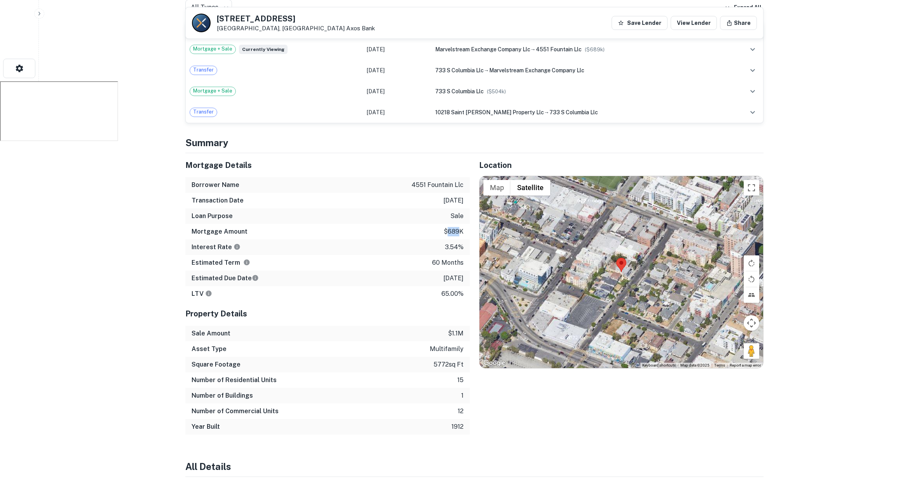
drag, startPoint x: 435, startPoint y: 262, endPoint x: 465, endPoint y: 265, distance: 30.5
click at [465, 270] on div "Estimated Due Date [DATE]" at bounding box center [327, 278] width 284 height 16
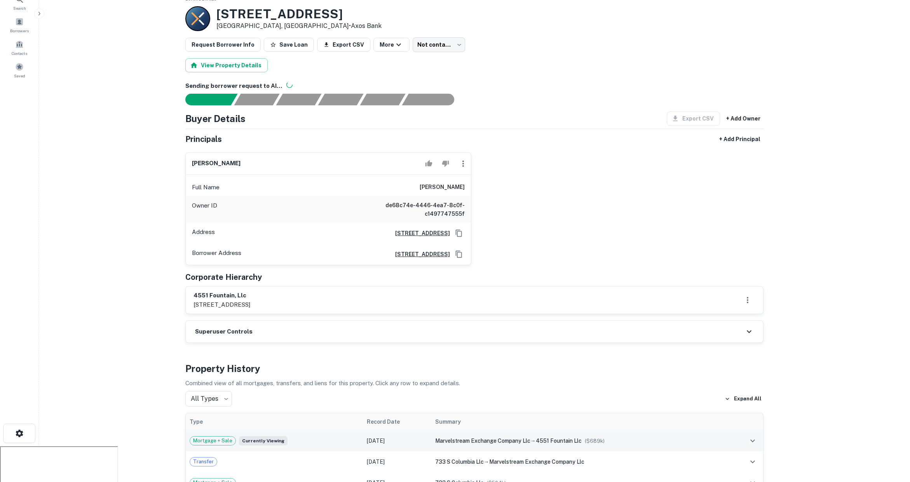
scroll to position [50, 0]
click at [334, 437] on div "Mortgage + Sale Currently viewing" at bounding box center [274, 441] width 169 height 9
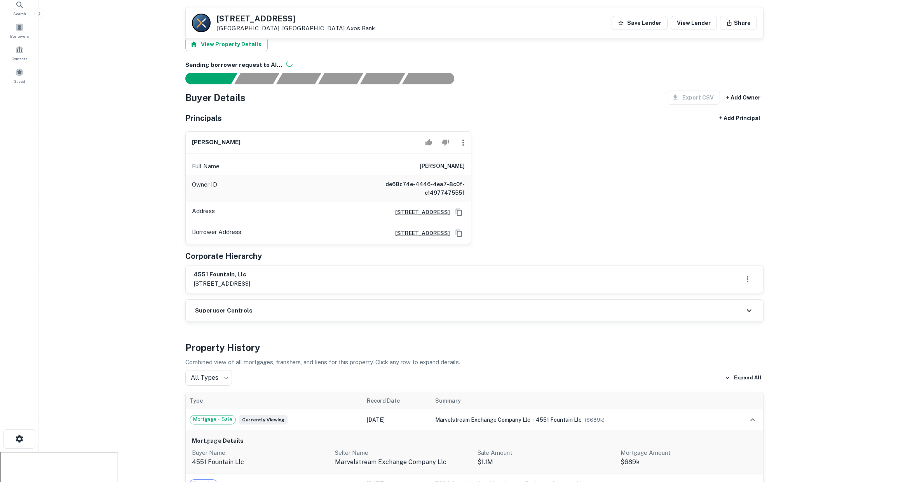
scroll to position [0, 0]
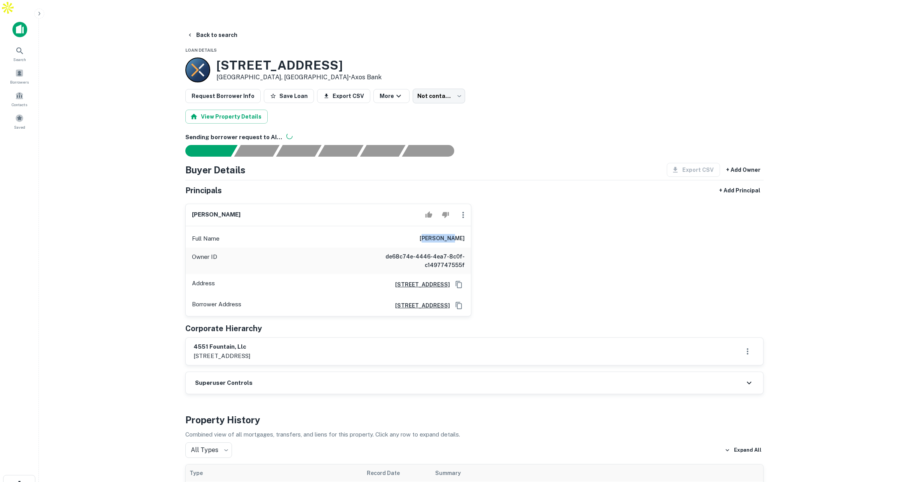
drag, startPoint x: 444, startPoint y: 221, endPoint x: 476, endPoint y: 223, distance: 32.7
click at [476, 223] on div "[PERSON_NAME] Full Name [PERSON_NAME] Owner ID de68c74e-4446-4ea7-8c0f-c1497747…" at bounding box center [471, 256] width 584 height 119
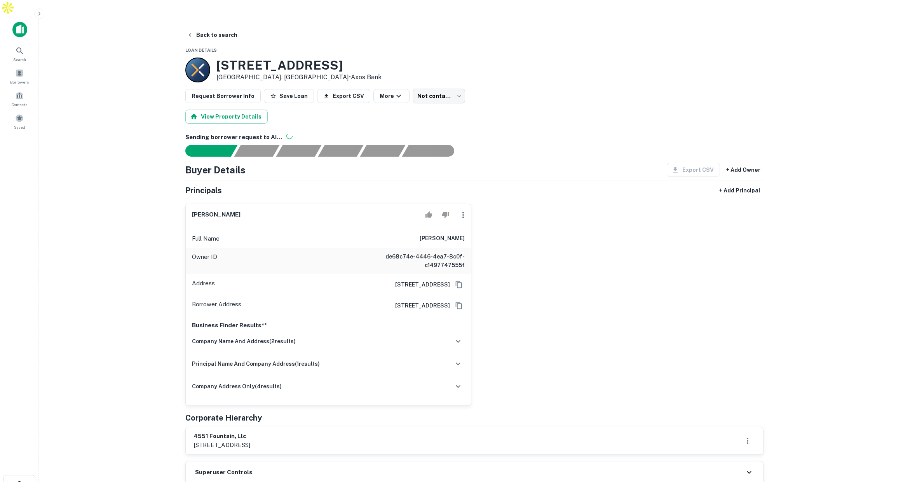
scroll to position [2, 0]
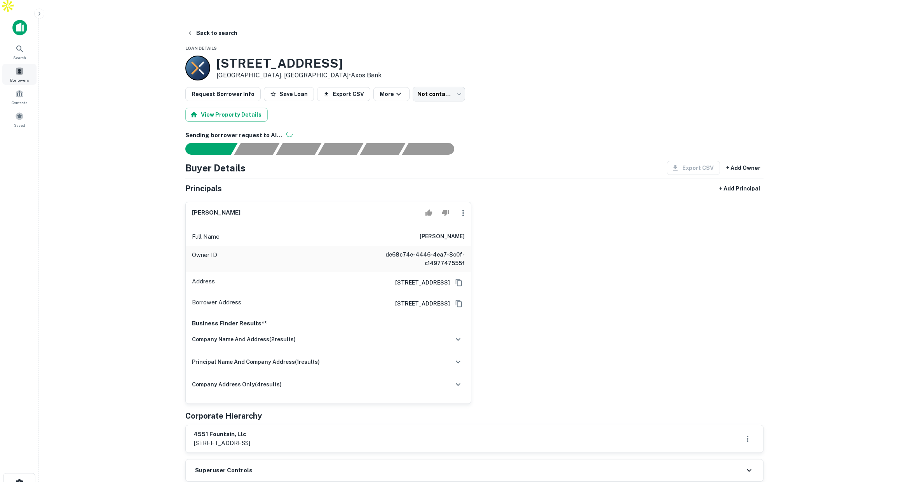
click at [21, 67] on span at bounding box center [19, 71] width 9 height 9
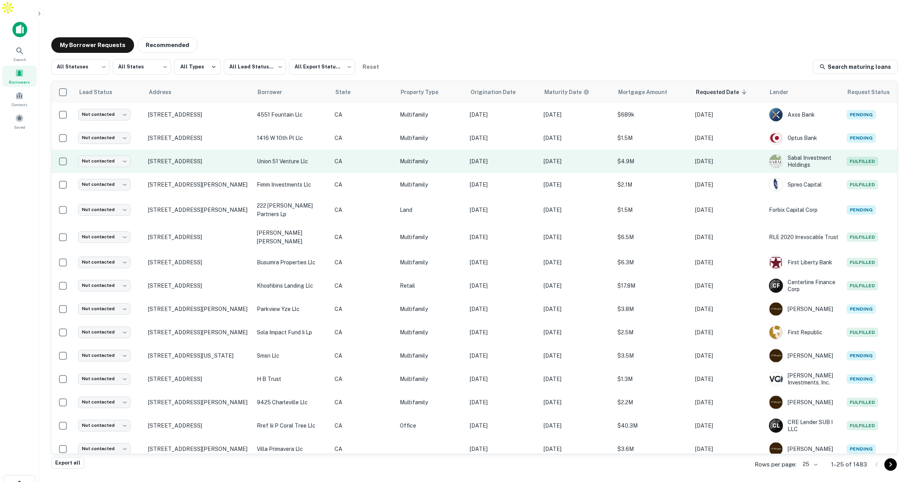
click at [361, 157] on p "CA" at bounding box center [364, 161] width 58 height 9
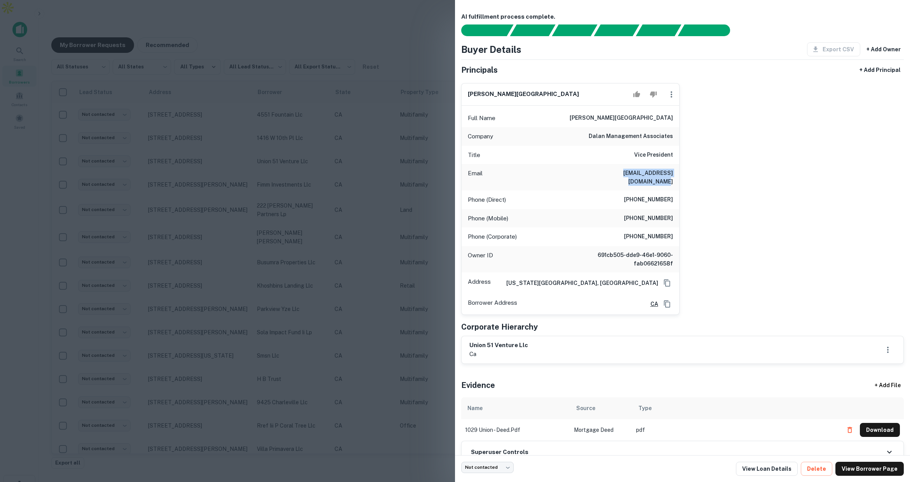
drag, startPoint x: 618, startPoint y: 173, endPoint x: 668, endPoint y: 175, distance: 50.2
click at [668, 175] on div "Email [EMAIL_ADDRESS][DOMAIN_NAME]" at bounding box center [571, 177] width 218 height 26
drag, startPoint x: 633, startPoint y: 210, endPoint x: 673, endPoint y: 213, distance: 39.7
click at [673, 213] on div "Phone (Mobile) [PHONE_NUMBER]" at bounding box center [571, 218] width 218 height 19
click at [419, 196] on div at bounding box center [455, 241] width 910 height 482
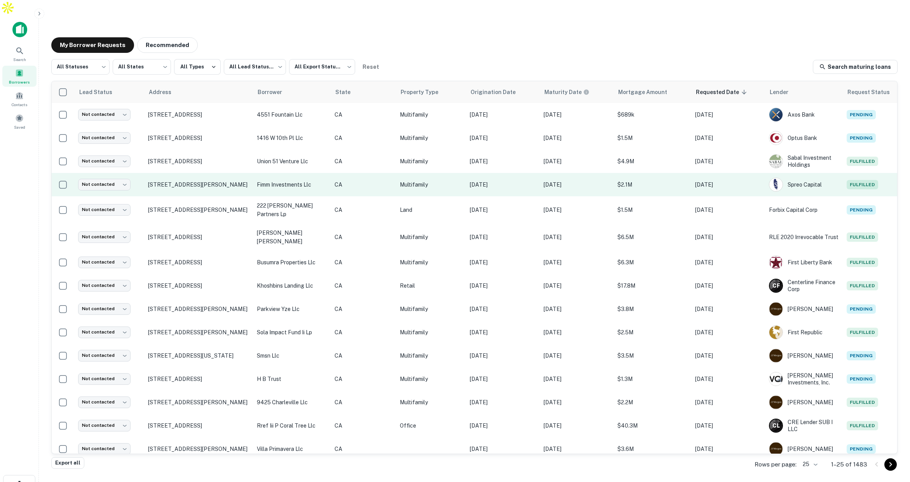
click at [417, 180] on p "Multifamily" at bounding box center [431, 184] width 62 height 9
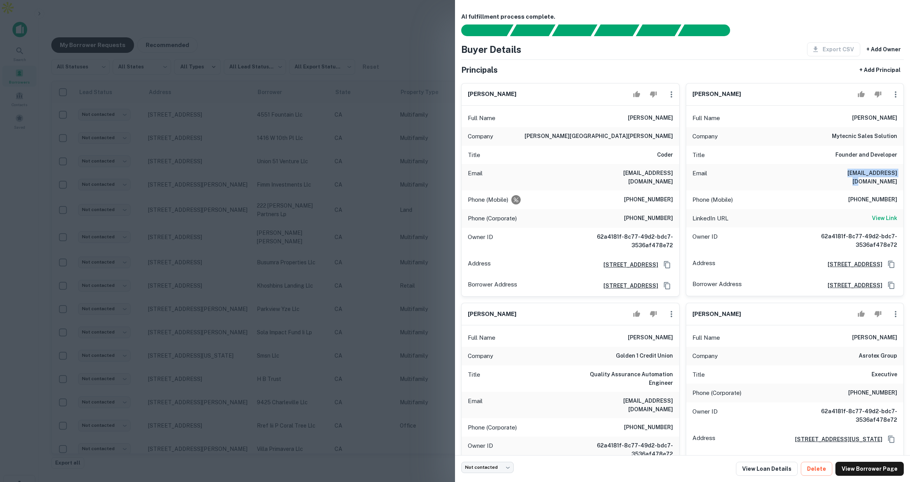
drag, startPoint x: 834, startPoint y: 171, endPoint x: 886, endPoint y: 174, distance: 52.2
click at [886, 174] on h6 "[EMAIL_ADDRESS][DOMAIN_NAME]" at bounding box center [850, 177] width 93 height 17
drag, startPoint x: 645, startPoint y: 328, endPoint x: 673, endPoint y: 329, distance: 28.0
click at [673, 329] on div "Full Name [PERSON_NAME]" at bounding box center [571, 337] width 218 height 19
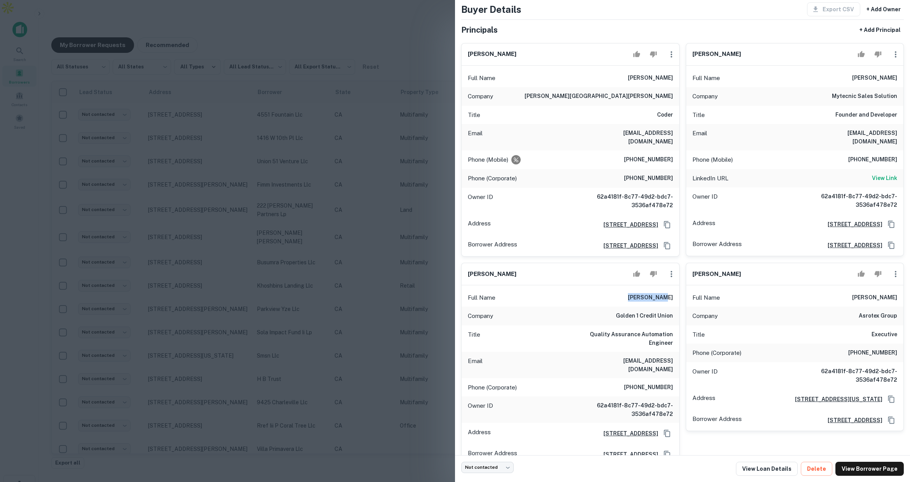
scroll to position [48, 0]
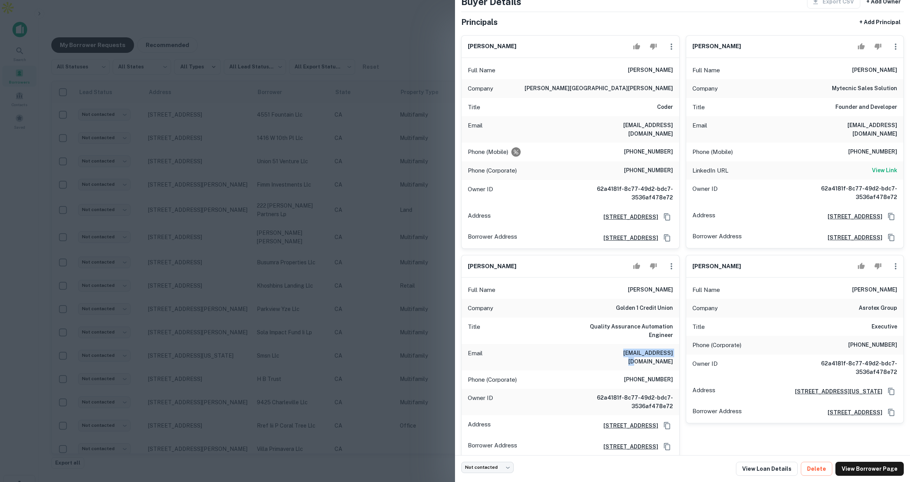
drag, startPoint x: 634, startPoint y: 343, endPoint x: 668, endPoint y: 343, distance: 33.8
click at [668, 344] on div "Email [EMAIL_ADDRESS][DOMAIN_NAME]" at bounding box center [571, 357] width 218 height 26
click at [424, 158] on div at bounding box center [455, 241] width 910 height 482
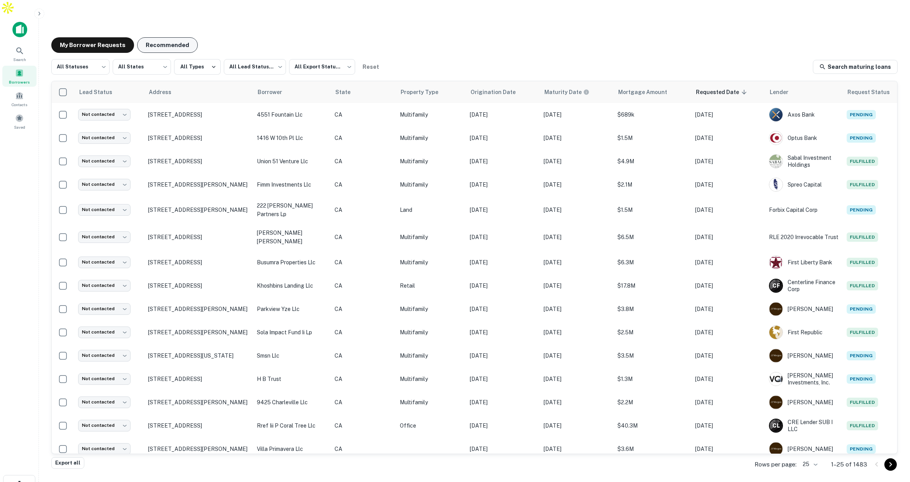
click at [173, 37] on button "Recommended" at bounding box center [167, 45] width 61 height 16
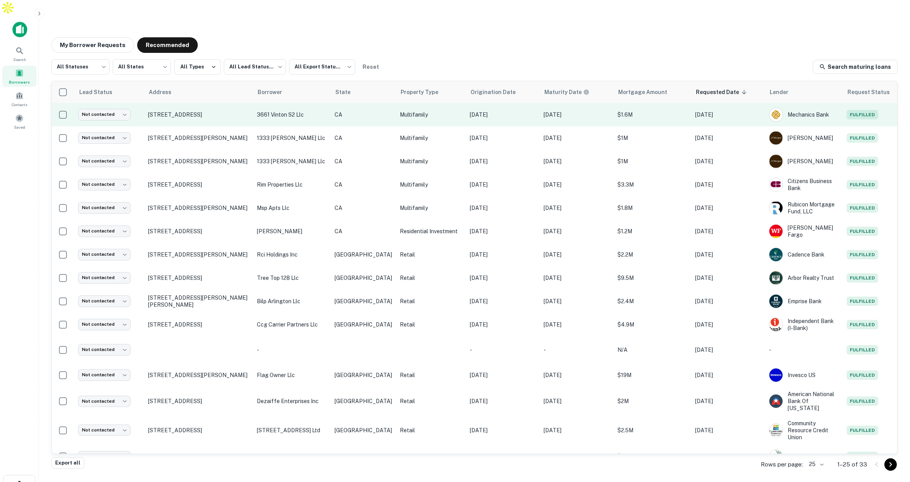
click at [368, 110] on p "CA" at bounding box center [364, 114] width 58 height 9
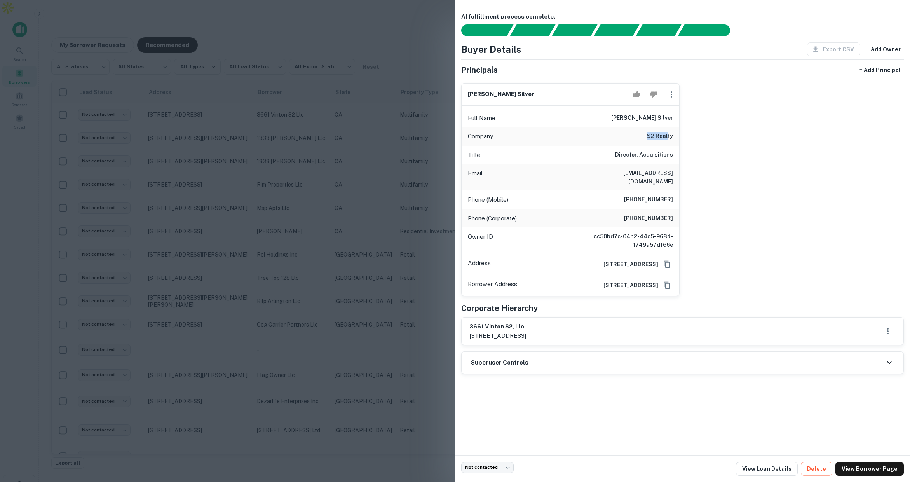
drag, startPoint x: 645, startPoint y: 134, endPoint x: 667, endPoint y: 135, distance: 22.5
click at [667, 135] on div "Company s2 realty" at bounding box center [571, 136] width 218 height 19
click at [411, 130] on div at bounding box center [455, 241] width 910 height 482
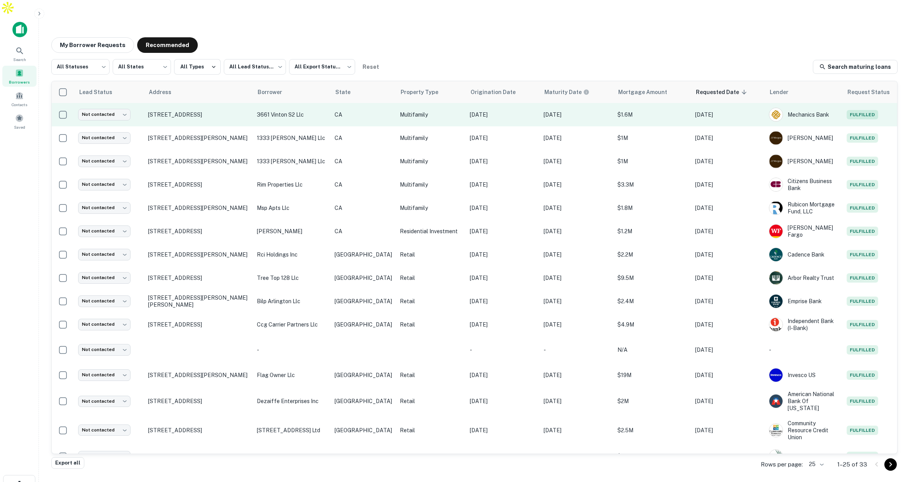
click at [396, 103] on td "Multifamily" at bounding box center [431, 114] width 70 height 23
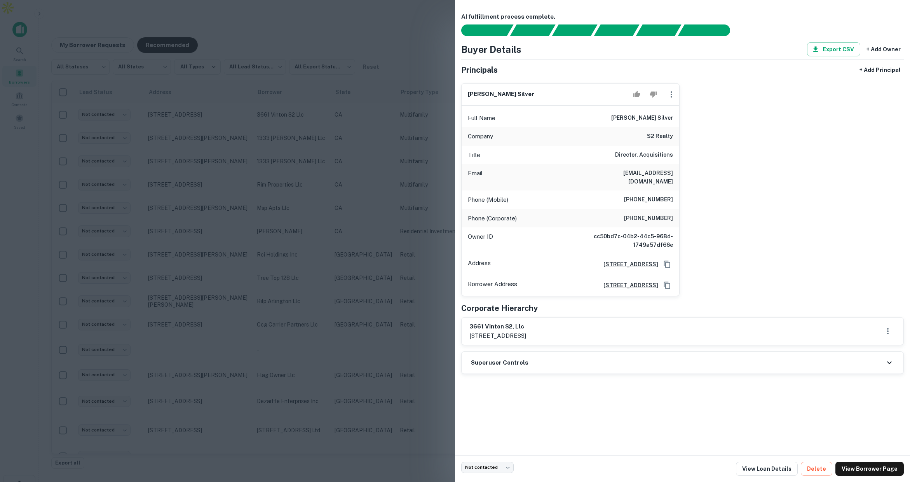
click at [375, 123] on div at bounding box center [455, 241] width 910 height 482
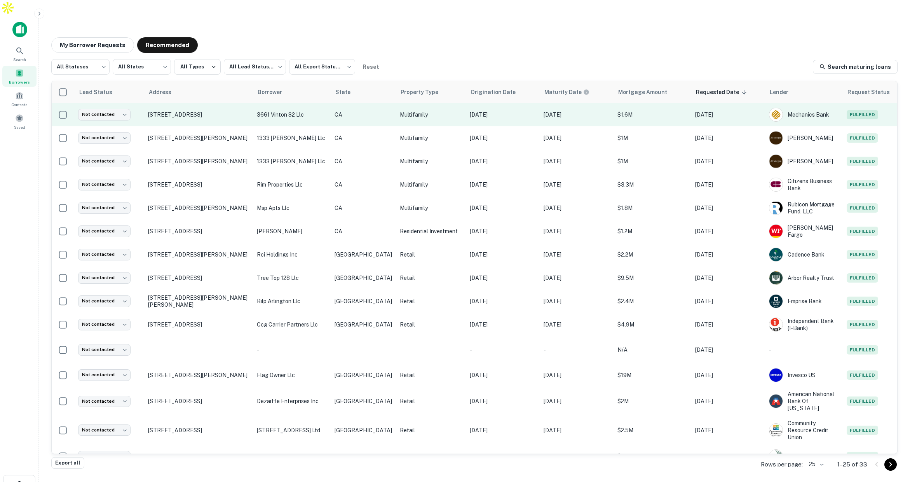
click at [552, 110] on p "[DATE]" at bounding box center [577, 114] width 66 height 9
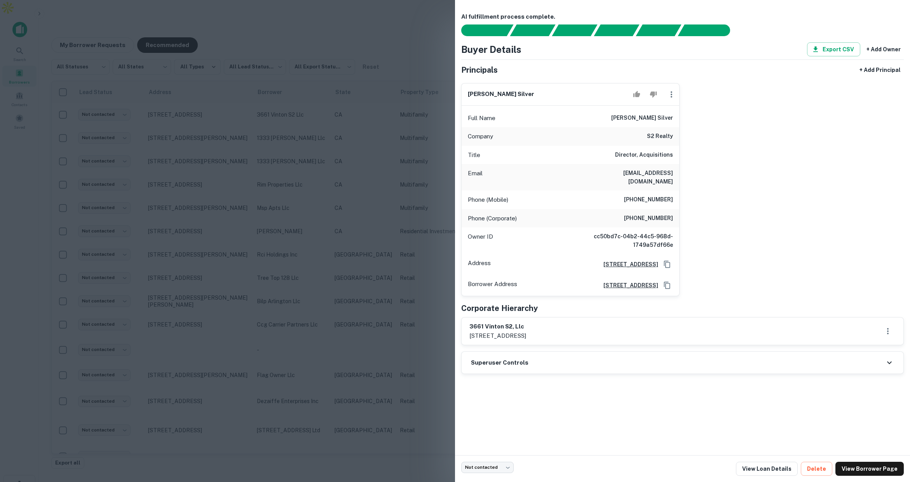
click at [321, 103] on div at bounding box center [455, 241] width 910 height 482
